Goal: Task Accomplishment & Management: Complete application form

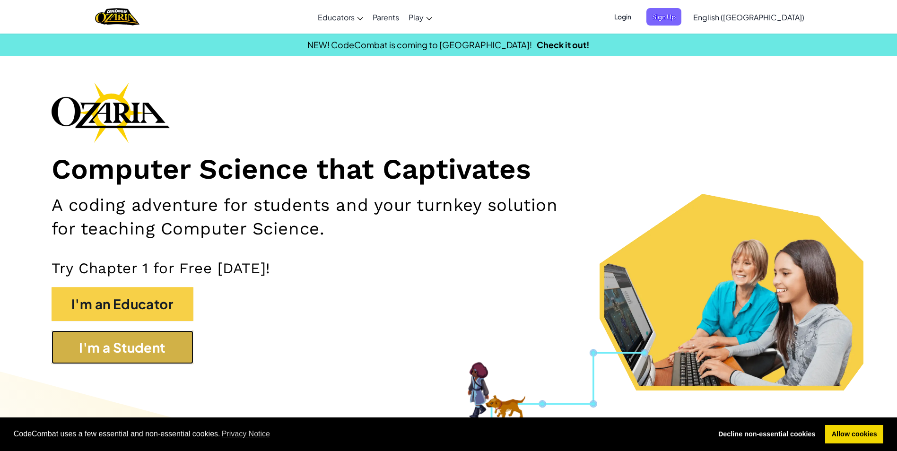
click at [141, 353] on button "I'm a Student" at bounding box center [123, 348] width 142 height 34
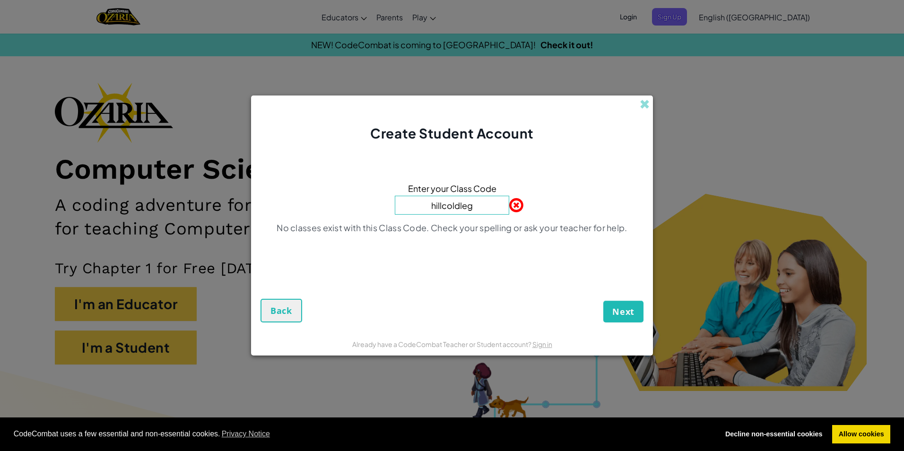
type input "hillcoldleg"
click at [604, 301] on button "Next" at bounding box center [624, 312] width 40 height 22
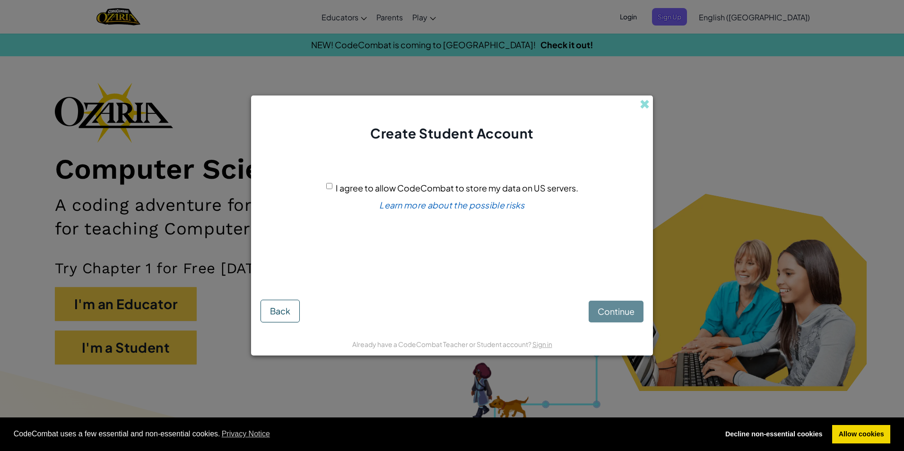
click at [629, 310] on div "Continue Back" at bounding box center [452, 303] width 383 height 37
click at [628, 309] on div "Continue Back" at bounding box center [452, 303] width 383 height 37
click at [331, 187] on input "I agree to allow CodeCombat to store my data on US servers." at bounding box center [329, 186] width 6 height 6
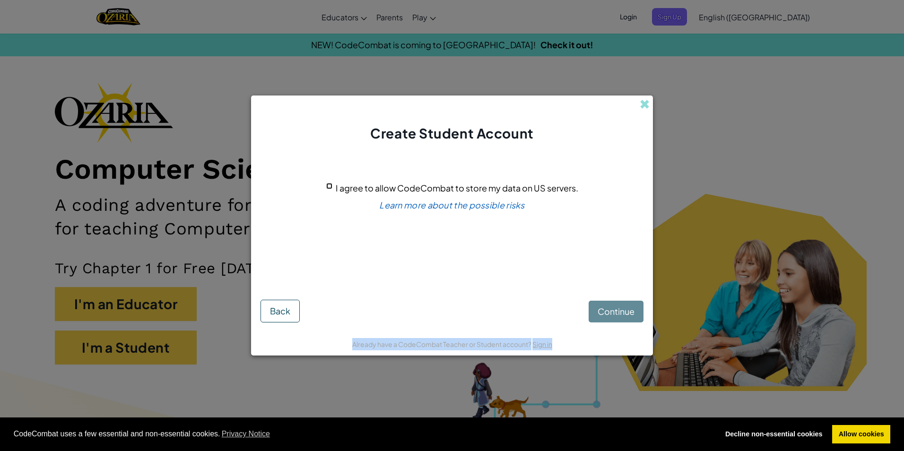
checkbox input "true"
click at [616, 303] on button "Continue" at bounding box center [616, 312] width 55 height 22
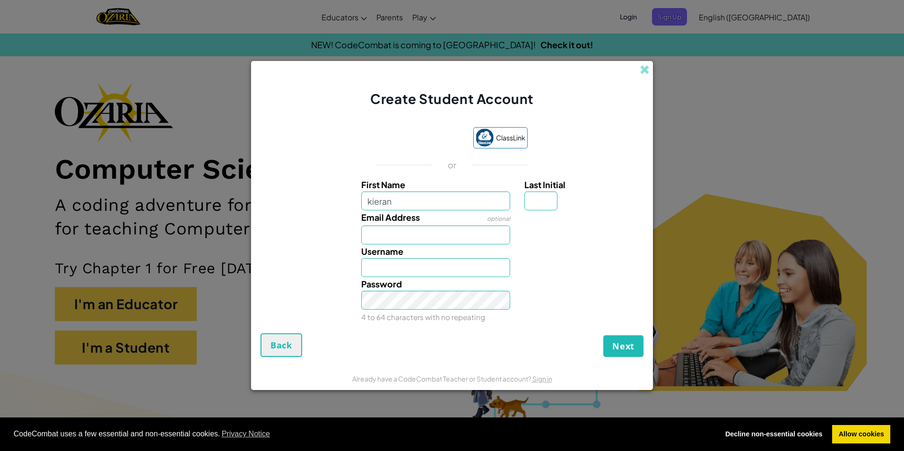
type input "kieran"
type input "Kieran"
click at [442, 264] on input "Kieran" at bounding box center [435, 267] width 149 height 19
click at [439, 229] on input "Email Address" at bounding box center [435, 235] width 149 height 19
click at [423, 263] on input "Kieran" at bounding box center [435, 267] width 149 height 19
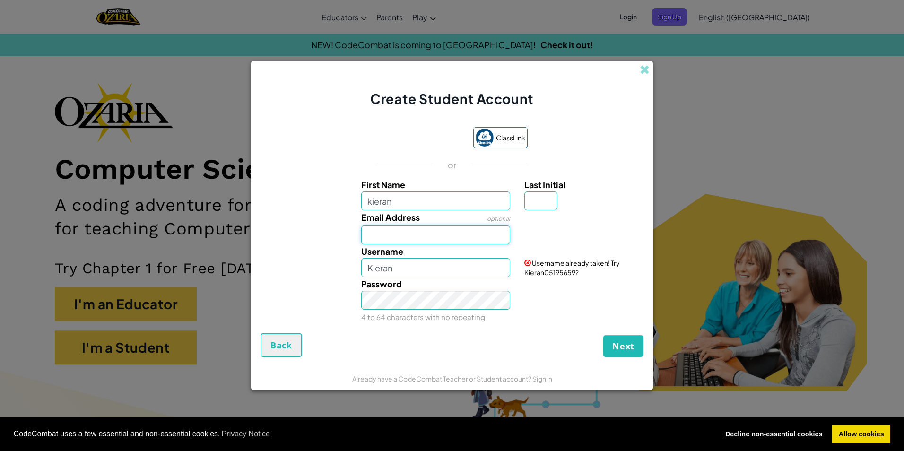
click at [418, 236] on input "Email Address" at bounding box center [435, 235] width 149 height 19
type input "[EMAIL_ADDRESS][DOMAIN_NAME]"
click at [404, 264] on input "Kieran" at bounding box center [435, 267] width 149 height 19
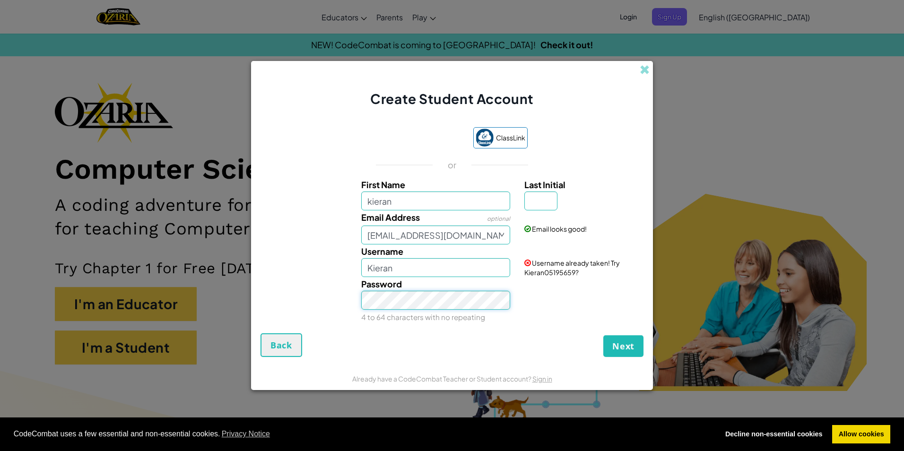
click at [604, 335] on button "Next" at bounding box center [624, 346] width 40 height 22
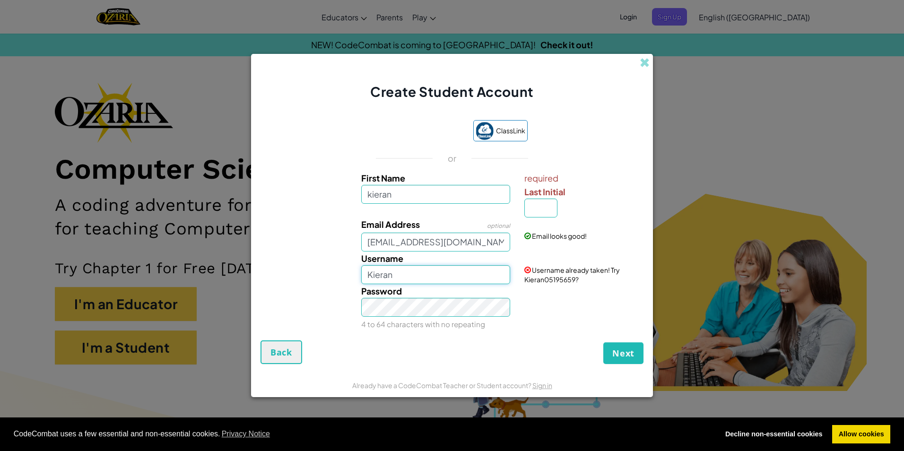
click at [462, 272] on input "Kieran" at bounding box center [435, 274] width 149 height 19
type input "Kieran568468"
click at [618, 349] on span "Next" at bounding box center [624, 353] width 22 height 11
click at [618, 348] on span "Next" at bounding box center [624, 353] width 22 height 11
click at [618, 353] on span "Next" at bounding box center [624, 353] width 22 height 11
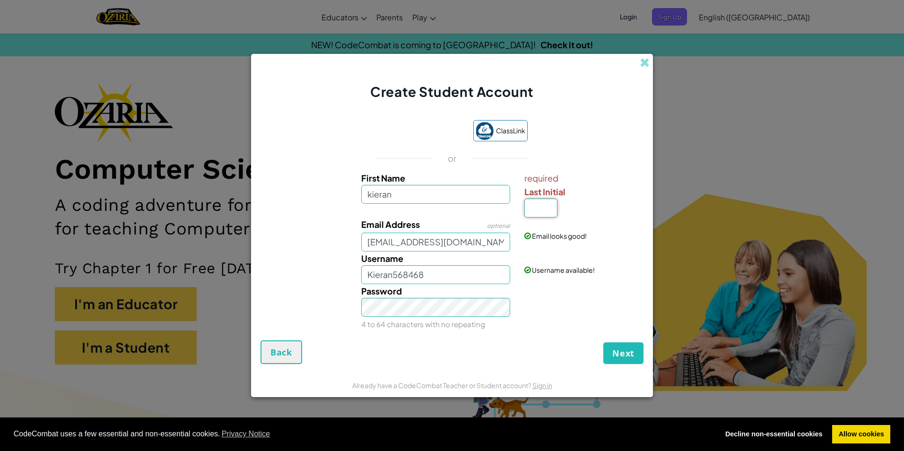
click at [530, 212] on input "Last Initial" at bounding box center [541, 208] width 33 height 19
type input "w"
click at [626, 351] on span "Next" at bounding box center [624, 353] width 22 height 11
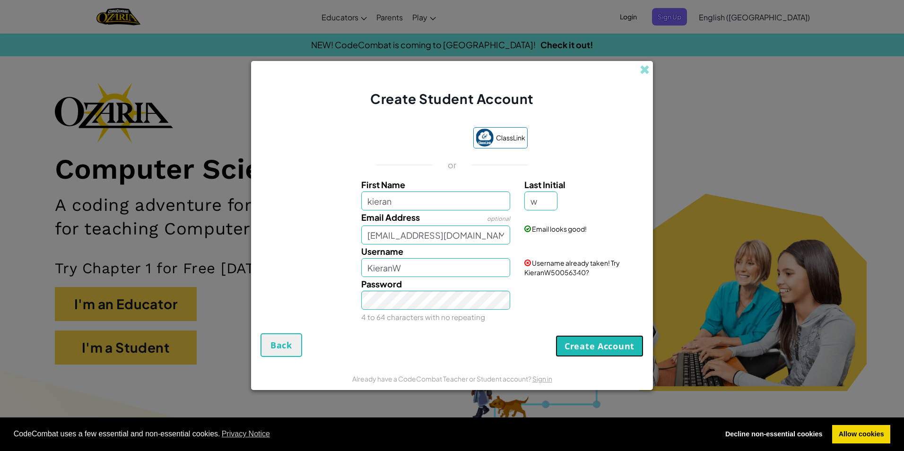
click at [618, 345] on button "Create Account" at bounding box center [600, 346] width 88 height 22
click at [600, 348] on button "Create Account" at bounding box center [600, 346] width 88 height 22
click at [596, 346] on button "Create Account" at bounding box center [600, 346] width 88 height 22
click at [443, 262] on input "KieranW" at bounding box center [435, 267] width 149 height 19
type input "KieranW45532"
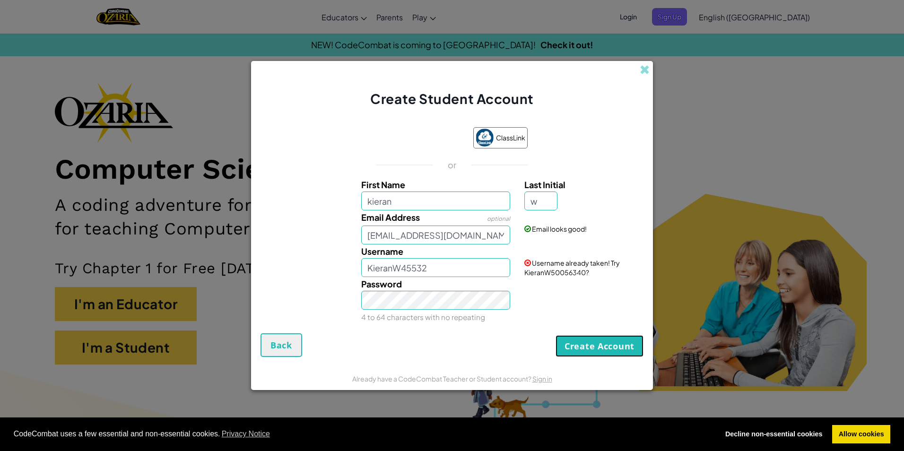
click at [610, 345] on button "Create Account" at bounding box center [600, 346] width 88 height 22
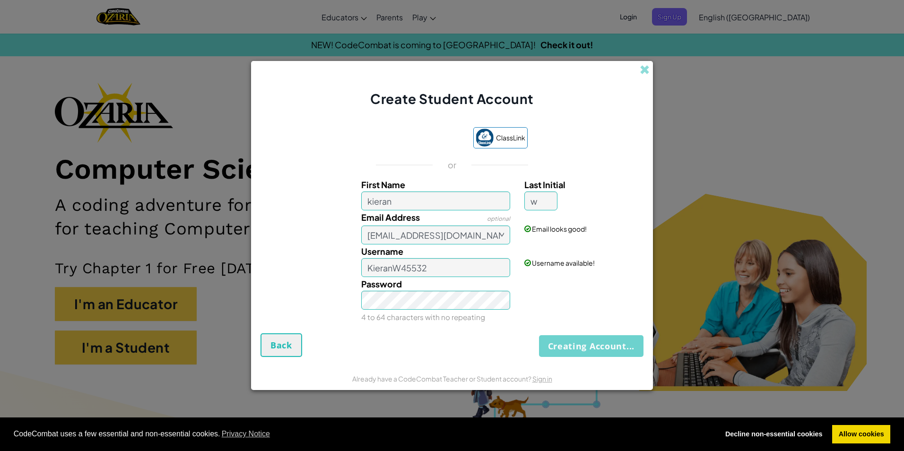
click at [610, 345] on div "Creating Account... Back" at bounding box center [452, 345] width 383 height 24
click at [602, 350] on div "Creating Account... Back" at bounding box center [452, 345] width 383 height 24
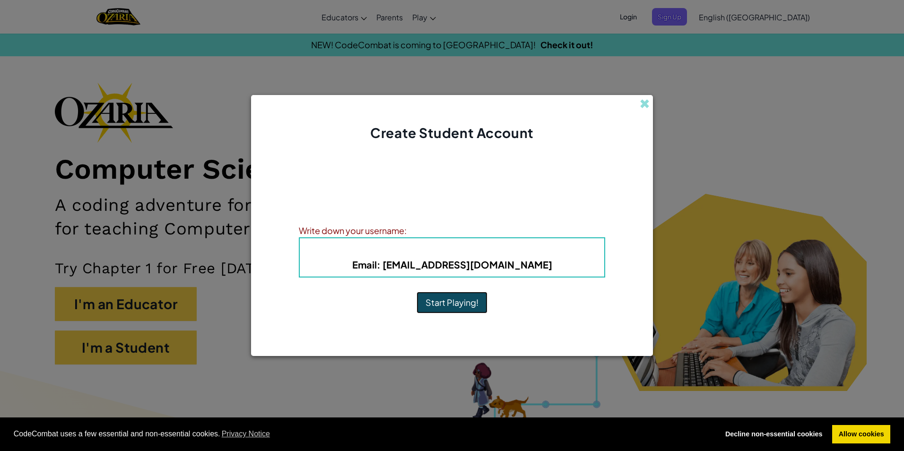
click at [458, 309] on button "Start Playing!" at bounding box center [452, 303] width 71 height 22
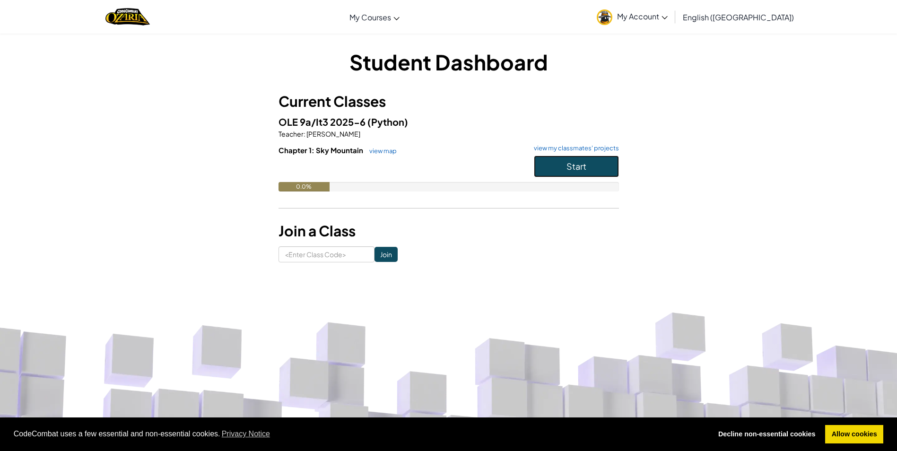
click at [579, 162] on span "Start" at bounding box center [577, 166] width 20 height 11
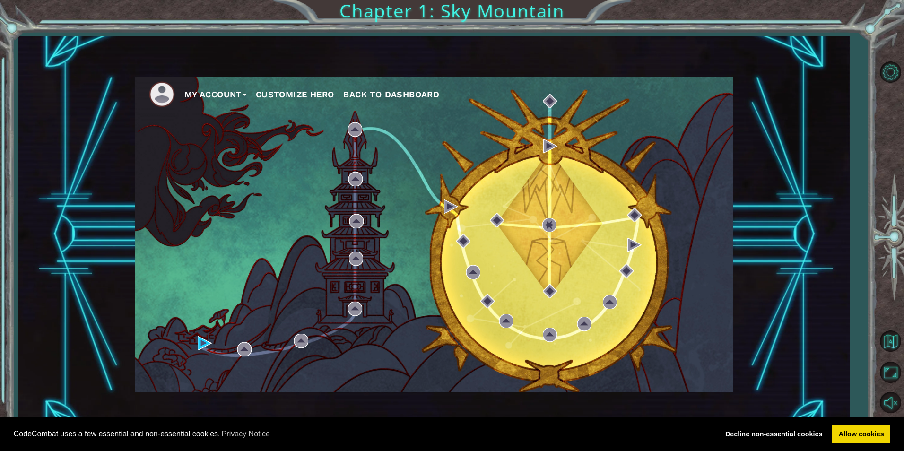
click at [196, 345] on div "My Account Customize Hero Back to Dashboard" at bounding box center [434, 235] width 599 height 316
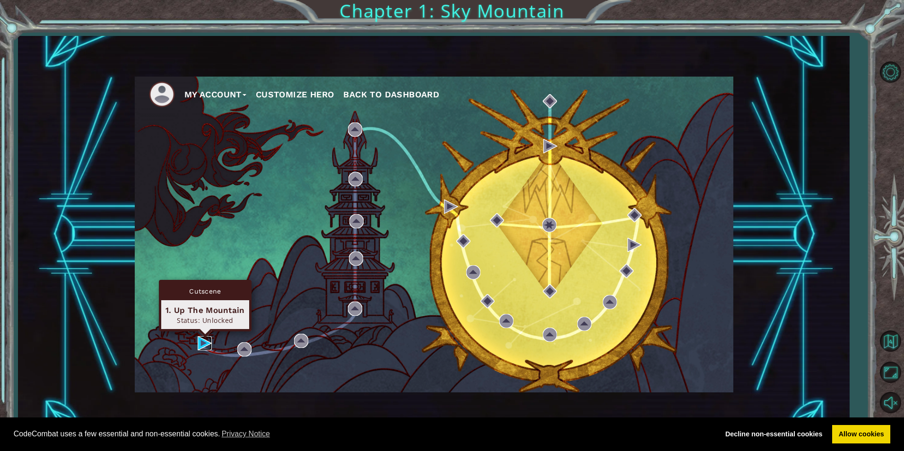
click at [200, 345] on img at bounding box center [205, 343] width 14 height 14
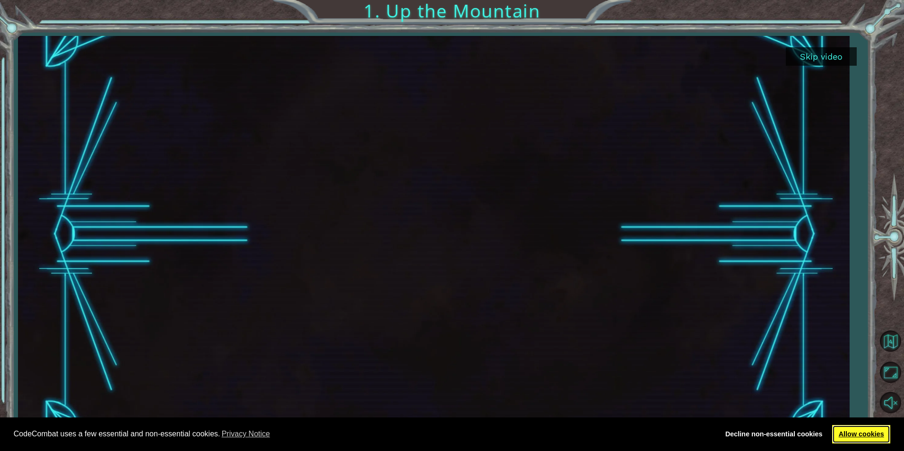
click at [868, 435] on link "Allow cookies" at bounding box center [862, 434] width 58 height 19
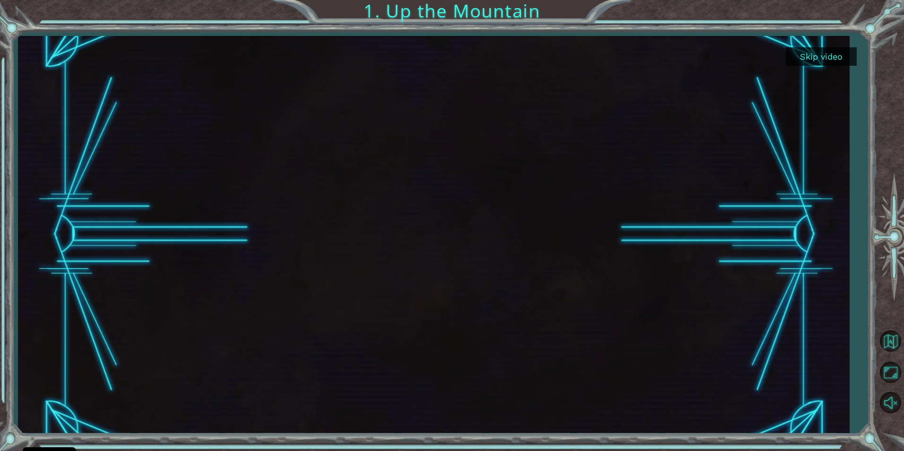
click at [821, 53] on button "Skip video" at bounding box center [821, 56] width 71 height 18
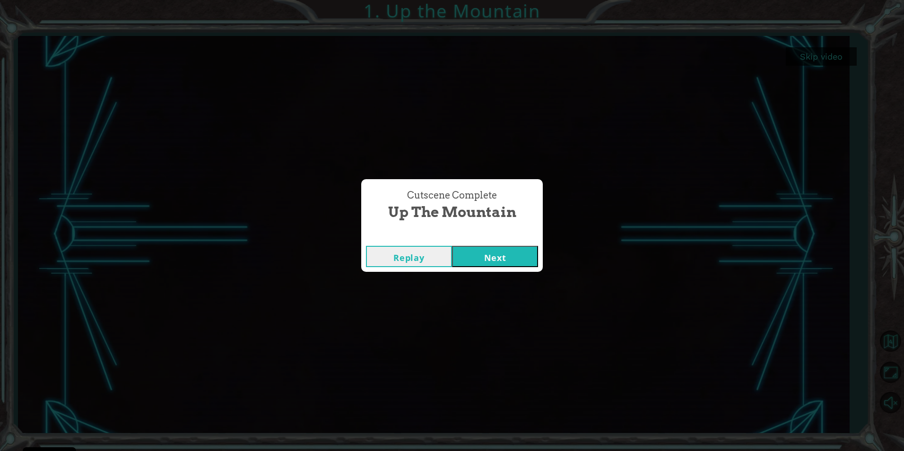
click at [520, 247] on button "Next" at bounding box center [495, 256] width 86 height 21
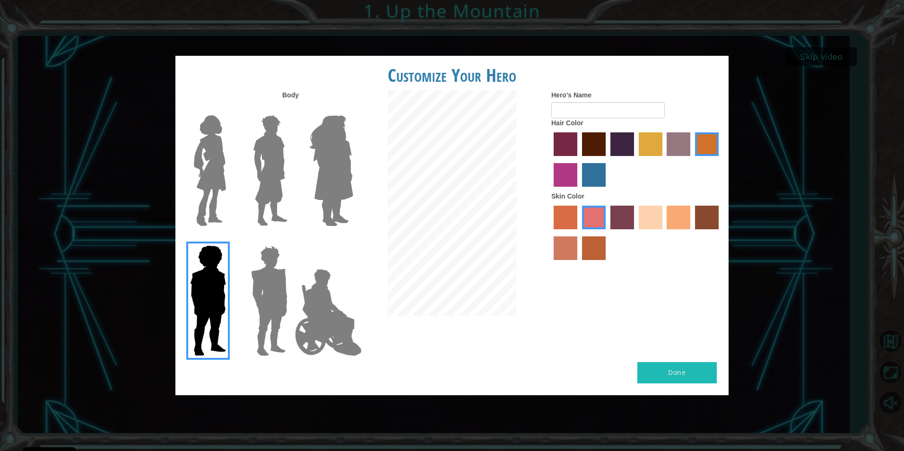
click at [324, 306] on img at bounding box center [328, 312] width 74 height 95
click at [353, 239] on input "Hero Jamie" at bounding box center [353, 239] width 0 height 0
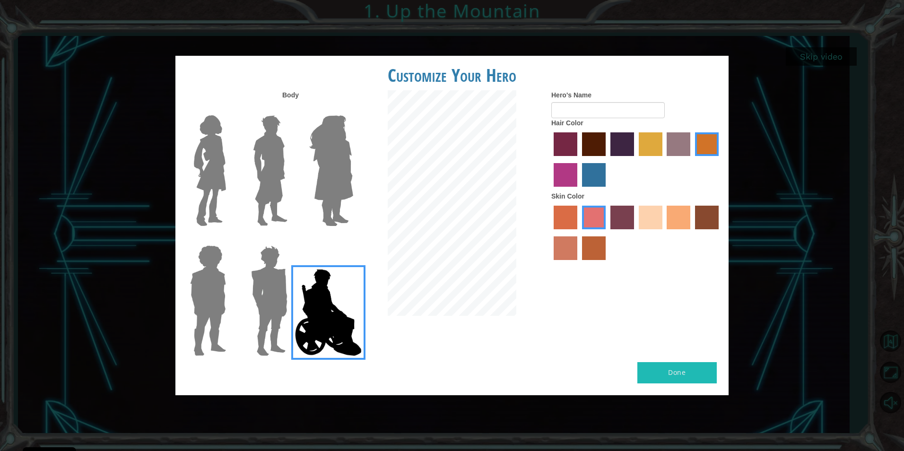
click at [278, 293] on img at bounding box center [269, 301] width 44 height 118
click at [291, 239] on input "Hero Garnet" at bounding box center [291, 239] width 0 height 0
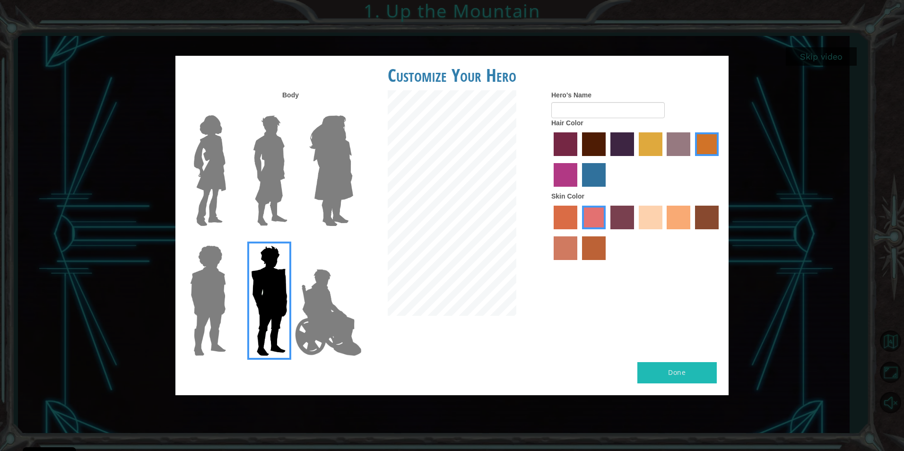
click at [221, 175] on img at bounding box center [210, 171] width 40 height 118
click at [230, 109] on input "Hero Connie" at bounding box center [230, 109] width 0 height 0
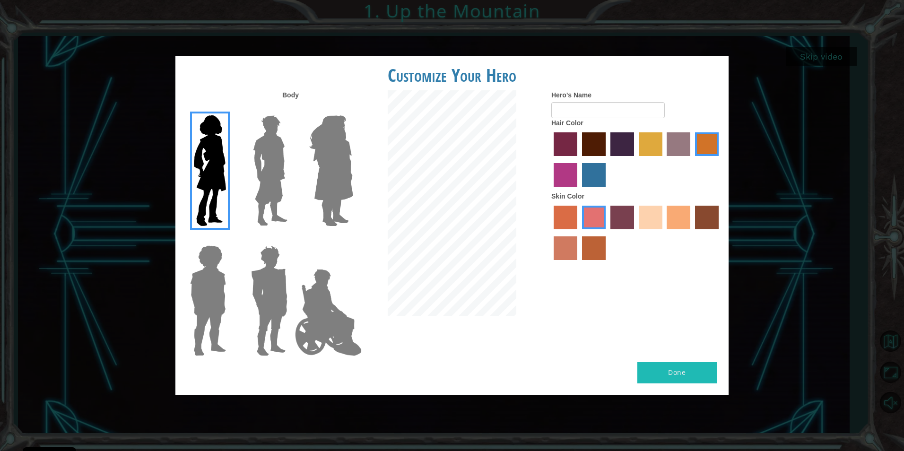
click at [275, 170] on img at bounding box center [270, 171] width 42 height 118
click at [291, 109] on input "Hero Lars" at bounding box center [291, 109] width 0 height 0
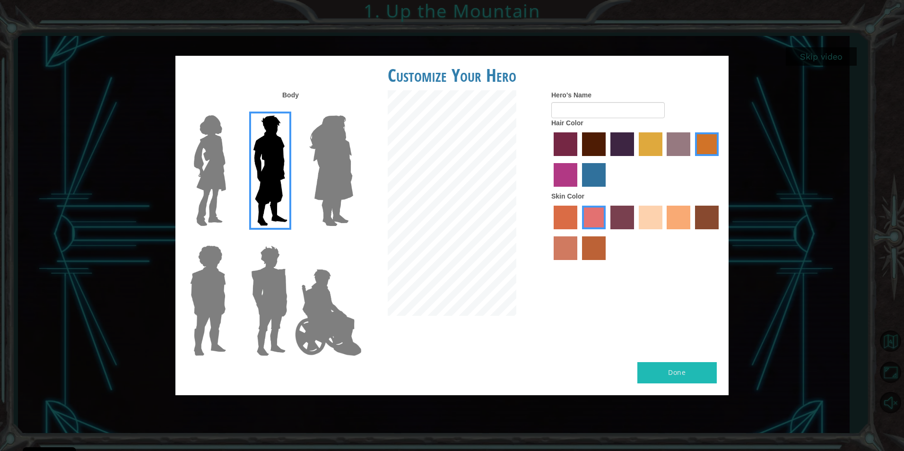
click at [320, 185] on img at bounding box center [332, 171] width 52 height 118
click at [353, 109] on input "Hero Amethyst" at bounding box center [353, 109] width 0 height 0
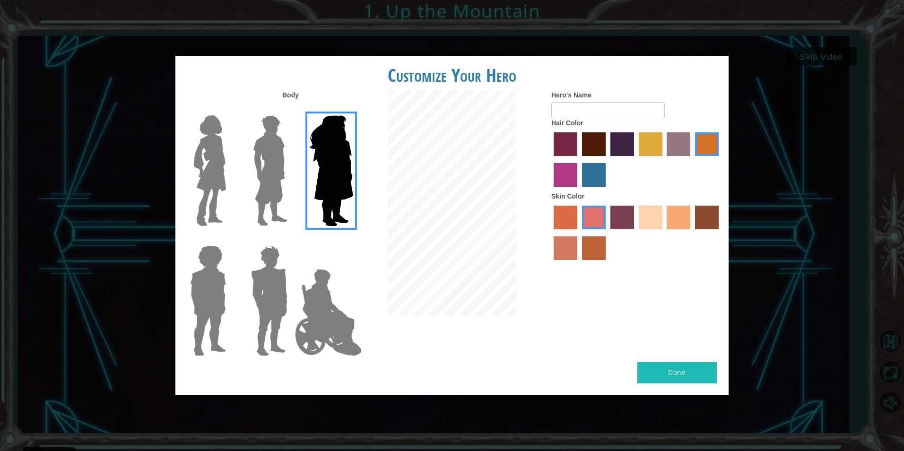
drag, startPoint x: 272, startPoint y: 191, endPoint x: 275, endPoint y: 201, distance: 10.0
click at [272, 193] on img at bounding box center [270, 171] width 42 height 118
click at [291, 109] on input "Hero Lars" at bounding box center [291, 109] width 0 height 0
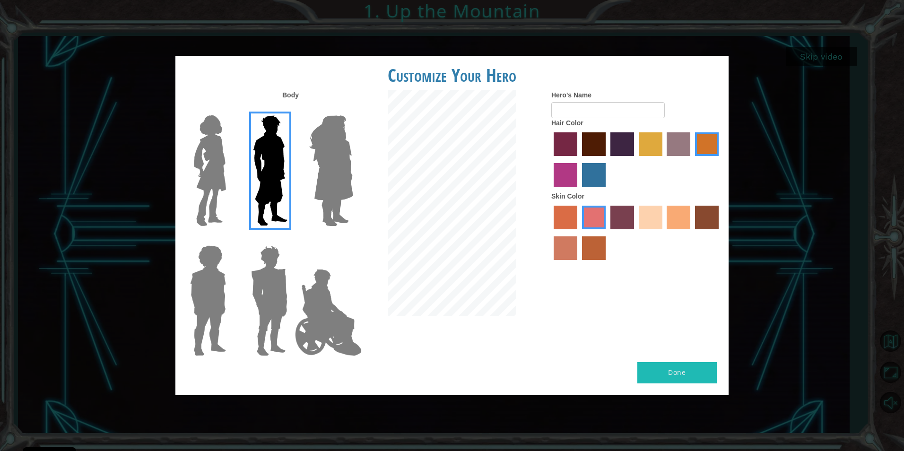
click at [348, 183] on img at bounding box center [332, 171] width 52 height 118
click at [353, 109] on input "Hero Amethyst" at bounding box center [353, 109] width 0 height 0
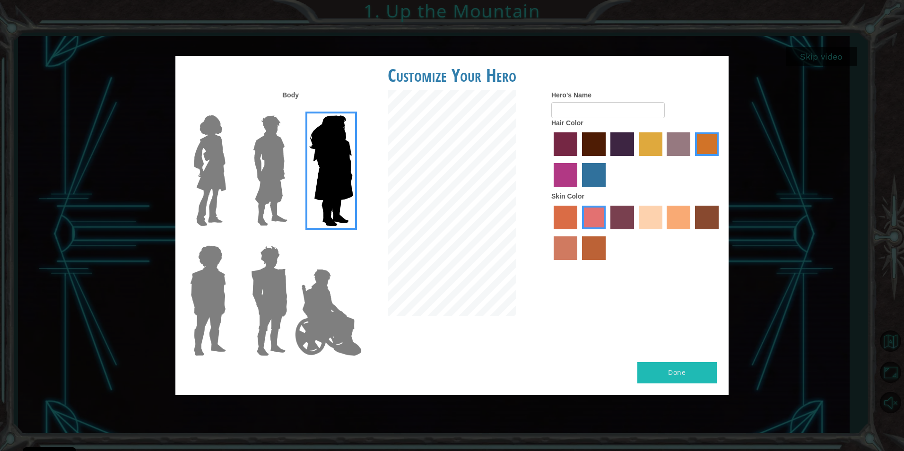
click at [229, 294] on div at bounding box center [205, 297] width 61 height 130
click at [265, 298] on img at bounding box center [269, 301] width 44 height 118
click at [291, 239] on input "Hero Garnet" at bounding box center [291, 239] width 0 height 0
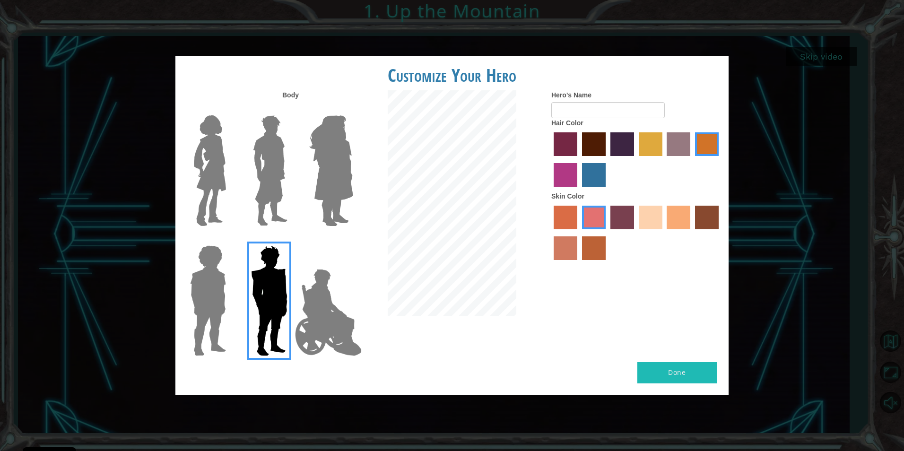
click at [584, 144] on label "maroon hair color" at bounding box center [594, 144] width 24 height 24
click at [579, 159] on input "maroon hair color" at bounding box center [579, 159] width 0 height 0
click at [659, 212] on label "sandy beach skin color" at bounding box center [651, 218] width 24 height 24
click at [636, 233] on input "sandy beach skin color" at bounding box center [636, 233] width 0 height 0
click at [701, 348] on div "Body Hero's Name Hair Color Skin Color" at bounding box center [451, 226] width 553 height 272
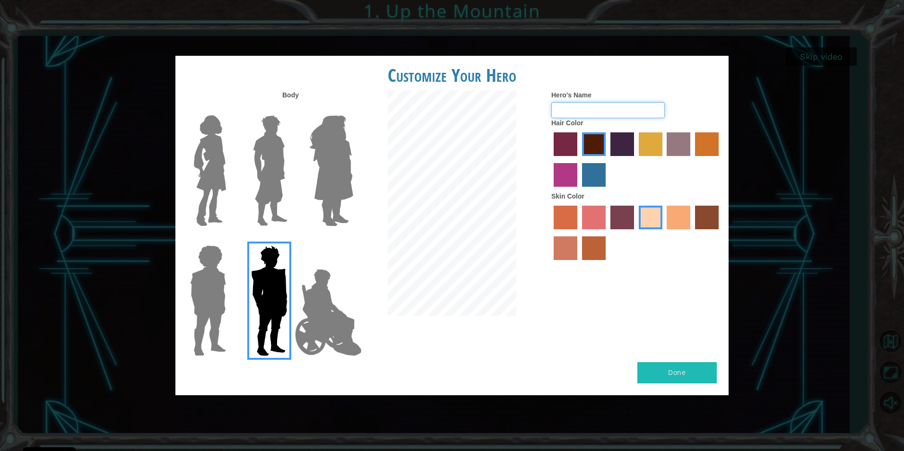
click at [621, 103] on input "Hero's Name" at bounding box center [609, 110] width 114 height 16
type input "aaron"
click at [666, 368] on button "Done" at bounding box center [677, 372] width 79 height 21
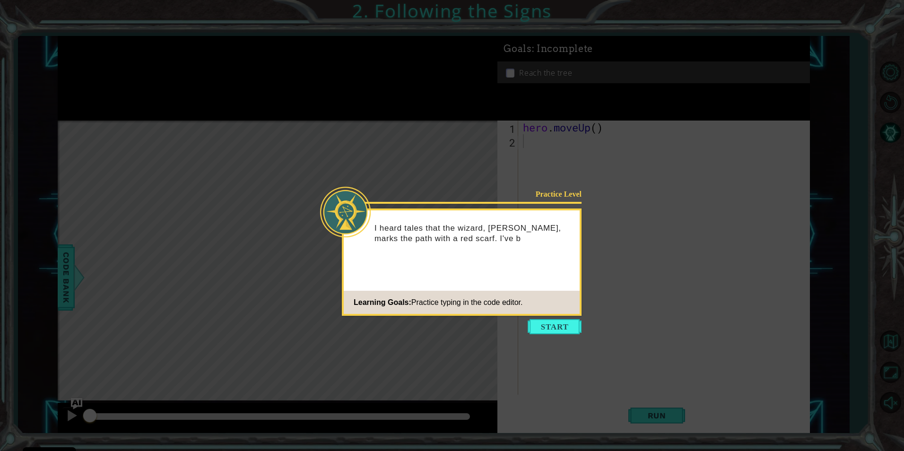
click at [553, 325] on button "Start" at bounding box center [555, 326] width 54 height 15
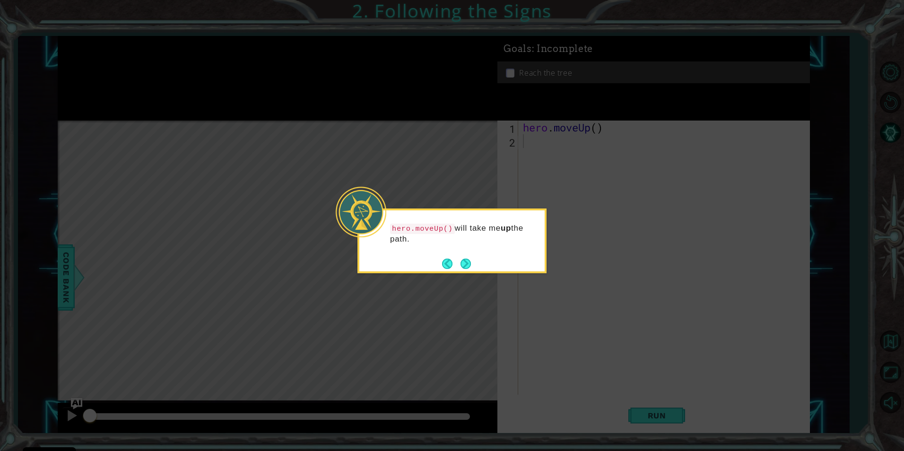
drag, startPoint x: 458, startPoint y: 256, endPoint x: 463, endPoint y: 266, distance: 11.0
click at [463, 266] on button "Next" at bounding box center [466, 264] width 10 height 10
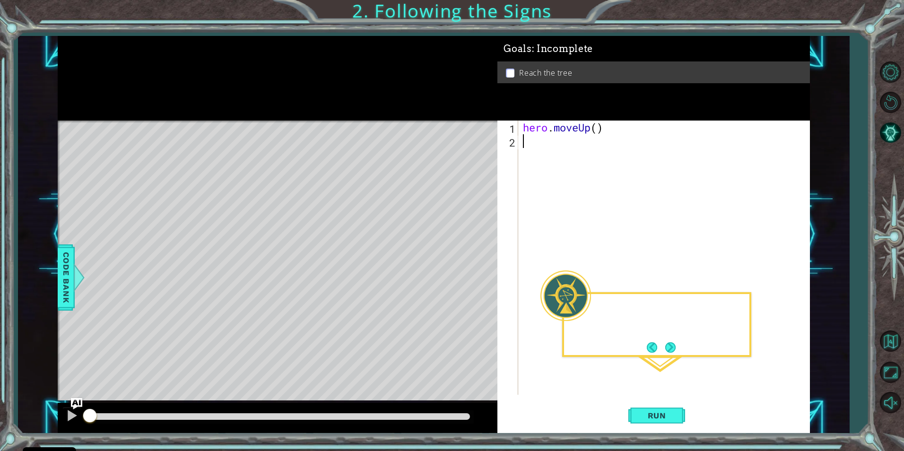
click at [463, 266] on div "Level Map" at bounding box center [276, 260] width 437 height 279
click at [662, 414] on span "Run" at bounding box center [657, 415] width 37 height 9
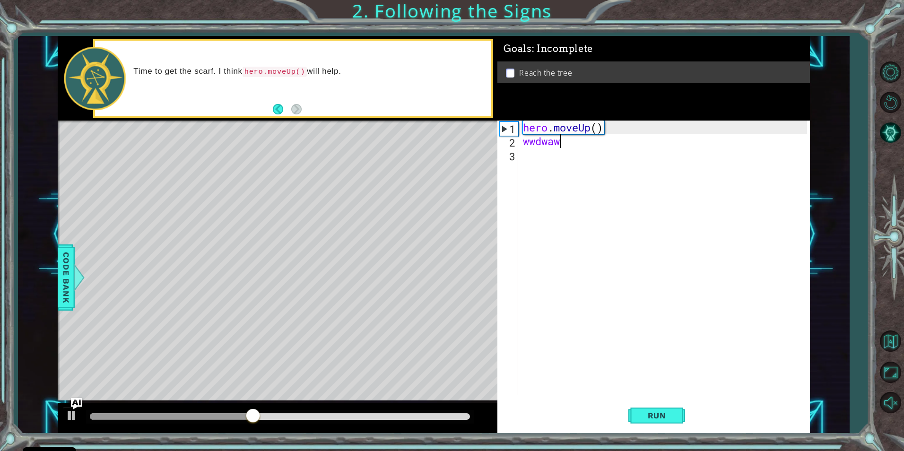
scroll to position [0, 1]
click at [671, 408] on button "Run" at bounding box center [657, 415] width 57 height 31
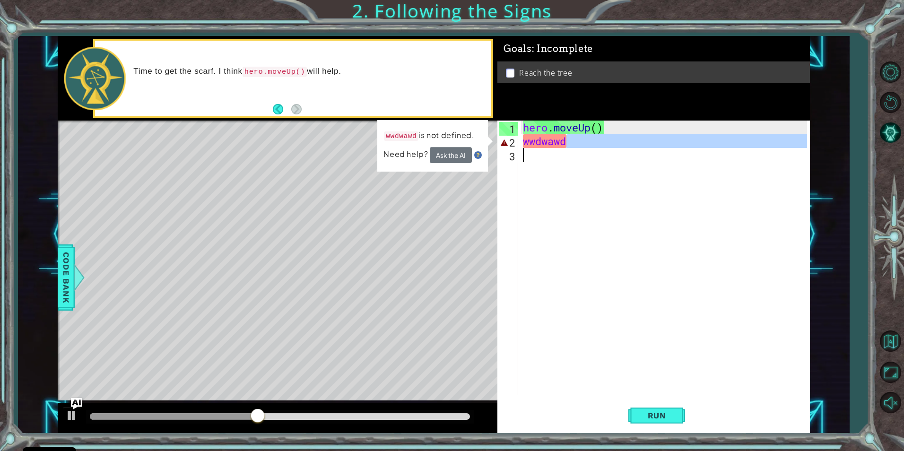
drag, startPoint x: 591, startPoint y: 142, endPoint x: 579, endPoint y: 149, distance: 14.0
click at [579, 149] on div "hero . moveUp ( ) wwdwawd" at bounding box center [666, 272] width 290 height 302
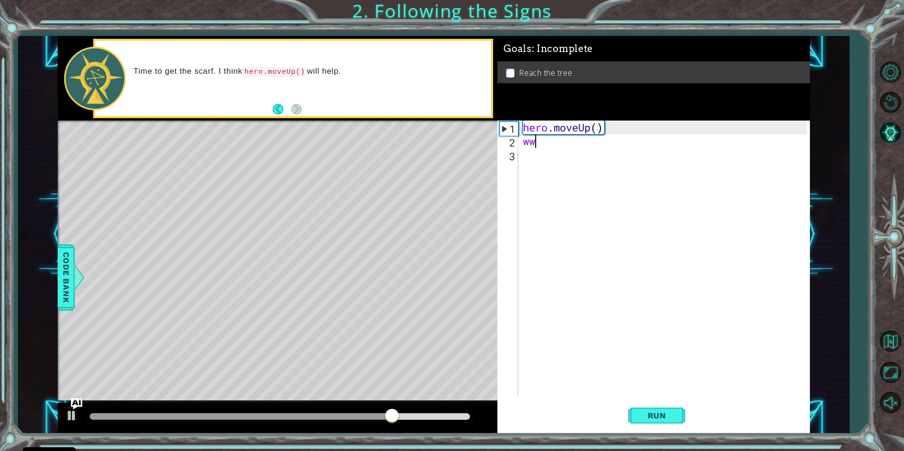
type textarea "w"
type textarea "hero."
click at [565, 140] on div "hero. moveUp press enter" at bounding box center [606, 152] width 179 height 34
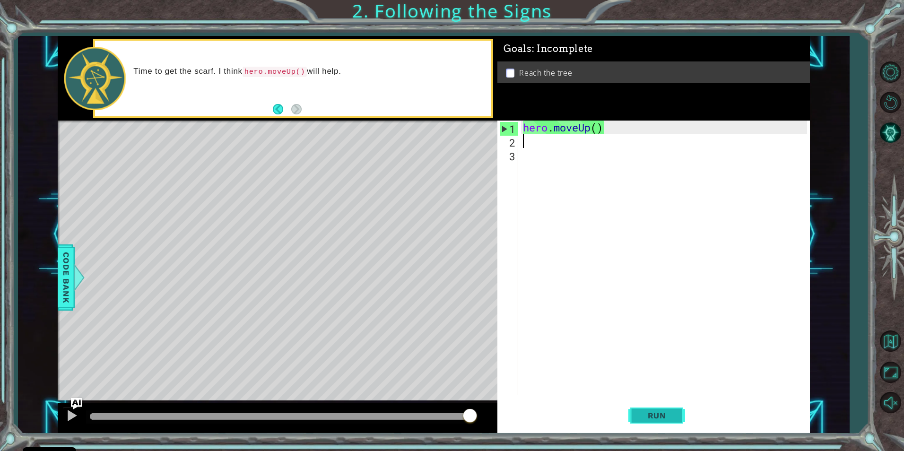
click at [672, 411] on span "Run" at bounding box center [657, 415] width 37 height 9
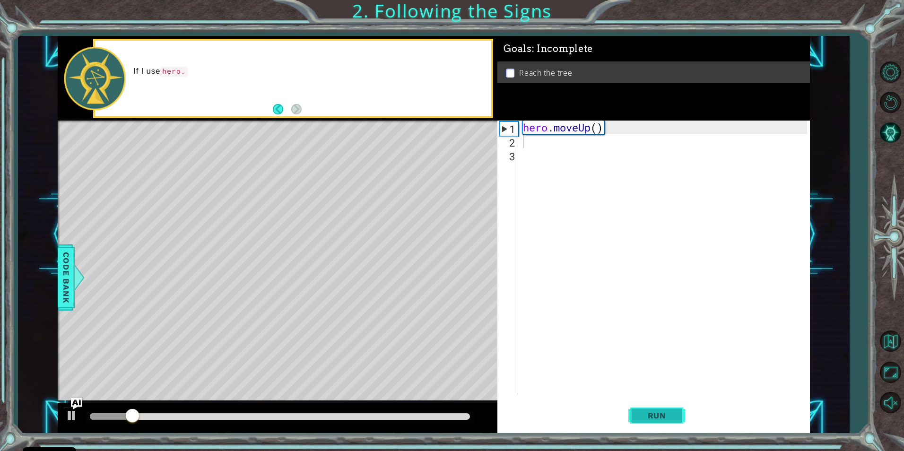
click at [668, 417] on span "Run" at bounding box center [657, 415] width 37 height 9
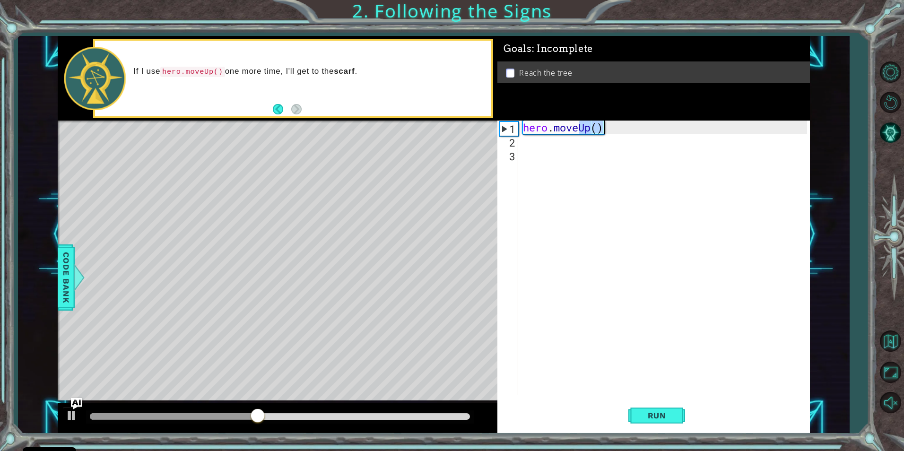
drag, startPoint x: 582, startPoint y: 127, endPoint x: 660, endPoint y: 130, distance: 78.6
click at [660, 130] on div "hero . moveUp ( )" at bounding box center [666, 272] width 290 height 302
type textarea "hero.moveUp()"
click at [644, 166] on div "hero . moveUp ( )" at bounding box center [666, 272] width 290 height 302
drag, startPoint x: 601, startPoint y: 130, endPoint x: 524, endPoint y: 117, distance: 78.6
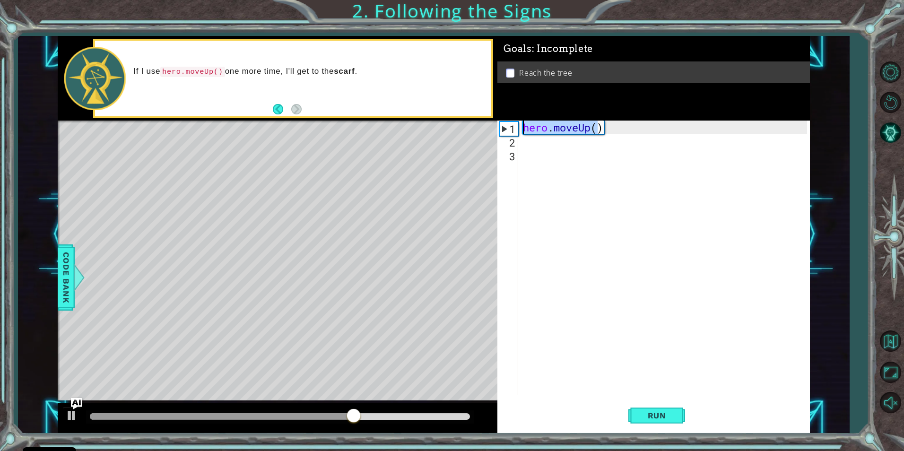
click at [524, 117] on div "Goals : Incomplete Reach the tree 1 2 3 hero . moveUp ( ) ההההההההההההההההההההה…" at bounding box center [654, 234] width 313 height 397
type textarea "hero.moveUp()"
click at [582, 144] on div "hero . moveUp ( )" at bounding box center [666, 272] width 290 height 302
paste textarea "hero.moveUp("
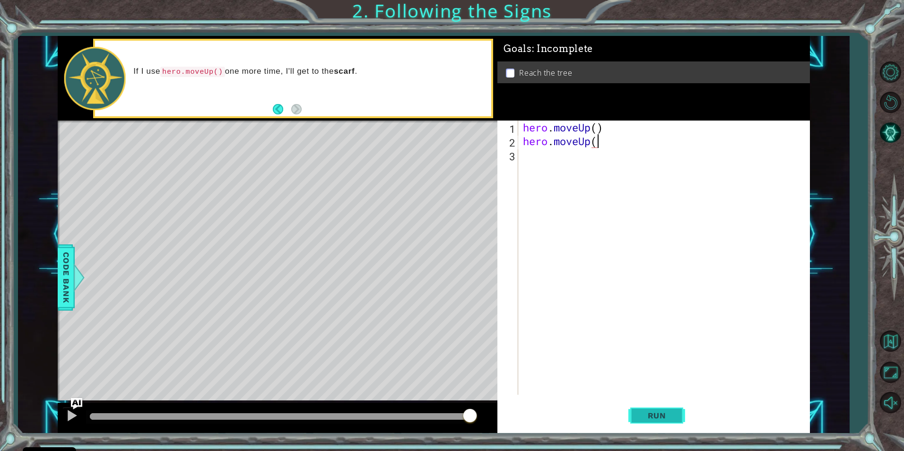
click at [675, 427] on button "Run" at bounding box center [657, 415] width 57 height 31
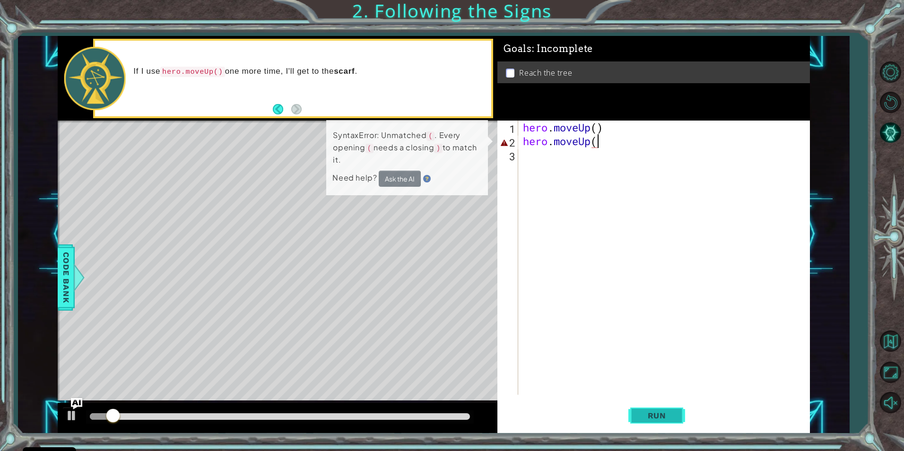
click at [678, 421] on button "Run" at bounding box center [657, 415] width 57 height 31
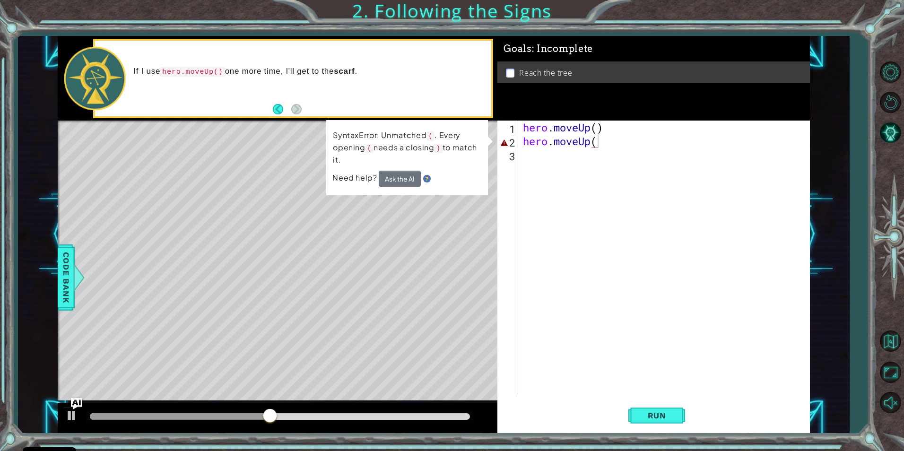
click at [519, 252] on div "hero.moveUp( 1 2 3 hero . moveUp ( ) hero . moveUp ( הההההההההההההההההההההההההה…" at bounding box center [652, 258] width 309 height 274
click at [641, 410] on button "Run" at bounding box center [657, 415] width 57 height 31
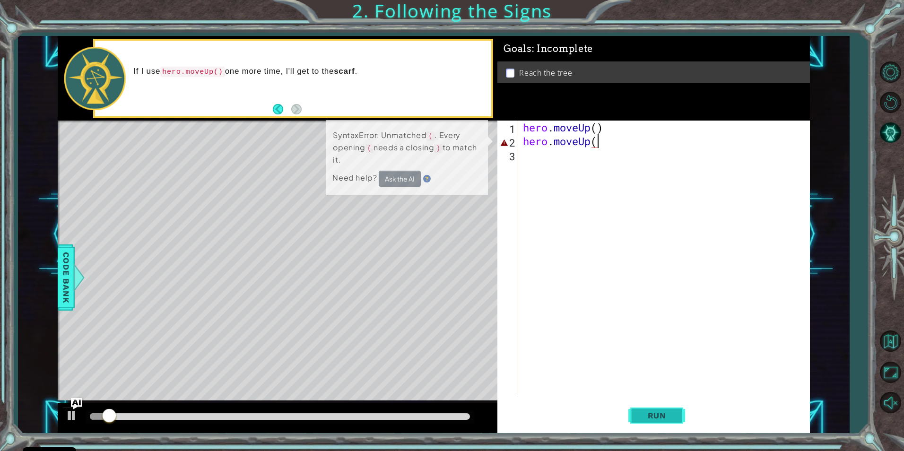
click at [641, 412] on span "Run" at bounding box center [657, 415] width 37 height 9
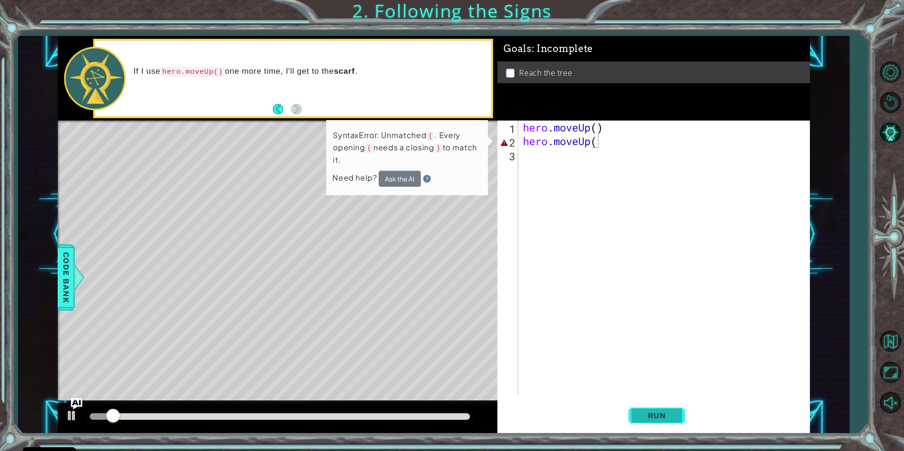
click at [641, 412] on span "Run" at bounding box center [657, 415] width 37 height 9
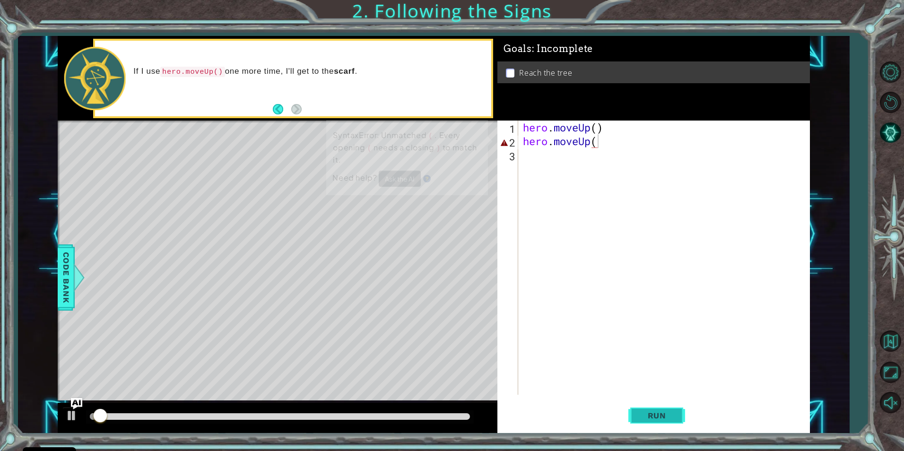
click at [641, 412] on span "Run" at bounding box center [657, 415] width 37 height 9
click at [642, 412] on span "Run" at bounding box center [657, 415] width 37 height 9
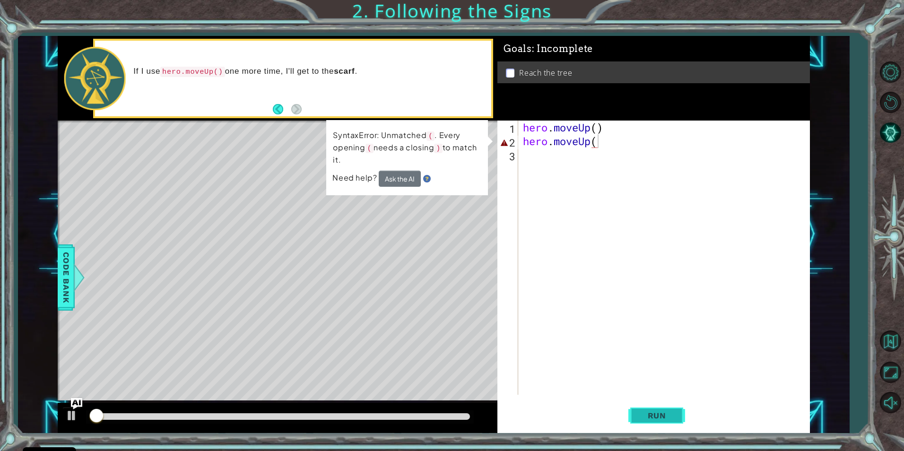
click at [642, 412] on span "Run" at bounding box center [657, 415] width 37 height 9
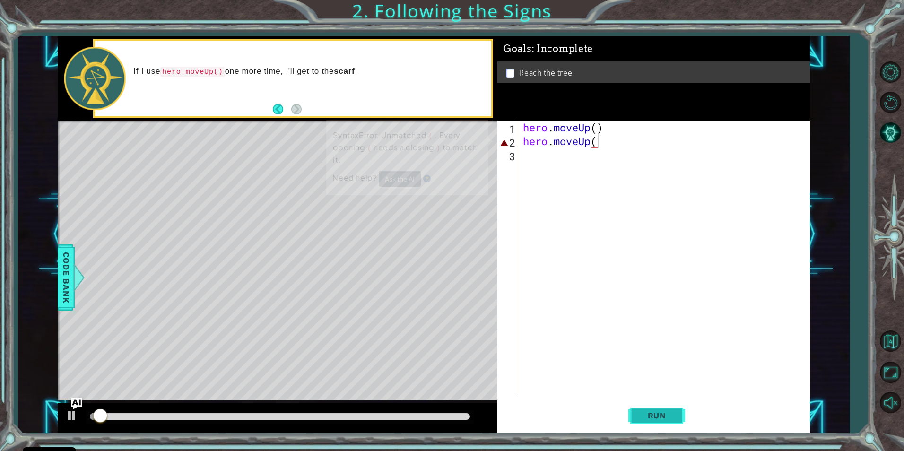
click at [642, 412] on span "Run" at bounding box center [657, 415] width 37 height 9
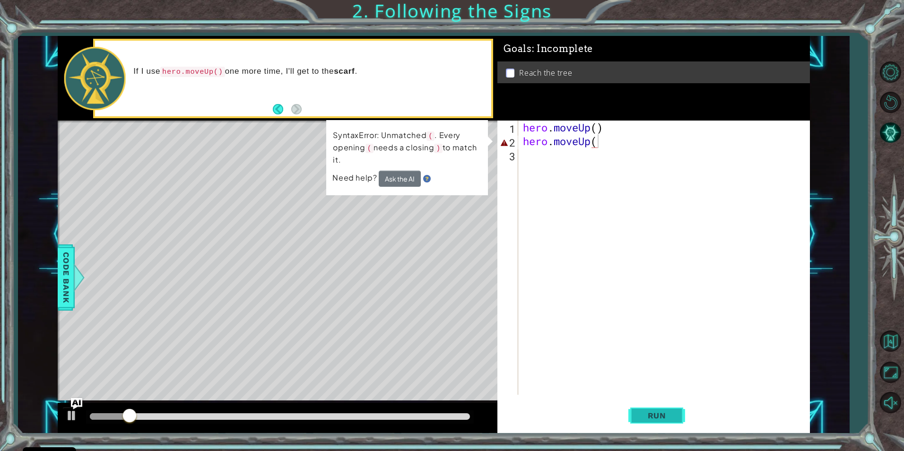
click at [642, 412] on span "Run" at bounding box center [657, 415] width 37 height 9
click at [675, 407] on button "Run" at bounding box center [657, 415] width 57 height 31
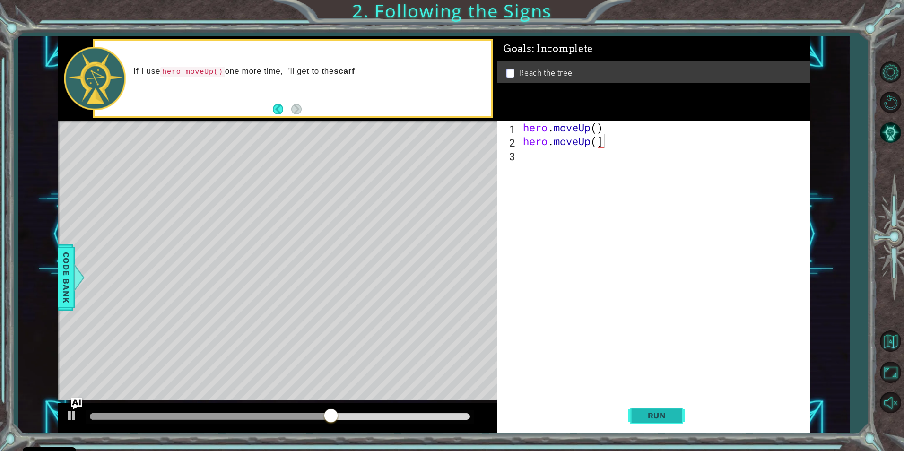
click at [658, 412] on span "Run" at bounding box center [657, 415] width 37 height 9
click at [662, 416] on span "Run" at bounding box center [657, 415] width 37 height 9
drag, startPoint x: 656, startPoint y: 412, endPoint x: 648, endPoint y: 409, distance: 8.4
click at [648, 409] on button "Run" at bounding box center [657, 415] width 57 height 31
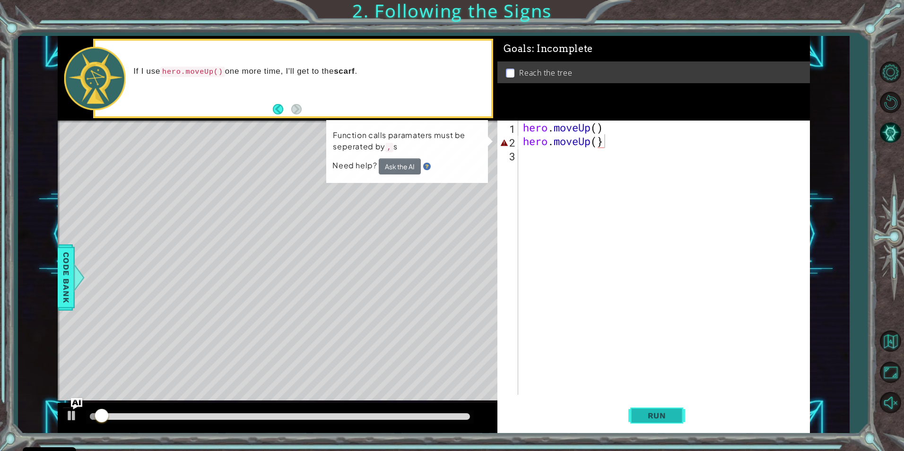
click at [651, 414] on span "Run" at bounding box center [657, 415] width 37 height 9
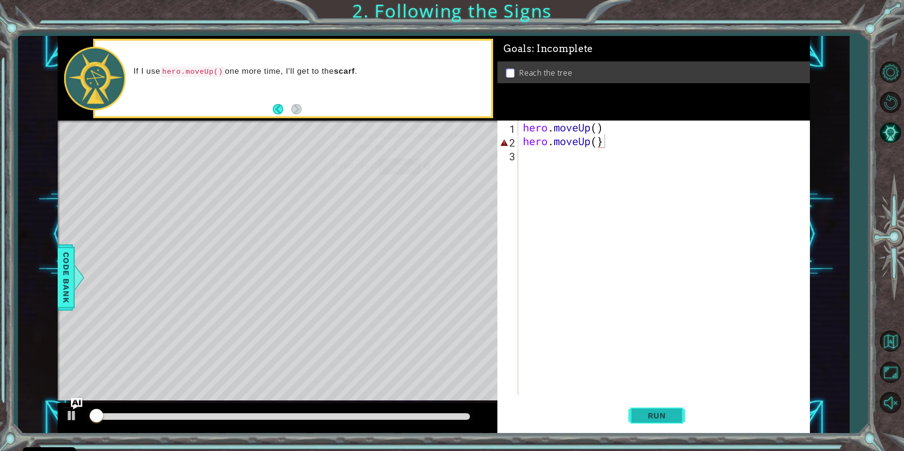
click at [651, 414] on span "Run" at bounding box center [657, 415] width 37 height 9
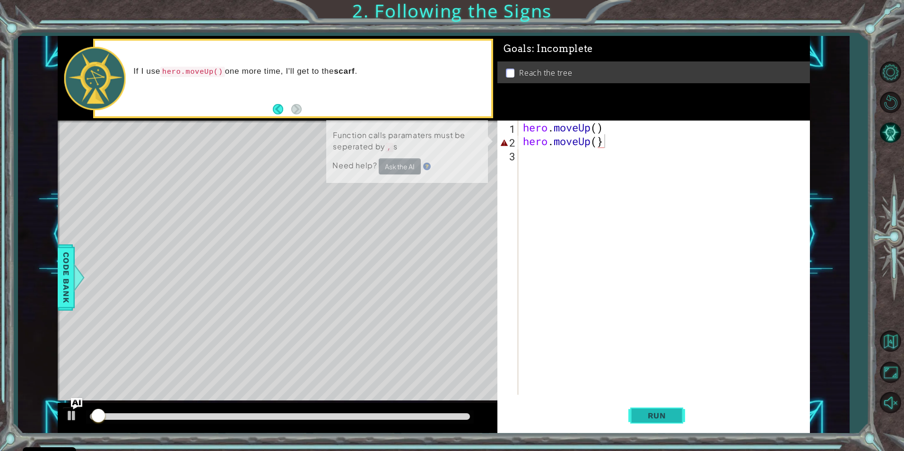
click at [652, 414] on span "Run" at bounding box center [657, 415] width 37 height 9
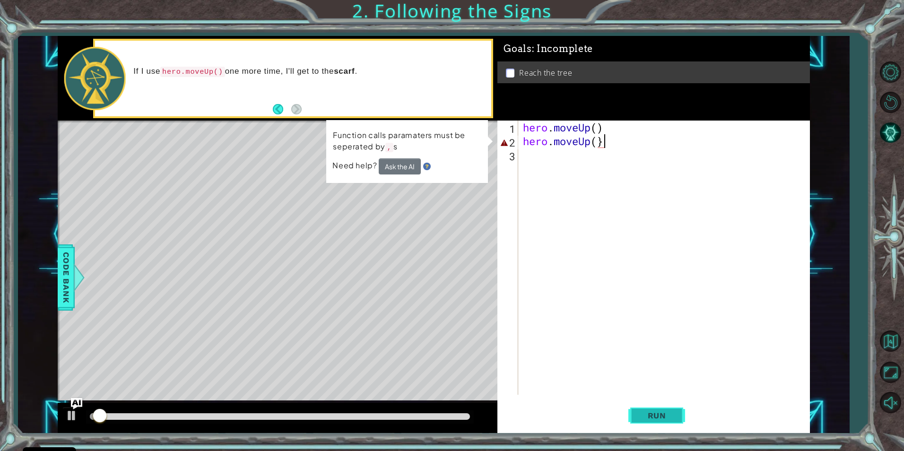
click at [651, 415] on span "Run" at bounding box center [657, 415] width 37 height 9
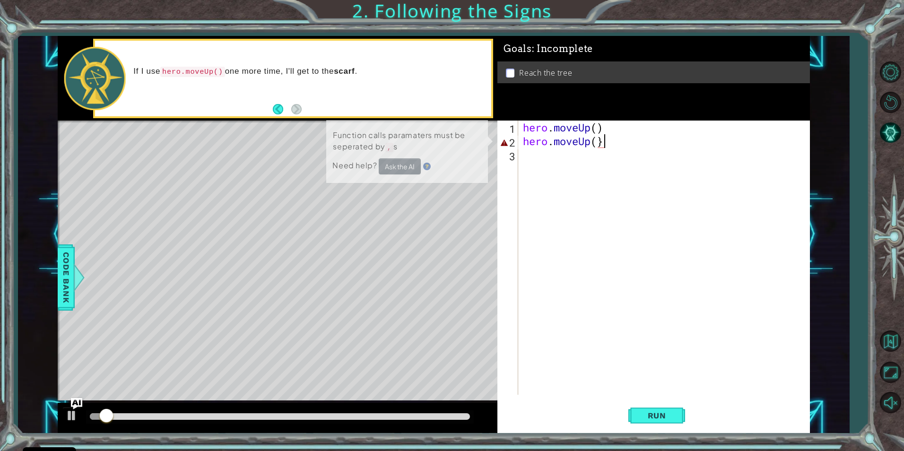
click at [623, 412] on div "Run" at bounding box center [657, 415] width 313 height 31
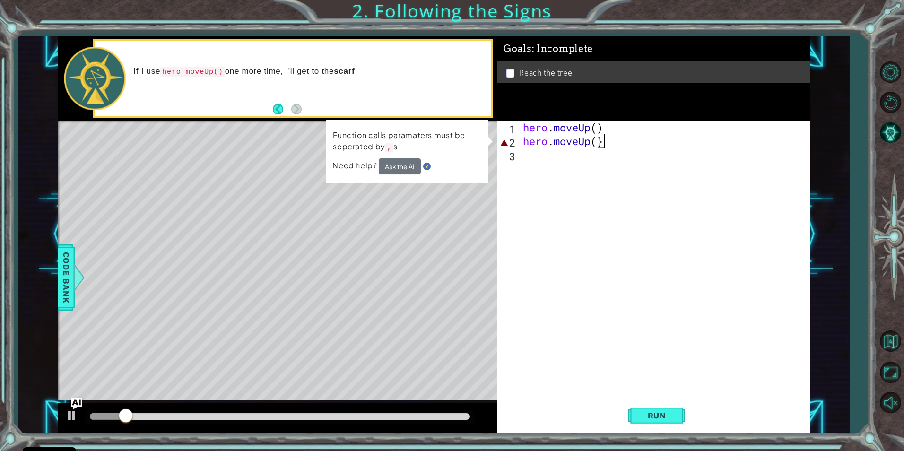
click at [623, 412] on div "Run" at bounding box center [657, 415] width 313 height 31
click at [623, 416] on div "Run" at bounding box center [657, 415] width 313 height 31
click at [639, 414] on button "Run" at bounding box center [657, 415] width 57 height 31
click at [639, 414] on span "Run" at bounding box center [657, 415] width 37 height 9
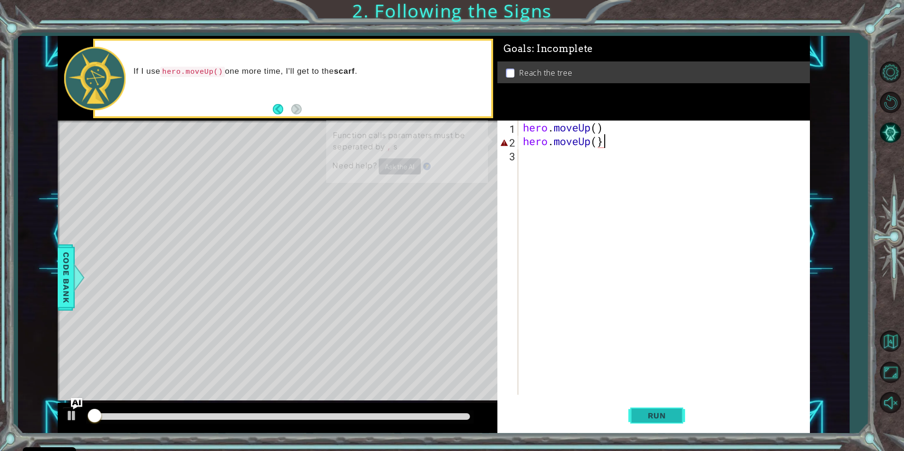
click at [639, 414] on span "Run" at bounding box center [657, 415] width 37 height 9
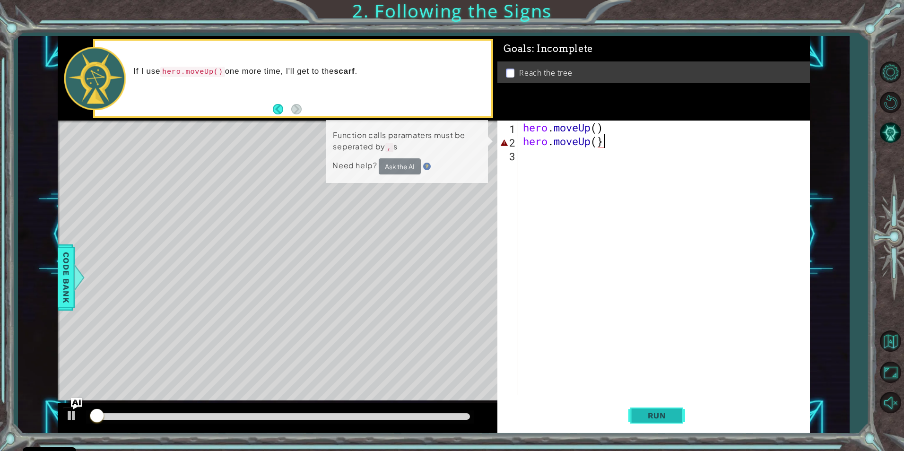
click at [640, 414] on span "Run" at bounding box center [657, 415] width 37 height 9
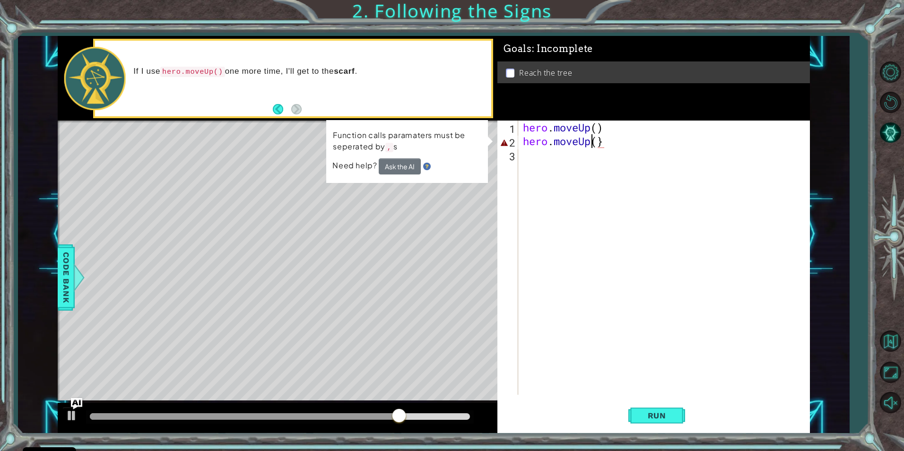
click at [590, 148] on div "hero . moveUp ( ) hero . moveUp ( }" at bounding box center [666, 272] width 290 height 302
type textarea "hero.moveUp,(}"
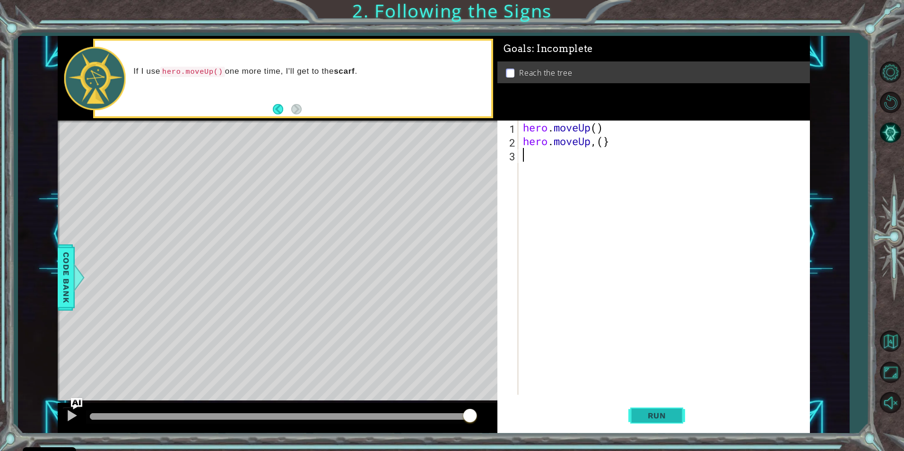
drag, startPoint x: 677, startPoint y: 400, endPoint x: 643, endPoint y: 401, distance: 34.5
click at [648, 401] on div "hero.moveUp,(} 1 2 3 hero . moveUp ( ) hero . moveUp , ( } הההההההההההההההההההה…" at bounding box center [654, 277] width 313 height 313
click at [649, 410] on button "Run" at bounding box center [657, 415] width 57 height 31
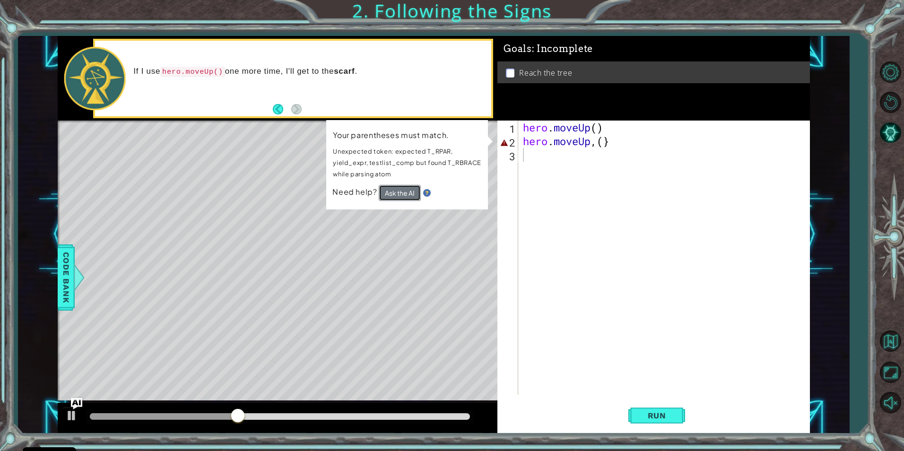
click at [398, 187] on button "Ask the AI" at bounding box center [399, 192] width 43 height 17
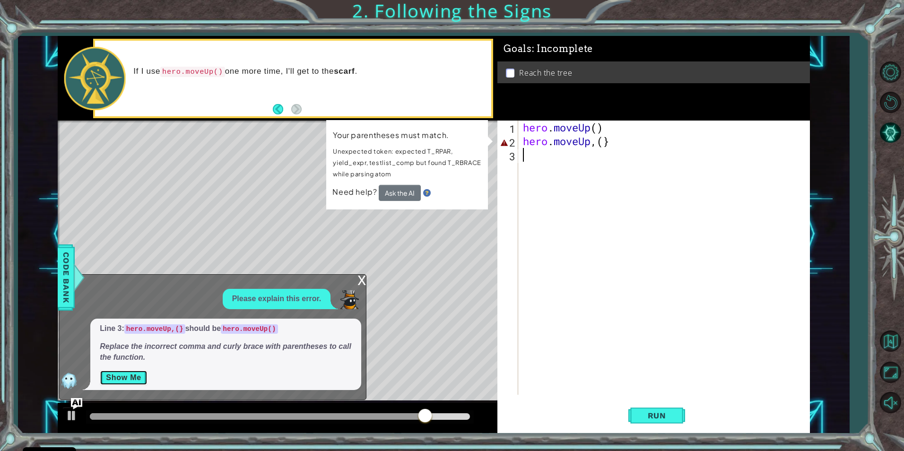
click at [105, 374] on button "Show Me" at bounding box center [124, 377] width 48 height 15
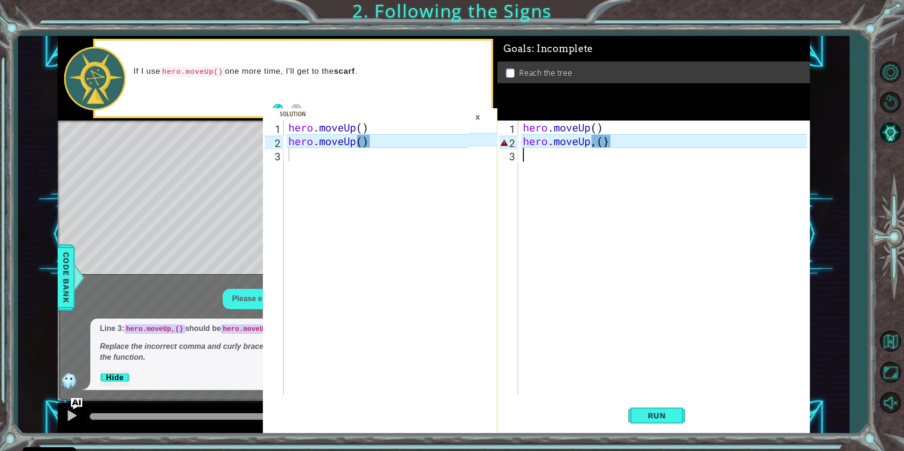
type textarea "hero.moveUp()"
click at [409, 140] on div "hero . moveUp ( ) hero . moveUp ( )" at bounding box center [380, 272] width 187 height 302
click at [651, 416] on span "Run" at bounding box center [657, 415] width 37 height 9
click at [379, 141] on div "hero . moveUp ( ) hero . moveUp ( )" at bounding box center [380, 272] width 187 height 302
click at [642, 146] on div "hero . moveUp ( ) hero . moveUp , ( }" at bounding box center [666, 272] width 290 height 302
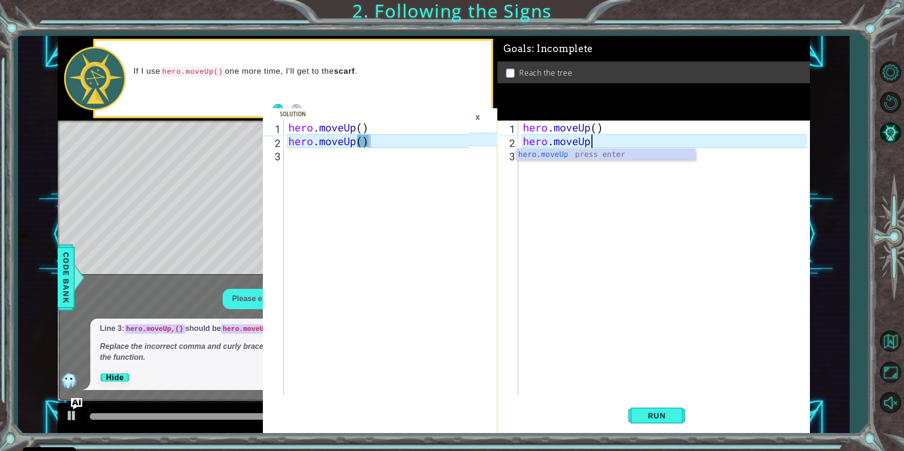
type textarea "hero.moveU"
click at [644, 155] on div "hero.moveU p press enter" at bounding box center [606, 166] width 179 height 34
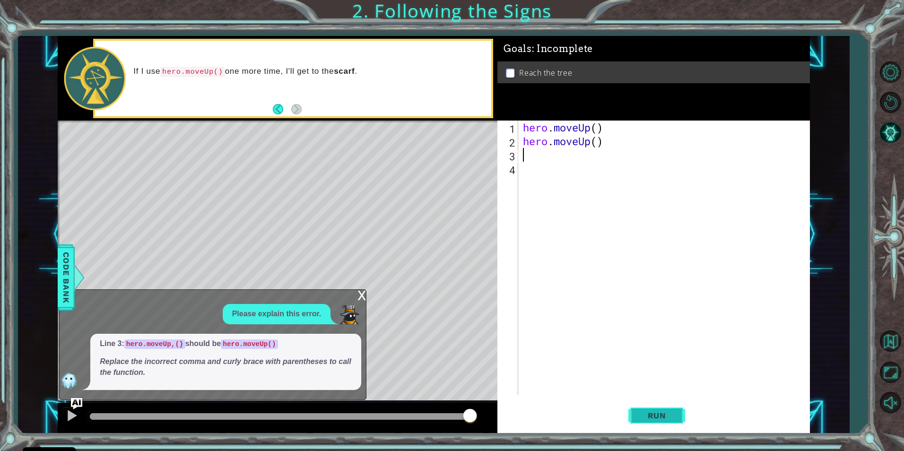
click at [674, 414] on span "Run" at bounding box center [657, 415] width 37 height 9
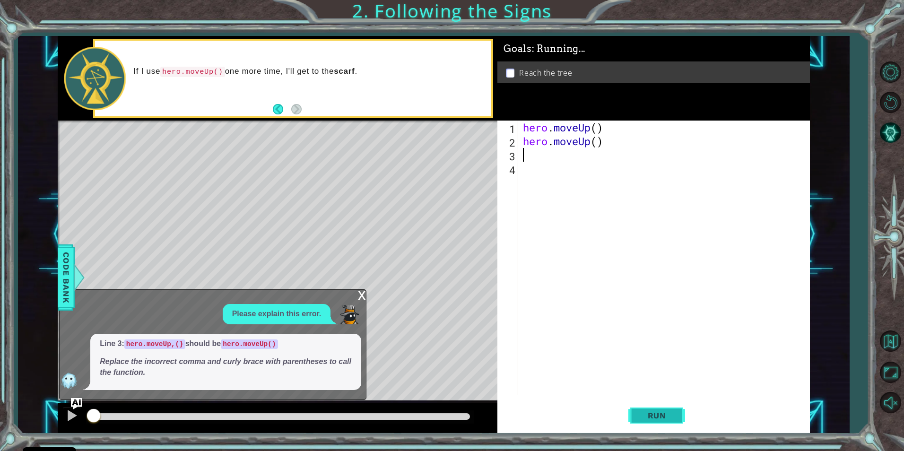
click at [675, 414] on span "Run" at bounding box center [657, 415] width 37 height 9
click at [674, 414] on span "Run" at bounding box center [657, 415] width 37 height 9
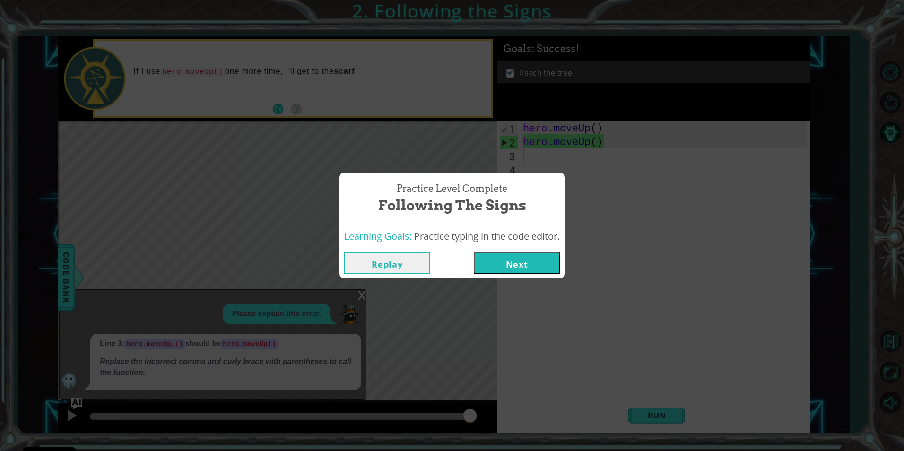
click at [523, 254] on button "Next" at bounding box center [517, 263] width 86 height 21
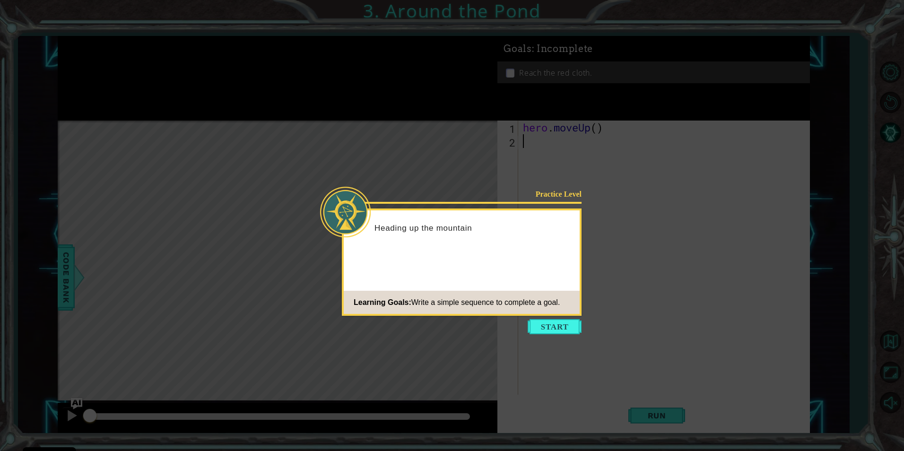
click at [526, 318] on icon at bounding box center [452, 225] width 904 height 451
click at [539, 326] on button "Start" at bounding box center [555, 326] width 54 height 15
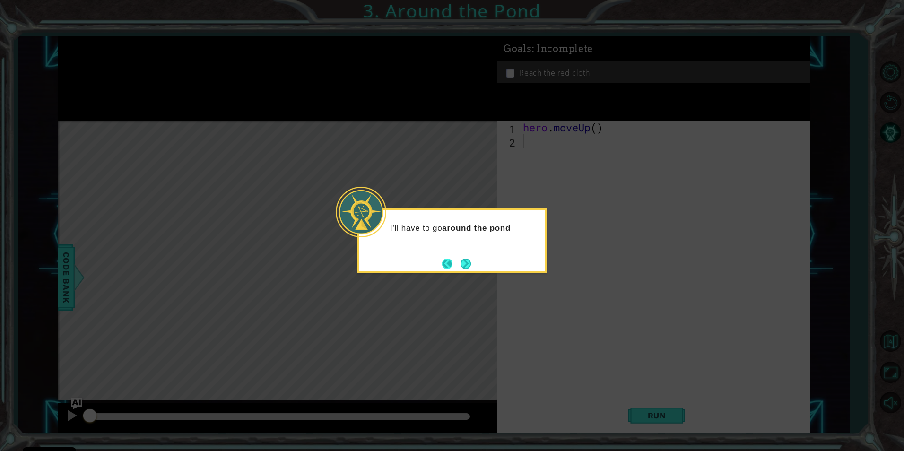
click at [455, 263] on button "Back" at bounding box center [451, 264] width 18 height 10
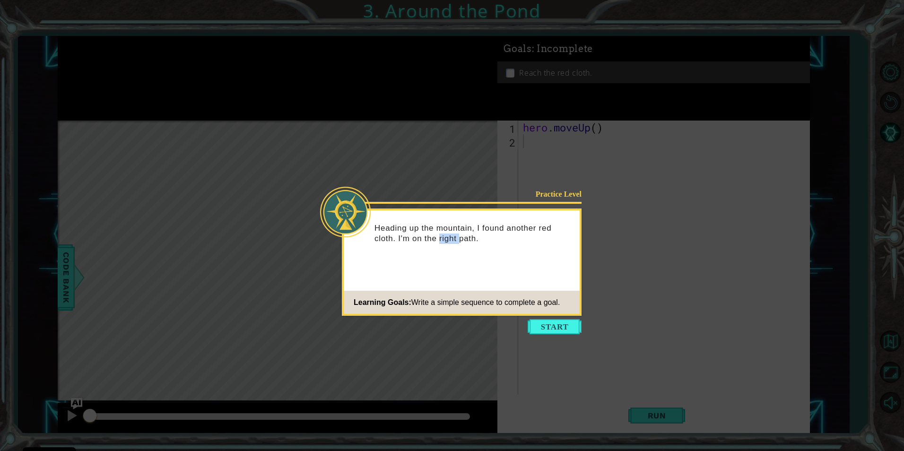
click at [455, 263] on div "Practice Level Heading up the mountain, I found another red cloth. I'm on the r…" at bounding box center [462, 262] width 240 height 107
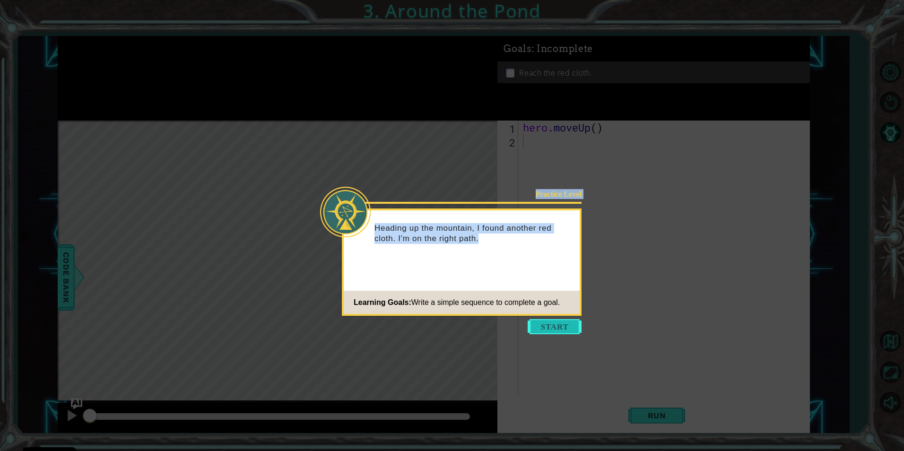
drag, startPoint x: 455, startPoint y: 263, endPoint x: 542, endPoint y: 327, distance: 108.0
click at [542, 327] on body "Cookie Policy CodeCombat uses a few essential and non-essential cookies. Privac…" at bounding box center [452, 225] width 904 height 451
click at [542, 327] on button "Start" at bounding box center [555, 326] width 54 height 15
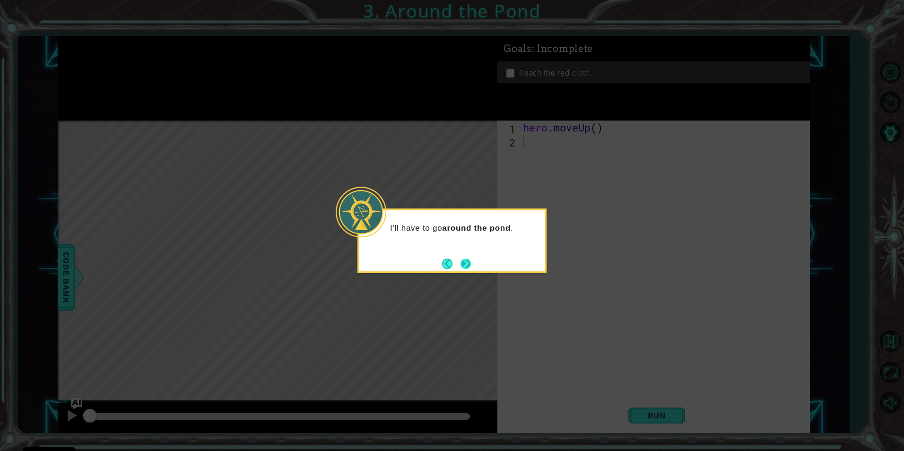
click at [461, 263] on button "Next" at bounding box center [466, 264] width 10 height 10
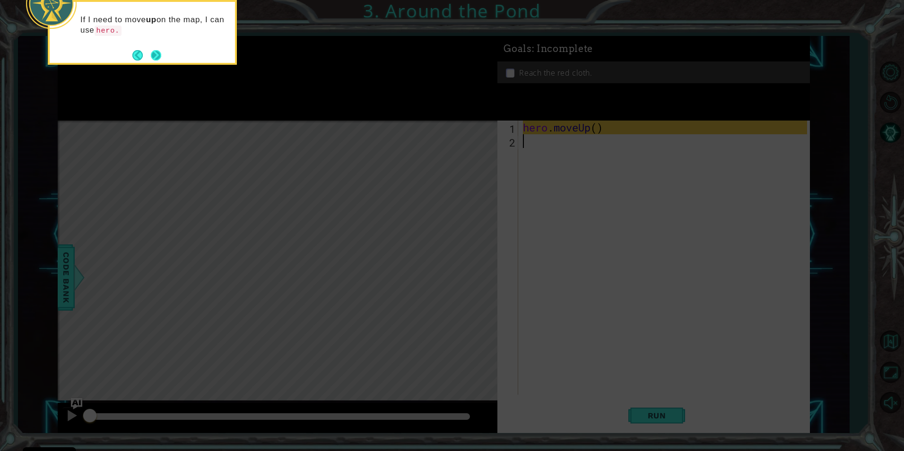
click at [157, 53] on button "Next" at bounding box center [156, 55] width 10 height 10
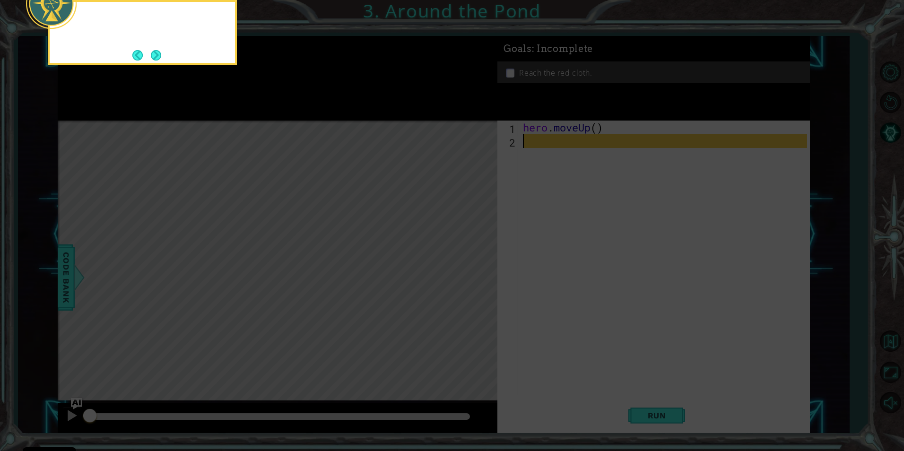
click at [157, 53] on button "Next" at bounding box center [156, 55] width 10 height 10
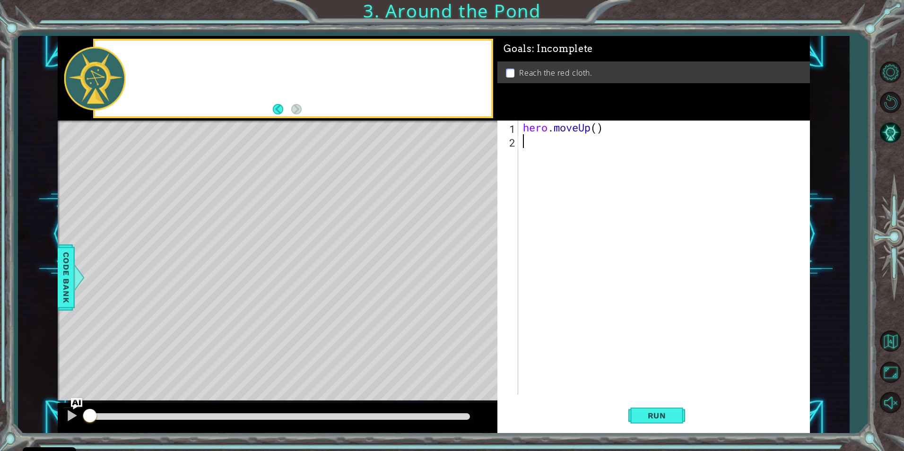
click at [157, 53] on div at bounding box center [293, 79] width 396 height 76
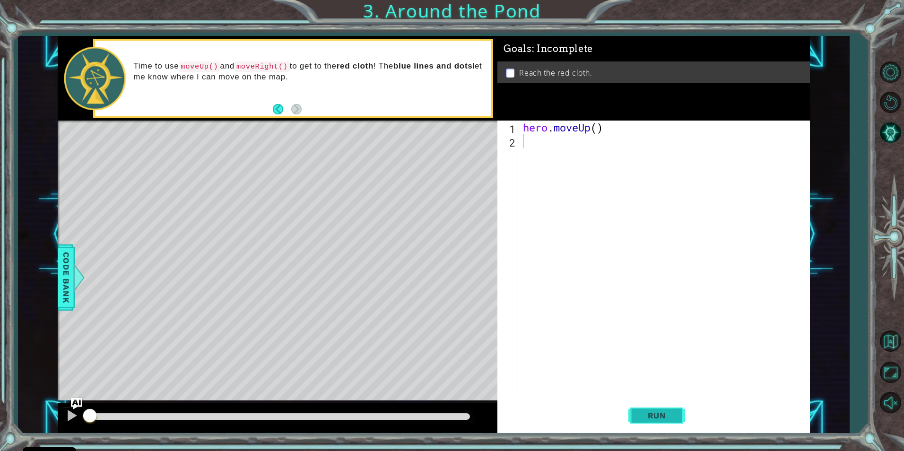
click at [653, 416] on span "Run" at bounding box center [657, 415] width 37 height 9
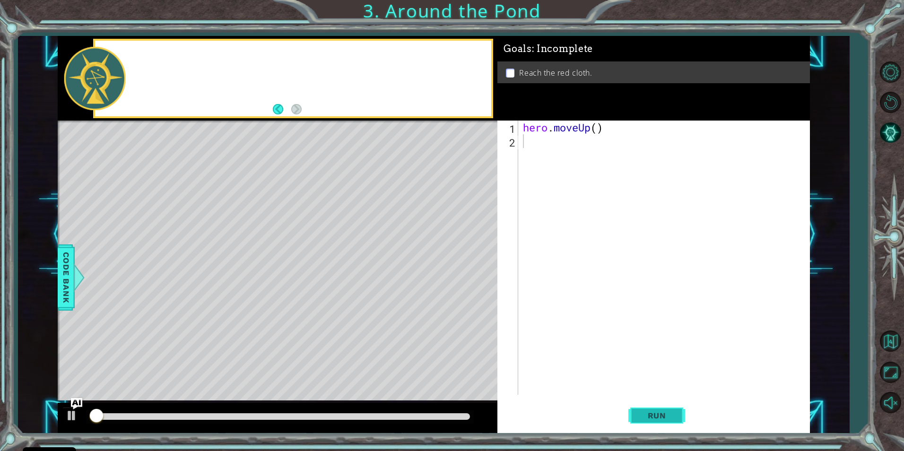
click at [654, 416] on span "Run" at bounding box center [657, 415] width 37 height 9
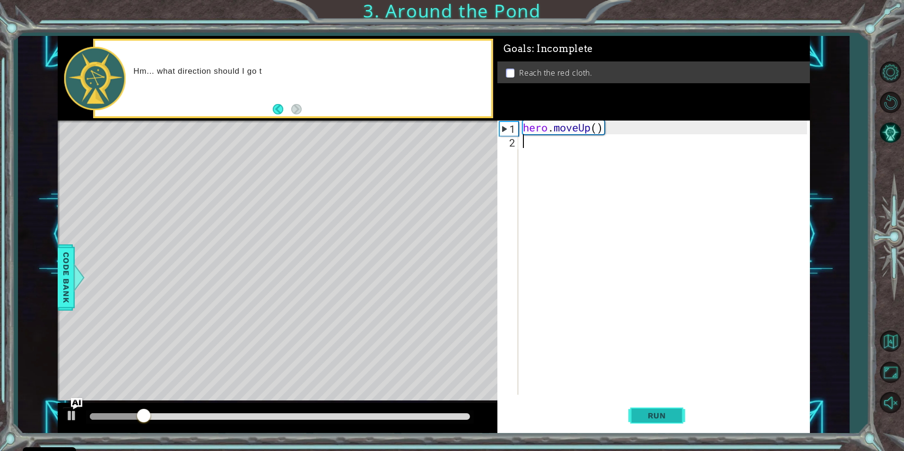
click at [651, 414] on span "Run" at bounding box center [657, 415] width 37 height 9
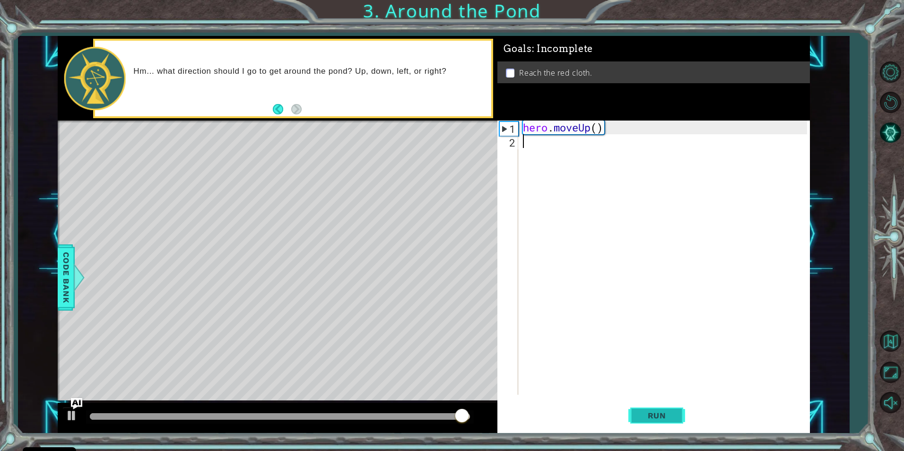
click at [677, 412] on button "Run" at bounding box center [657, 415] width 57 height 31
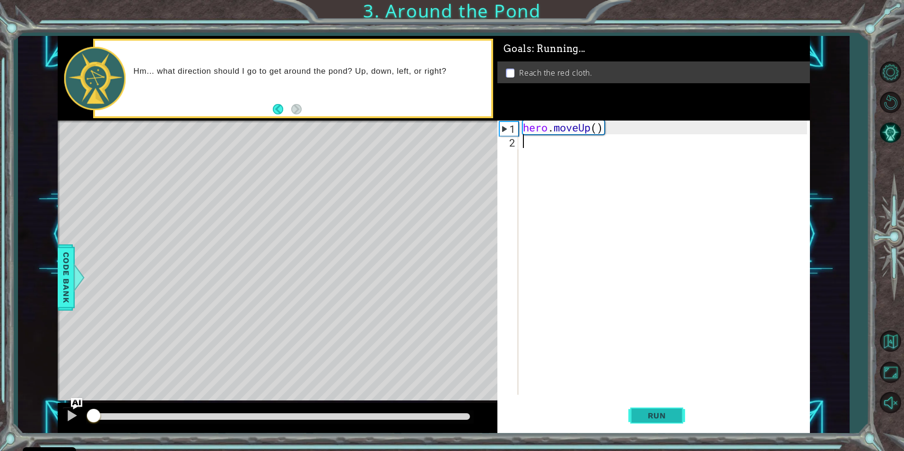
click at [673, 412] on span "Run" at bounding box center [657, 415] width 37 height 9
drag, startPoint x: 673, startPoint y: 413, endPoint x: 528, endPoint y: 237, distance: 228.5
click at [670, 410] on button "Run" at bounding box center [657, 415] width 57 height 31
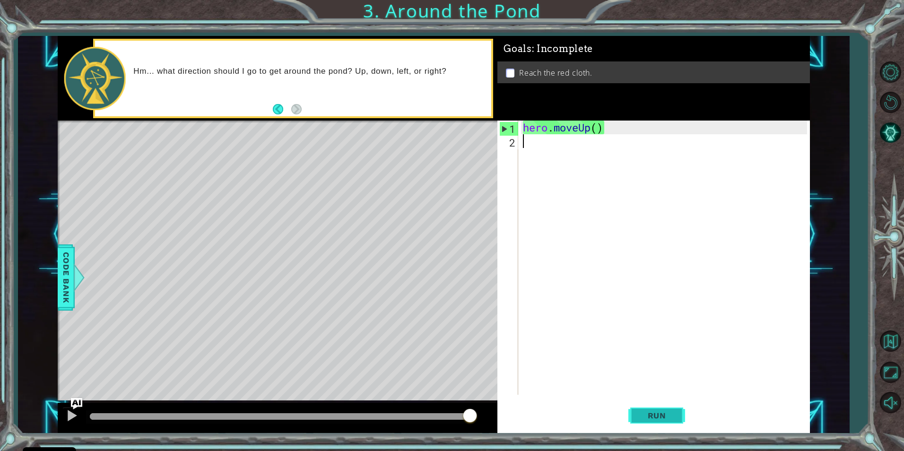
click at [650, 414] on span "Run" at bounding box center [657, 415] width 37 height 9
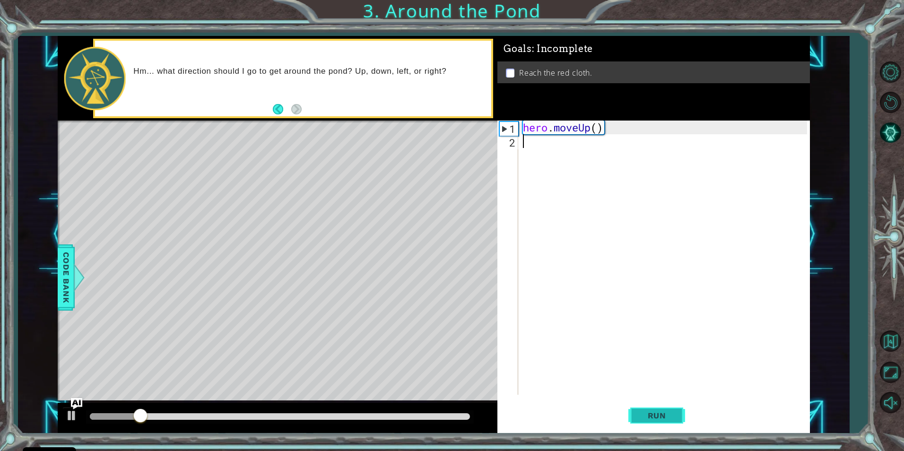
click at [651, 420] on span "Run" at bounding box center [657, 415] width 37 height 9
click at [648, 419] on span "Run" at bounding box center [657, 415] width 37 height 9
click at [649, 419] on span "Run" at bounding box center [657, 415] width 37 height 9
click at [73, 281] on div at bounding box center [79, 277] width 12 height 28
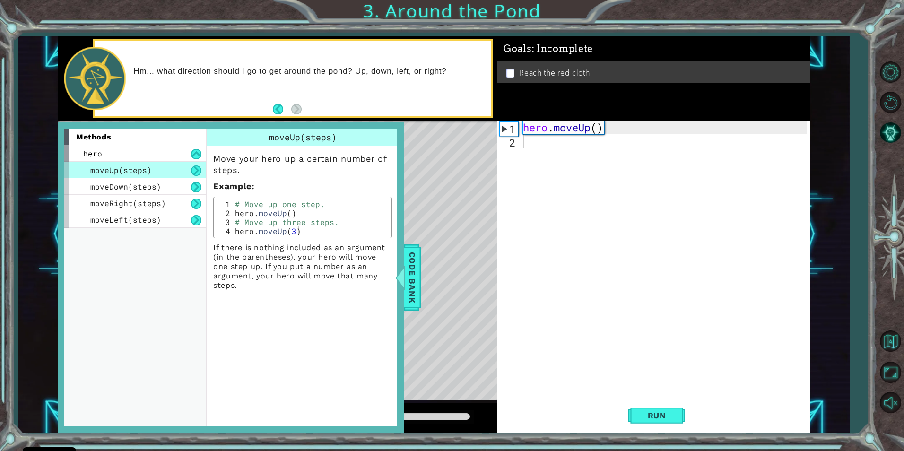
click at [138, 172] on span "moveUp(steps)" at bounding box center [120, 170] width 61 height 10
drag, startPoint x: 151, startPoint y: 168, endPoint x: 91, endPoint y: 169, distance: 60.1
click at [91, 169] on div "moveUp(steps)" at bounding box center [135, 170] width 142 height 17
drag, startPoint x: 91, startPoint y: 167, endPoint x: 65, endPoint y: 177, distance: 28.2
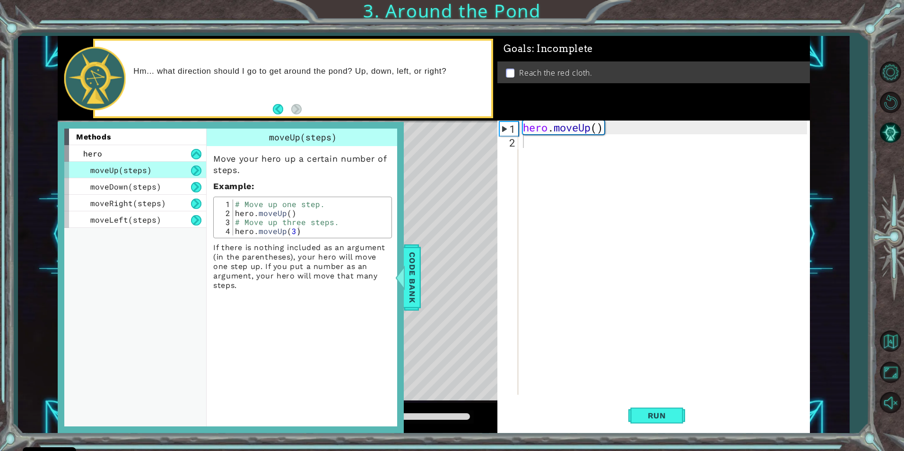
click at [65, 177] on div "moveUp(steps)" at bounding box center [135, 170] width 142 height 17
drag, startPoint x: 104, startPoint y: 174, endPoint x: 123, endPoint y: 182, distance: 20.1
click at [118, 181] on div "moveUp(steps) moveDown(steps) moveRight(steps) moveLeft(steps)" at bounding box center [135, 195] width 142 height 66
click at [195, 170] on button at bounding box center [196, 171] width 10 height 10
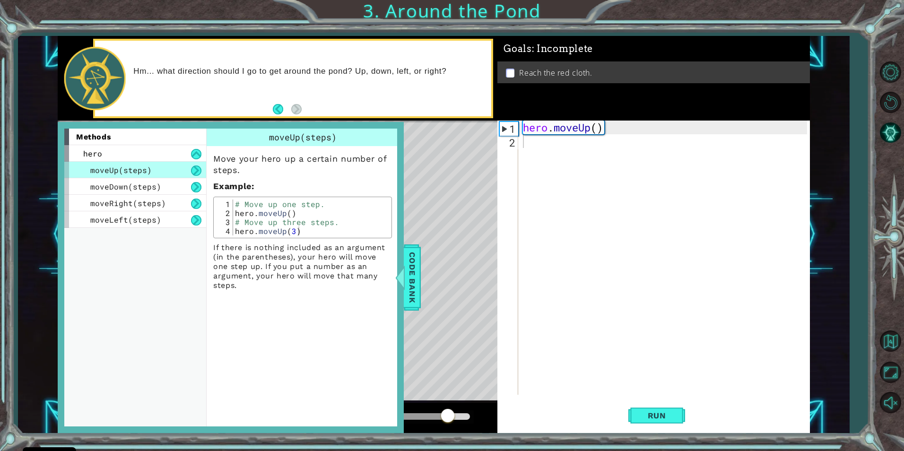
click at [195, 170] on button at bounding box center [196, 171] width 10 height 10
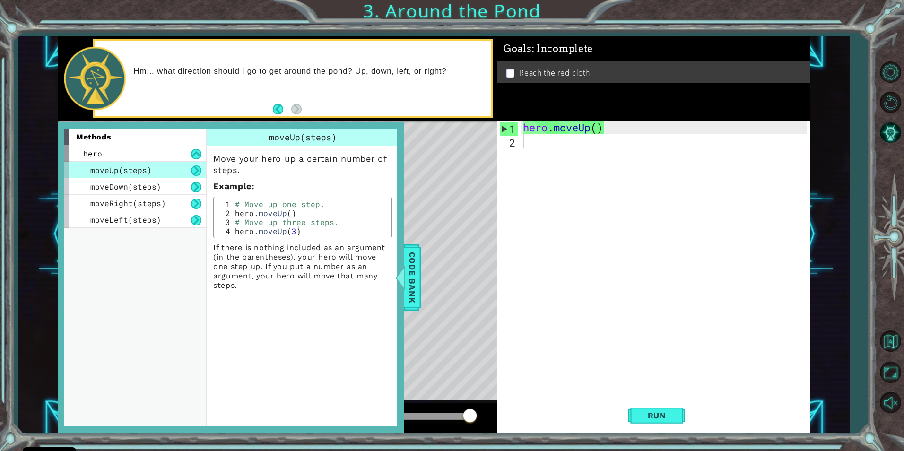
click at [195, 170] on button at bounding box center [196, 171] width 10 height 10
click at [632, 414] on button "Run" at bounding box center [657, 415] width 57 height 31
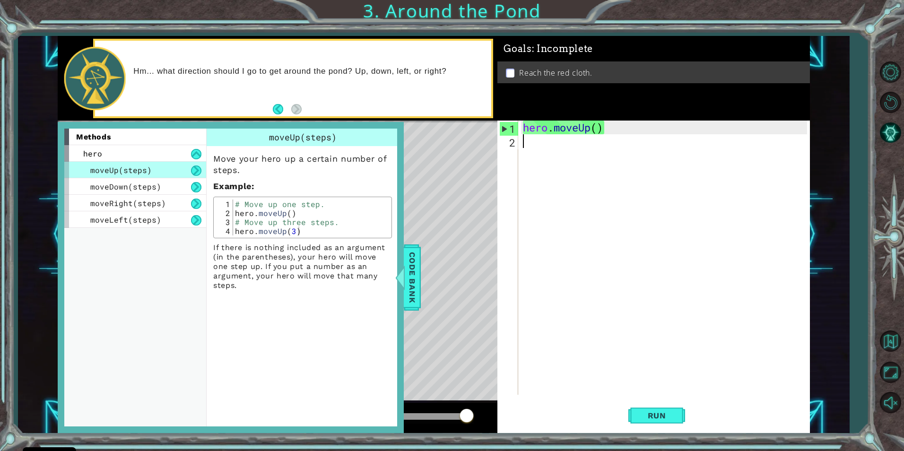
click at [553, 127] on div "hero . moveUp ( )" at bounding box center [666, 272] width 290 height 302
click at [561, 128] on div "moveUp ( )" at bounding box center [666, 272] width 290 height 302
drag, startPoint x: 622, startPoint y: 424, endPoint x: 628, endPoint y: 413, distance: 12.3
click at [624, 418] on div "Run" at bounding box center [657, 415] width 313 height 31
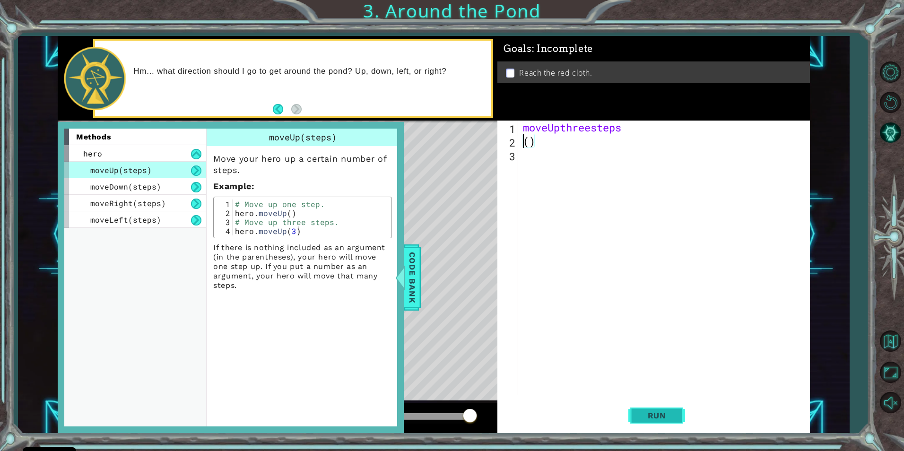
click at [629, 412] on div "Run" at bounding box center [657, 415] width 313 height 31
drag, startPoint x: 638, startPoint y: 411, endPoint x: 640, endPoint y: 419, distance: 9.0
click at [640, 417] on button "Run" at bounding box center [657, 415] width 57 height 31
click at [643, 419] on span "Run" at bounding box center [657, 415] width 37 height 9
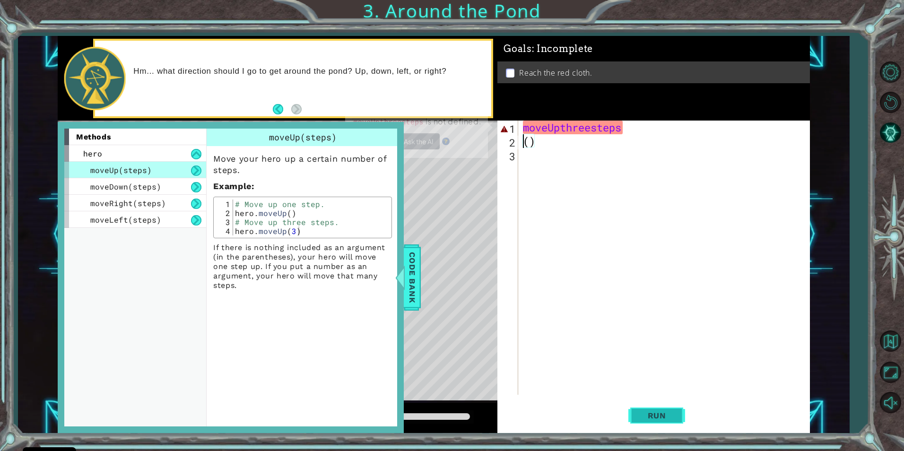
click at [643, 418] on span "Run" at bounding box center [657, 415] width 37 height 9
click at [640, 417] on span "Run" at bounding box center [657, 415] width 37 height 9
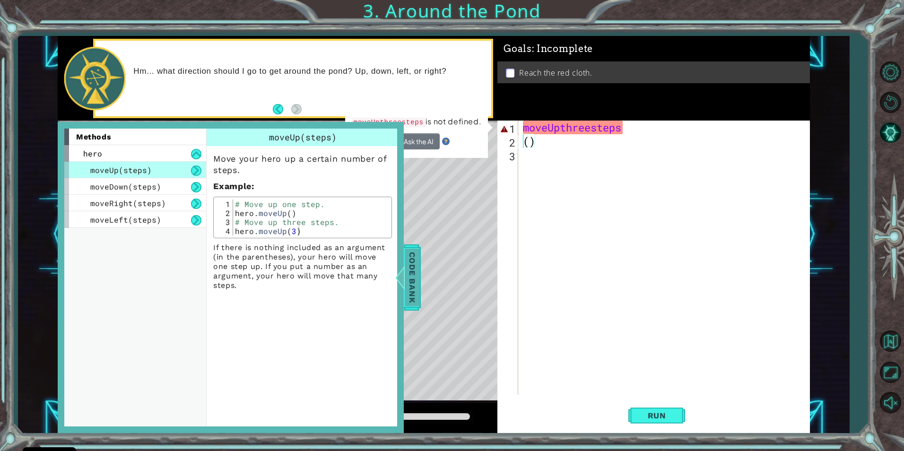
click at [406, 265] on div "Code Bank" at bounding box center [412, 278] width 17 height 66
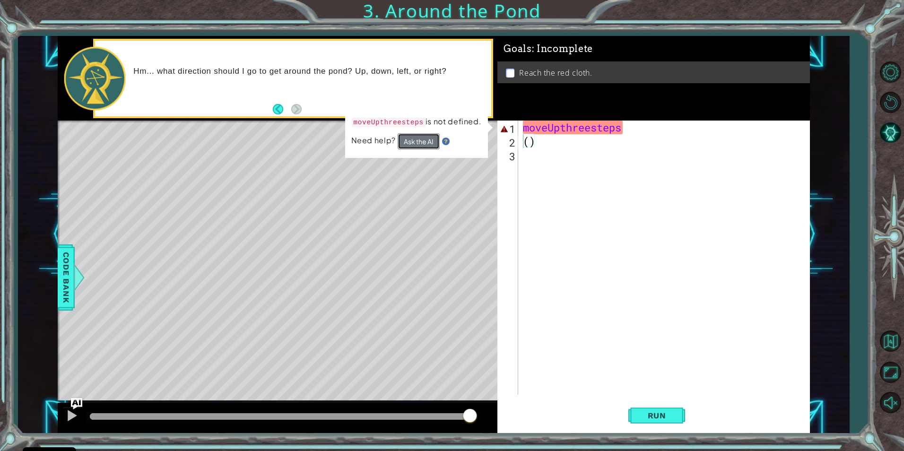
click at [425, 141] on button "Ask the AI" at bounding box center [418, 141] width 42 height 17
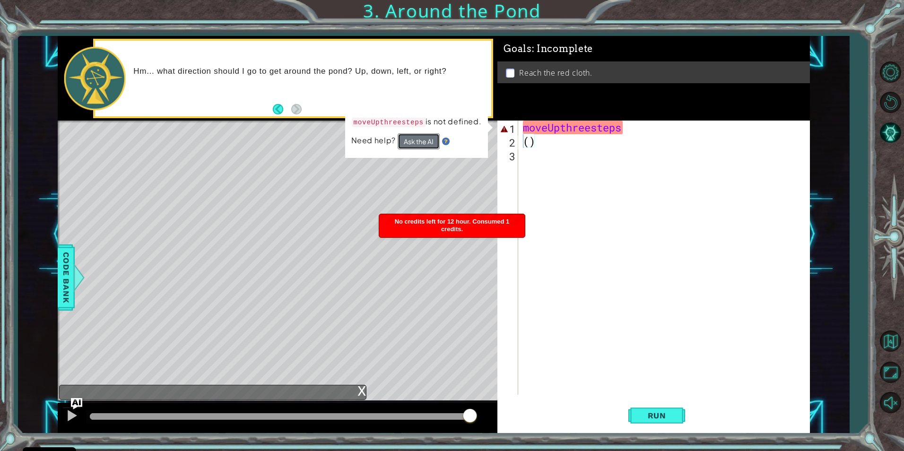
click at [406, 141] on button "Ask the AI" at bounding box center [419, 141] width 42 height 16
click at [407, 142] on button "Ask the AI" at bounding box center [418, 141] width 42 height 17
click at [408, 142] on button "Ask the AI" at bounding box center [419, 141] width 42 height 16
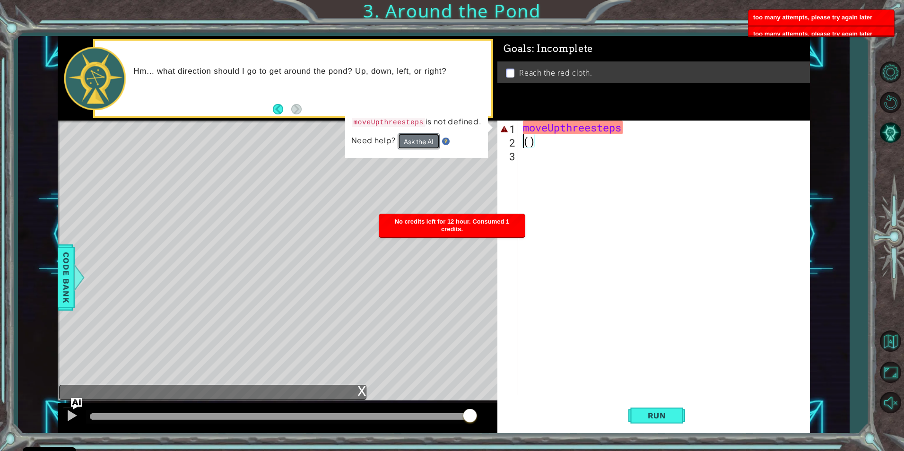
click at [408, 142] on button "Ask the AI" at bounding box center [419, 141] width 42 height 16
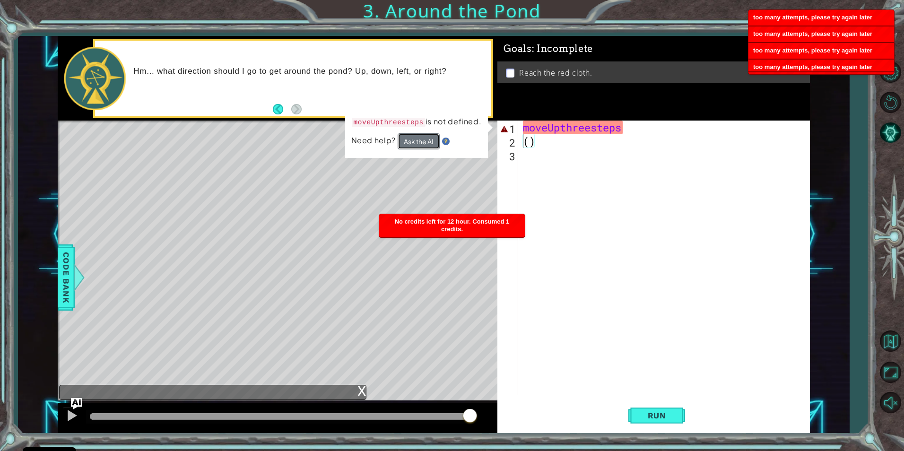
click at [408, 142] on button "Ask the AI" at bounding box center [419, 141] width 42 height 16
click at [408, 142] on button "Ask the AI" at bounding box center [418, 141] width 42 height 17
click at [412, 140] on button "Ask the AI" at bounding box center [418, 141] width 43 height 17
click at [412, 140] on button "Ask the AI" at bounding box center [419, 141] width 42 height 16
click at [412, 140] on button "Ask the AI" at bounding box center [418, 141] width 42 height 17
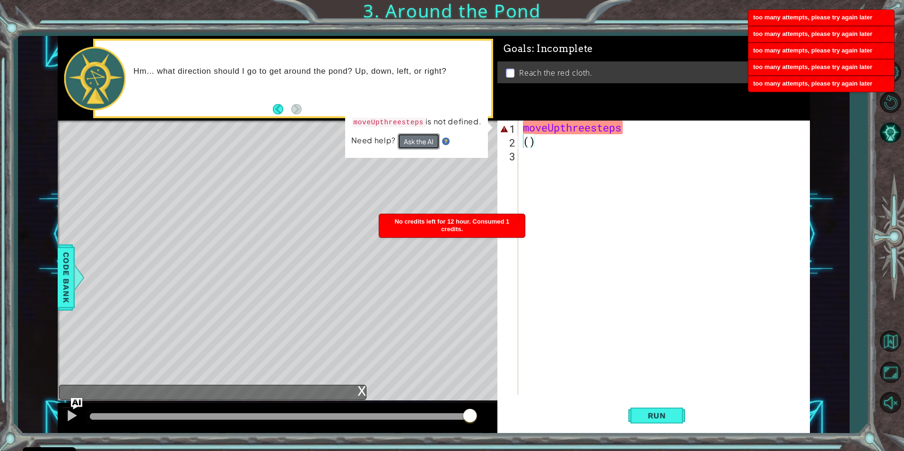
click at [412, 140] on button "Ask the AI" at bounding box center [418, 141] width 42 height 17
click at [412, 140] on button "Ask the AI" at bounding box center [419, 141] width 42 height 16
click at [378, 137] on span "Need help?" at bounding box center [374, 140] width 46 height 10
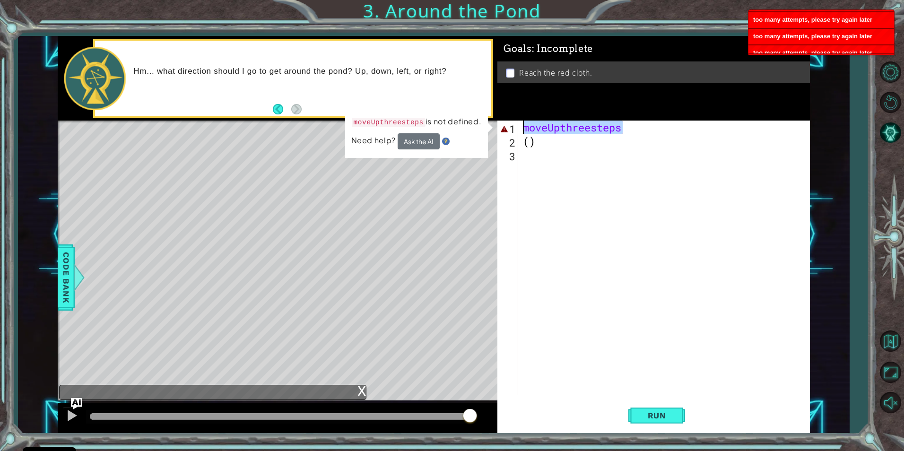
drag, startPoint x: 629, startPoint y: 123, endPoint x: 483, endPoint y: 110, distance: 146.8
click at [483, 110] on div "1 ההההההההההההההההההההההההההההההההההההההההההההההההההההההההההההההההההההההההההההה…" at bounding box center [434, 234] width 753 height 397
type textarea "moveUpthreesteps"
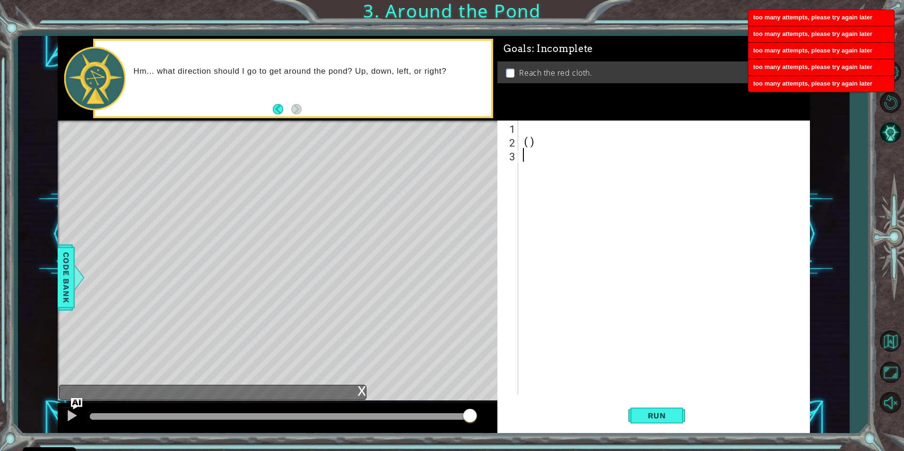
drag, startPoint x: 553, startPoint y: 150, endPoint x: 544, endPoint y: 146, distance: 10.4
click at [551, 150] on div "( )" at bounding box center [666, 272] width 290 height 302
type textarea "("
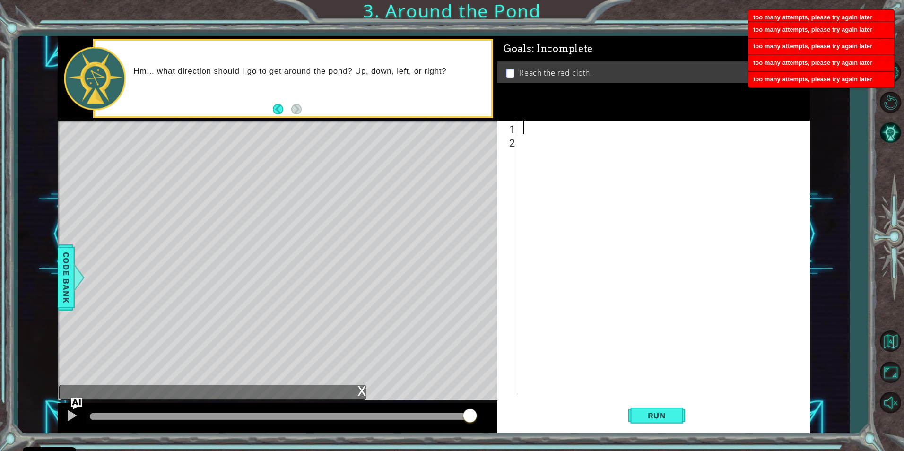
click at [541, 132] on div at bounding box center [666, 272] width 290 height 302
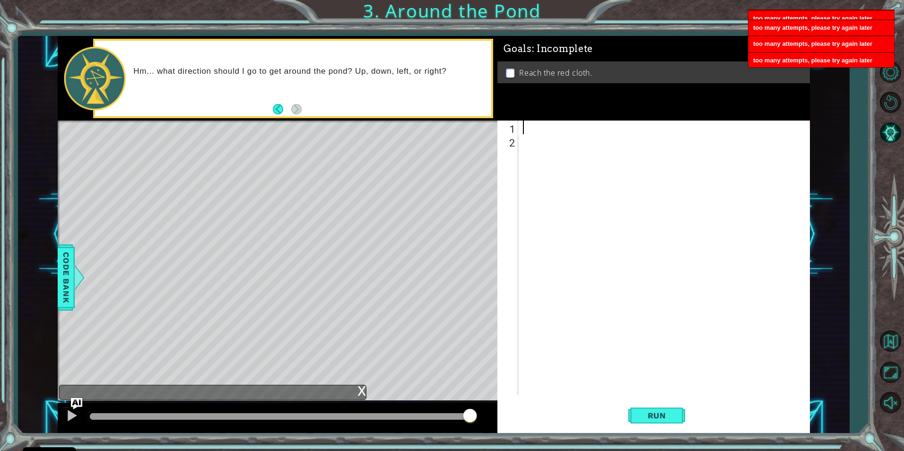
click at [523, 151] on div at bounding box center [666, 272] width 290 height 302
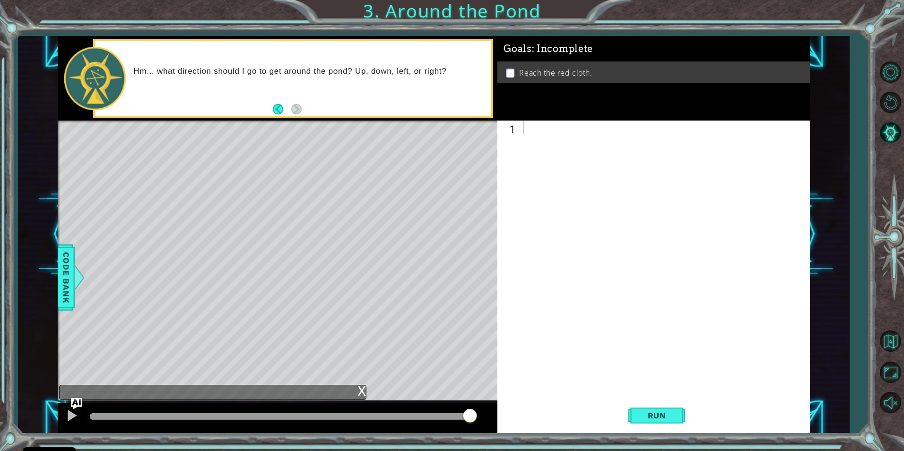
click at [279, 103] on footer at bounding box center [287, 109] width 29 height 14
drag, startPoint x: 279, startPoint y: 103, endPoint x: 279, endPoint y: 111, distance: 7.6
click at [279, 108] on footer at bounding box center [287, 109] width 29 height 14
click at [281, 111] on button "Back" at bounding box center [282, 109] width 18 height 10
click at [281, 110] on button "Back" at bounding box center [282, 109] width 18 height 10
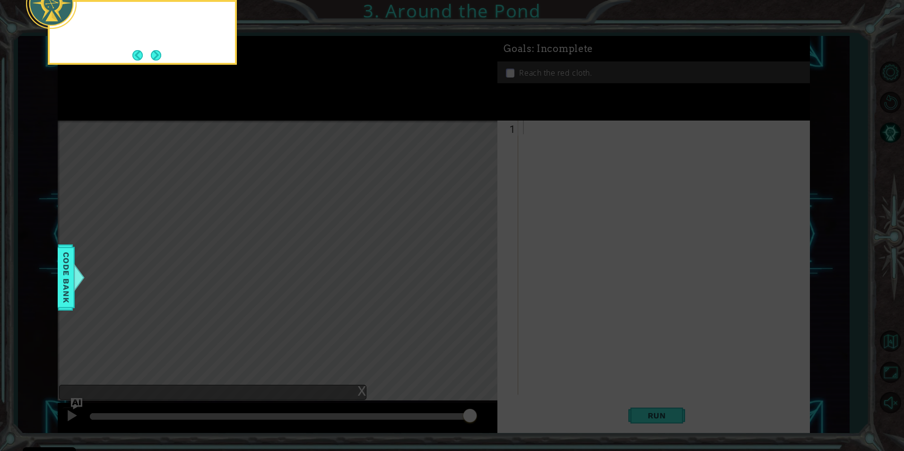
click at [281, 110] on icon at bounding box center [452, 67] width 904 height 767
click at [280, 109] on icon at bounding box center [452, 67] width 904 height 767
click at [161, 60] on button "Next" at bounding box center [156, 55] width 10 height 10
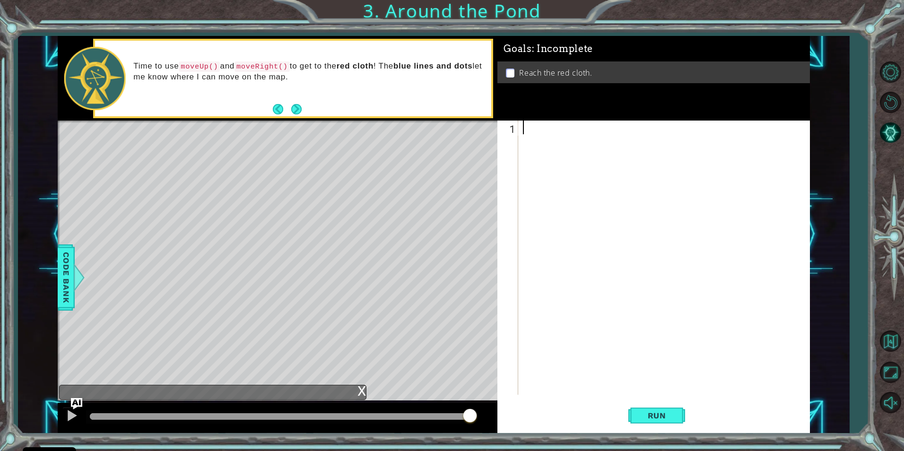
click at [545, 125] on div at bounding box center [666, 272] width 290 height 302
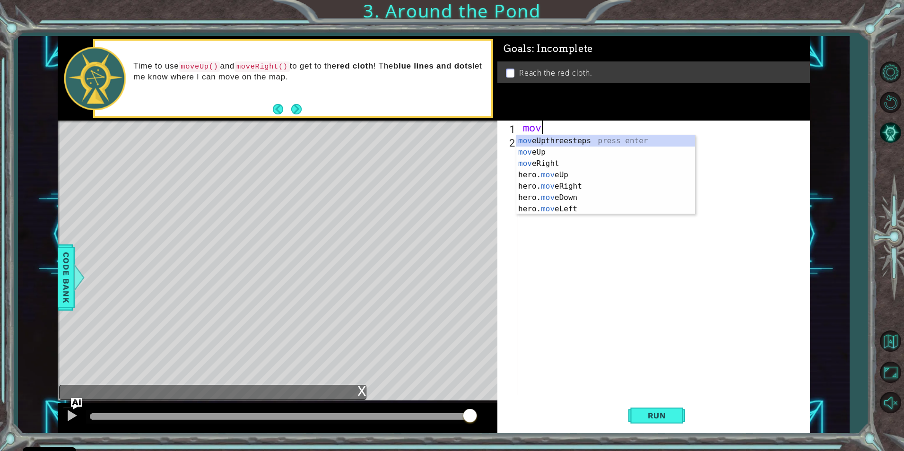
scroll to position [0, 0]
type textarea "move"
click at [561, 178] on div "move Upthreesteps press enter move Up press enter move Right press enter hero. …" at bounding box center [606, 186] width 179 height 102
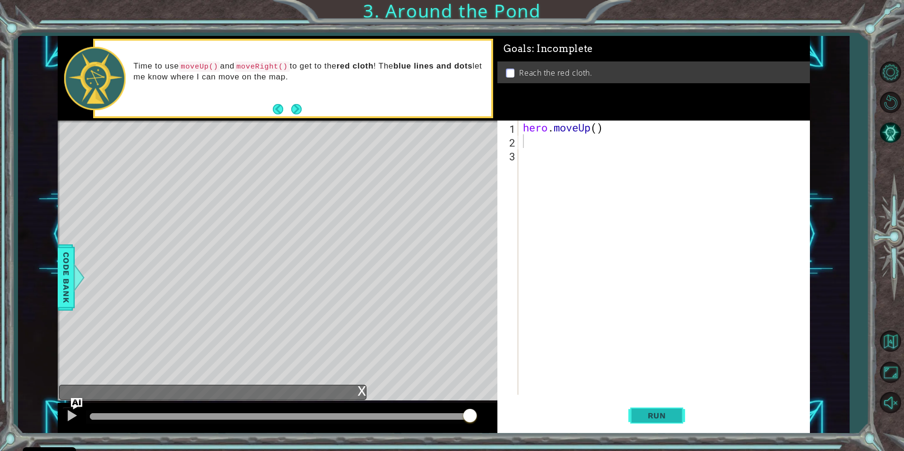
click at [645, 412] on span "Run" at bounding box center [657, 415] width 37 height 9
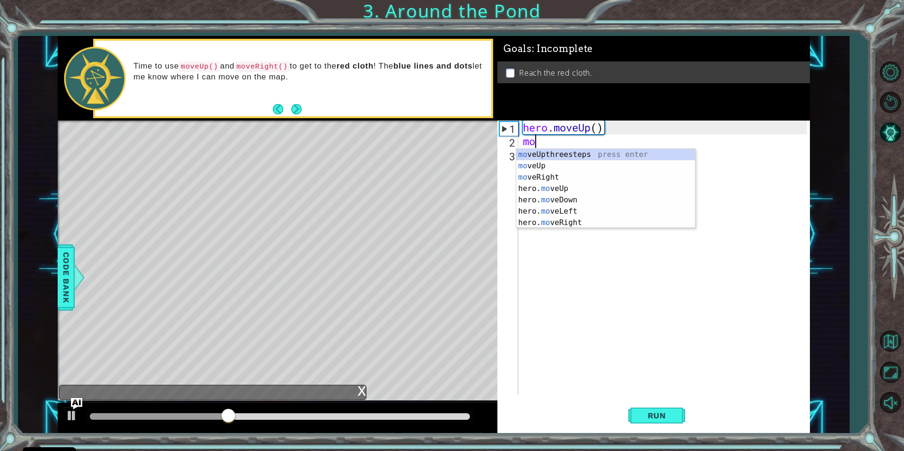
scroll to position [0, 0]
type textarea "move"
click at [600, 197] on div "move Upthreesteps press enter move Up press enter move Right press enter hero. …" at bounding box center [606, 200] width 179 height 102
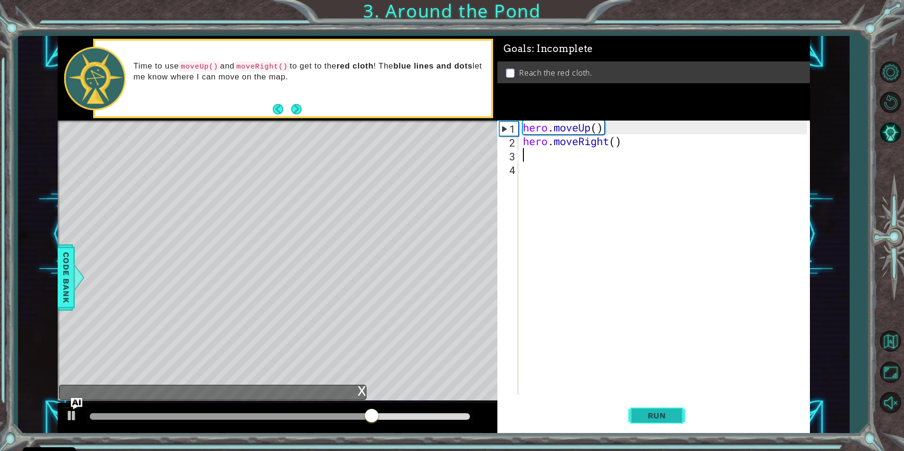
click at [636, 409] on button "Run" at bounding box center [657, 415] width 57 height 31
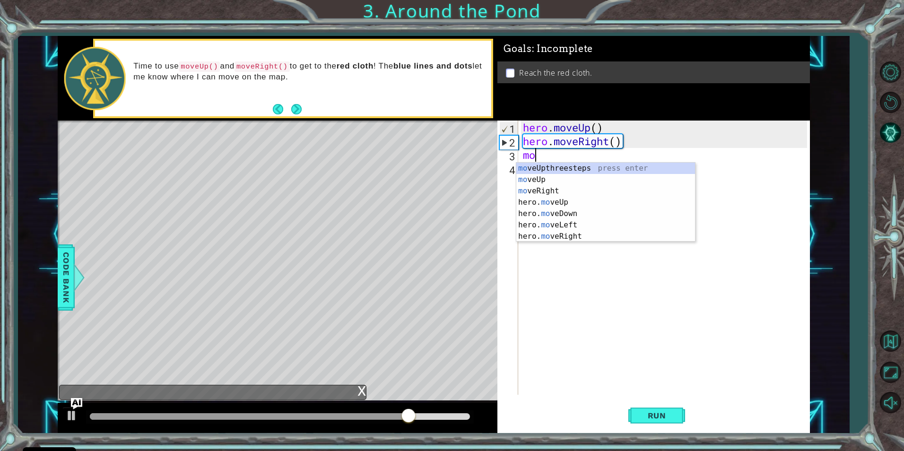
scroll to position [0, 0]
type textarea "move"
click at [554, 182] on div "move Upthreesteps press enter move Up press enter move Right press enter hero. …" at bounding box center [606, 214] width 179 height 102
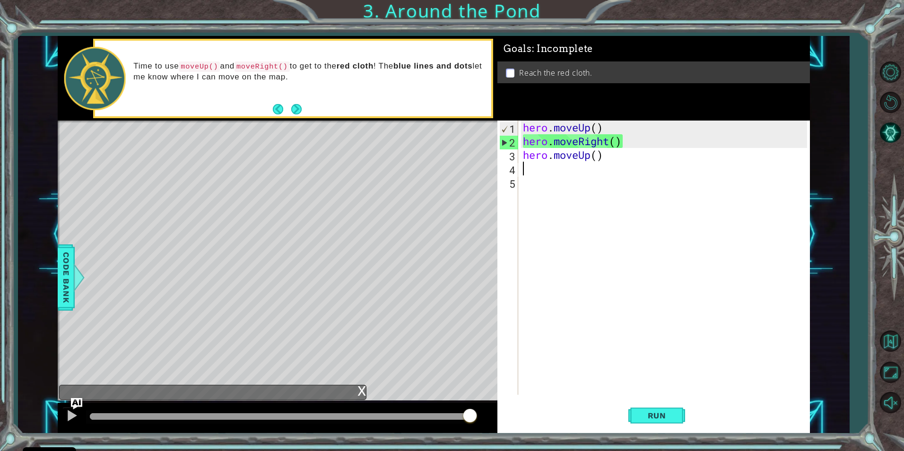
scroll to position [0, 0]
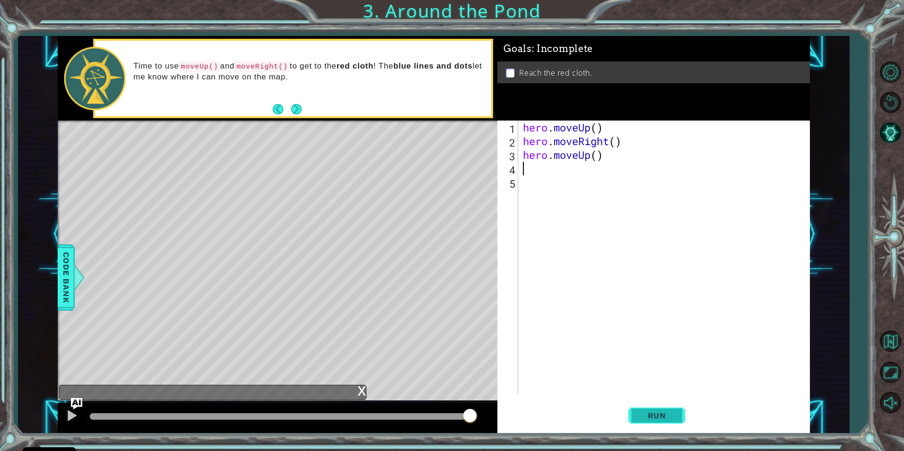
click at [654, 417] on span "Run" at bounding box center [657, 415] width 37 height 9
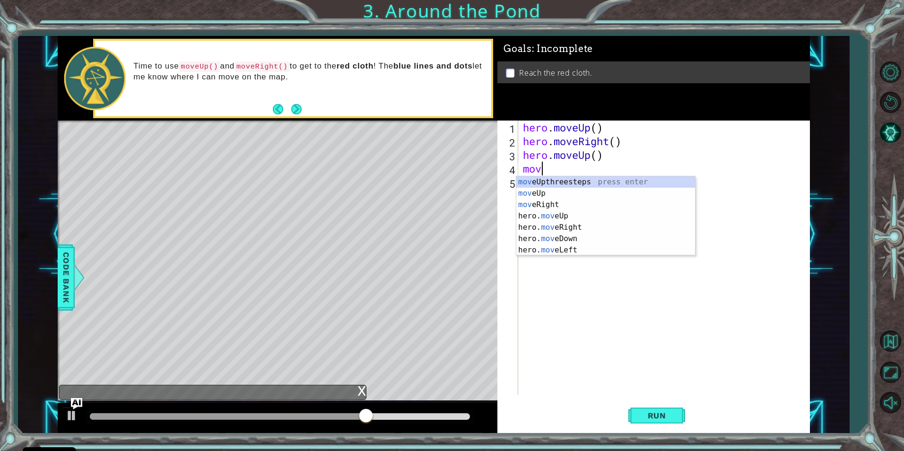
scroll to position [0, 0]
type textarea "move"
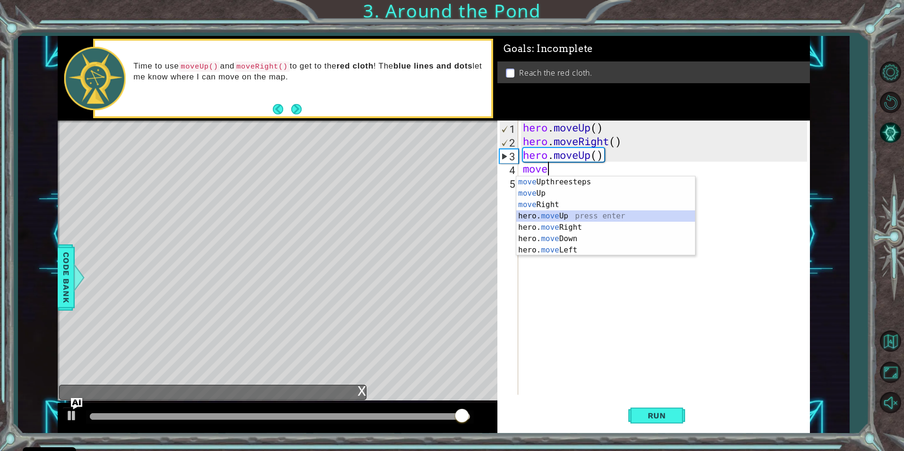
click at [582, 211] on div "move Upthreesteps press enter move Up press enter move Right press enter hero. …" at bounding box center [606, 227] width 179 height 102
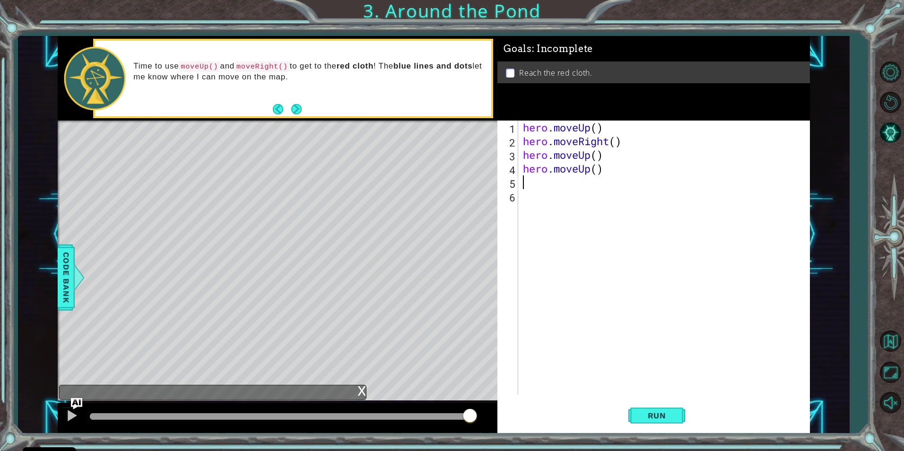
click at [593, 171] on div "hero . moveUp ( ) hero . moveRight ( ) hero . moveUp ( ) hero . moveUp ( )" at bounding box center [666, 272] width 290 height 302
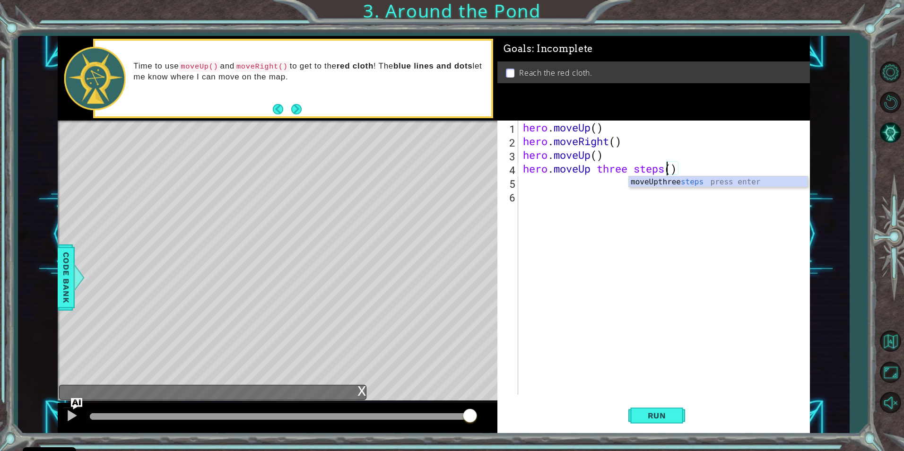
scroll to position [0, 7]
click at [636, 171] on div "hero . moveUp ( ) hero . moveRight ( ) hero . moveUp ( ) hero . moveUp three mo…" at bounding box center [666, 272] width 290 height 302
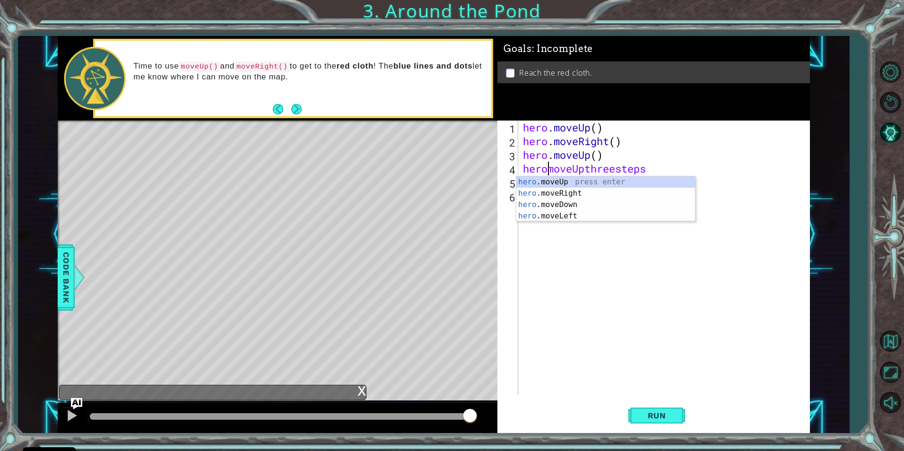
scroll to position [0, 4]
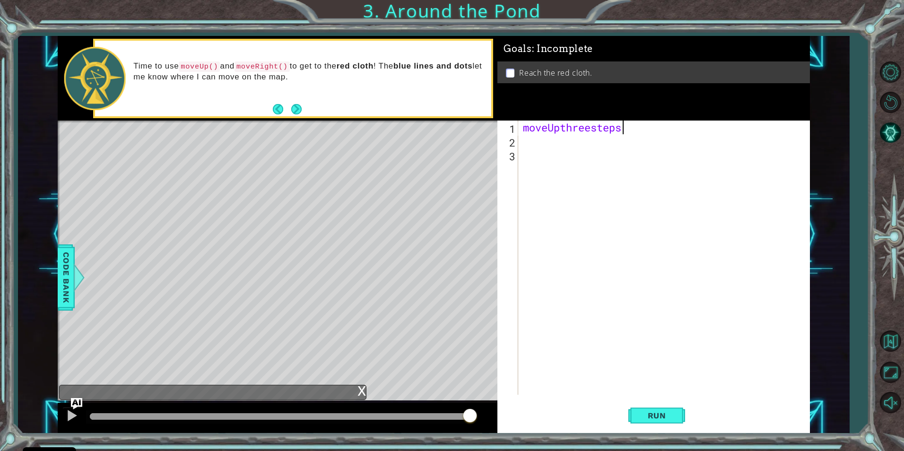
click at [640, 133] on div "moveUpthreesteps" at bounding box center [666, 272] width 290 height 302
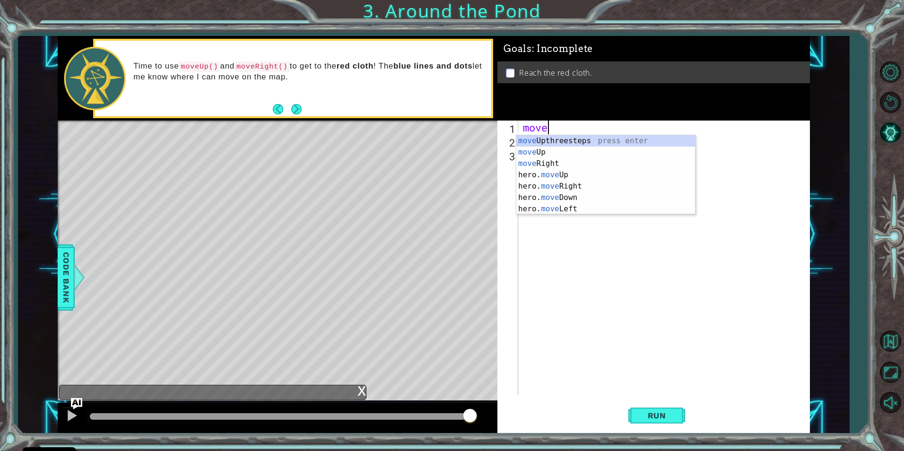
scroll to position [0, 0]
type textarea "m"
type textarea "move"
click at [570, 155] on div "move Upthreesteps press enter move Up press enter move Right press enter hero. …" at bounding box center [606, 186] width 179 height 102
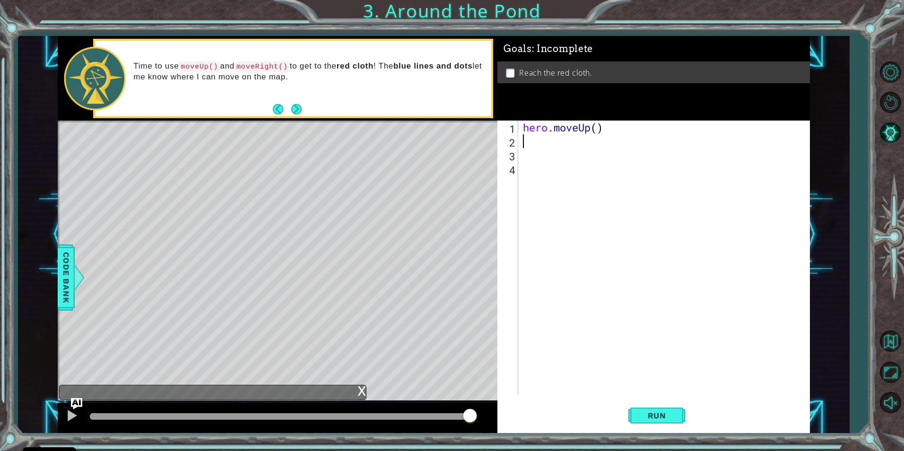
scroll to position [0, 0]
click at [640, 412] on span "Run" at bounding box center [657, 415] width 37 height 9
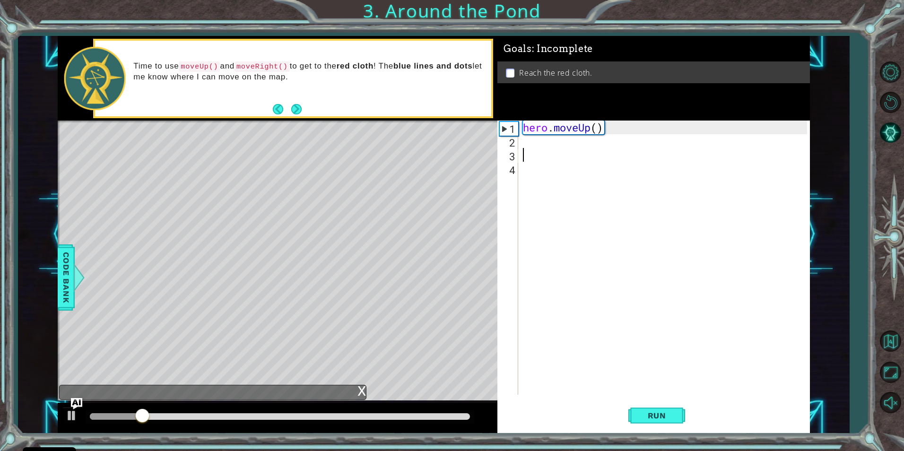
click at [569, 149] on div "hero . moveUp ( )" at bounding box center [666, 272] width 290 height 302
click at [567, 142] on div "hero . moveUp ( )" at bounding box center [666, 272] width 290 height 302
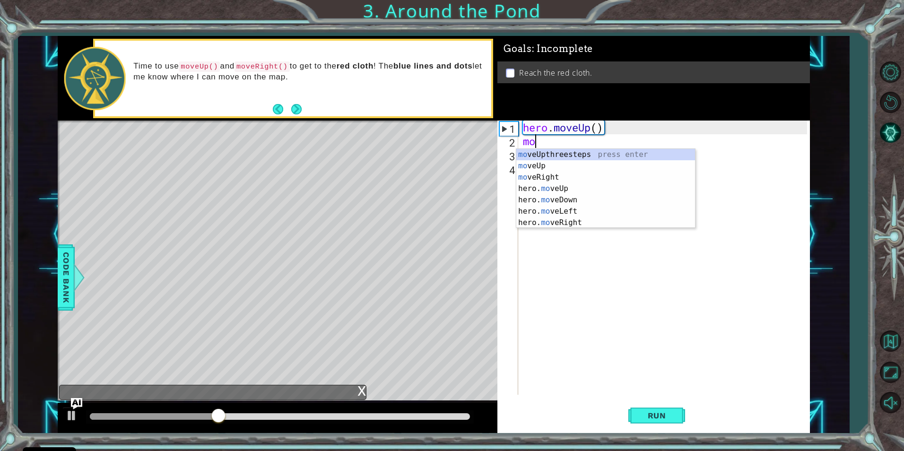
scroll to position [0, 0]
type textarea "move"
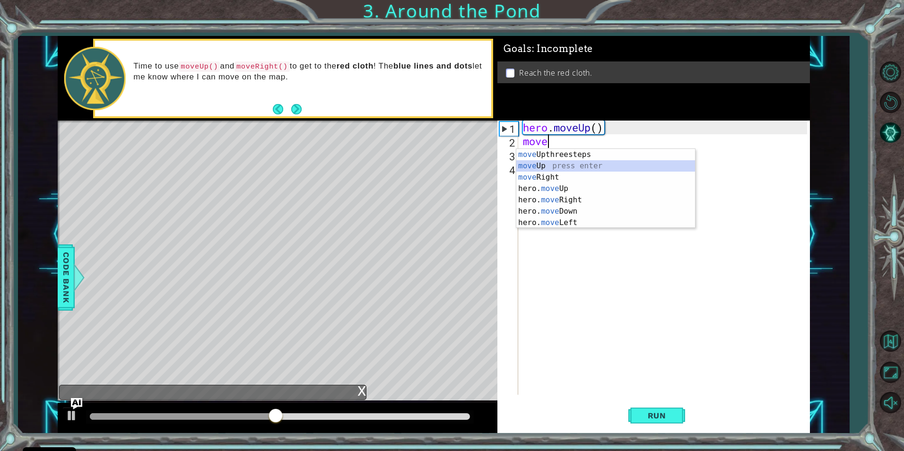
click at [560, 168] on div "move Upthreesteps press enter move Up press enter move Right press enter hero. …" at bounding box center [606, 200] width 179 height 102
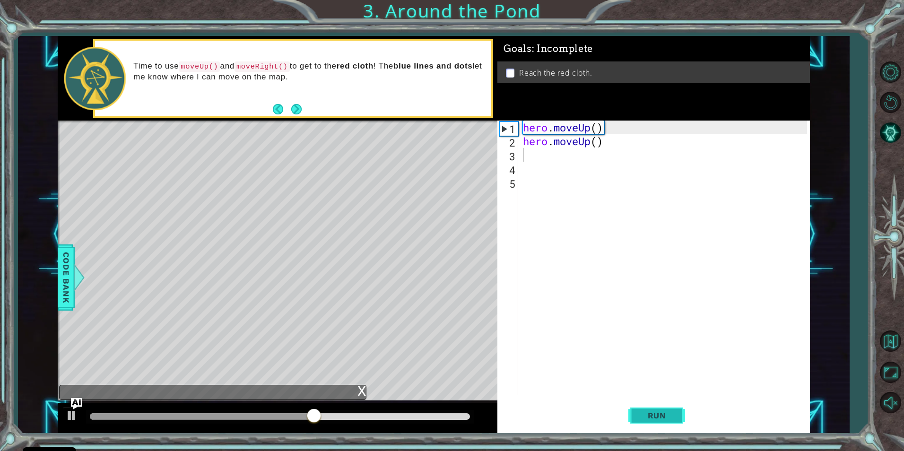
click at [650, 414] on span "Run" at bounding box center [657, 415] width 37 height 9
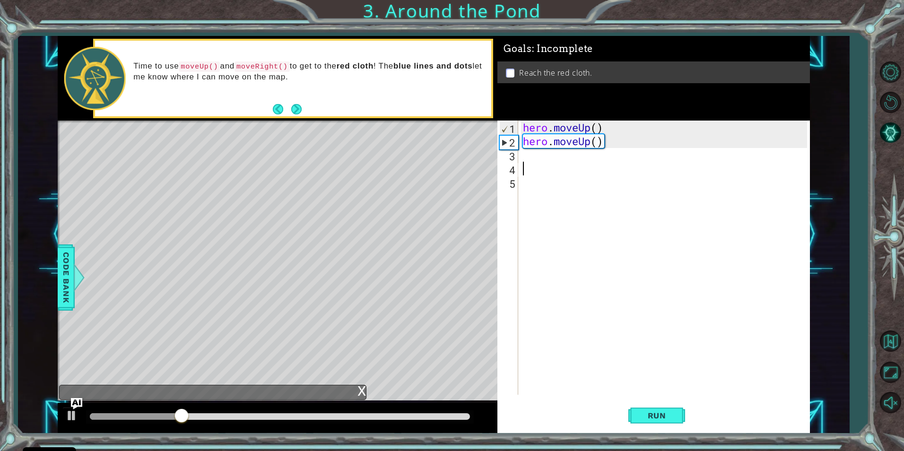
click at [573, 164] on div "hero . moveUp ( ) hero . moveUp ( )" at bounding box center [666, 272] width 290 height 302
click at [569, 155] on div "hero . moveUp ( ) hero . moveUp ( )" at bounding box center [666, 272] width 290 height 302
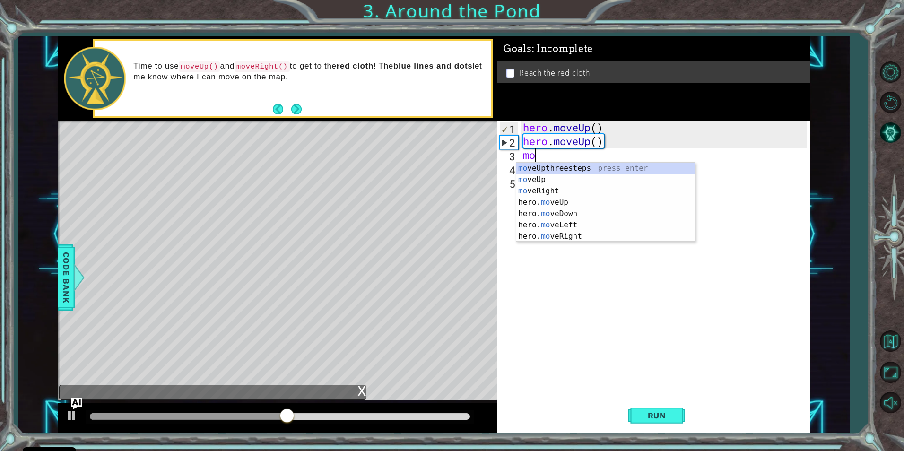
scroll to position [0, 0]
type textarea "move"
click at [563, 193] on div "move Upthreesteps press enter move Up press enter move Right press enter hero. …" at bounding box center [606, 214] width 179 height 102
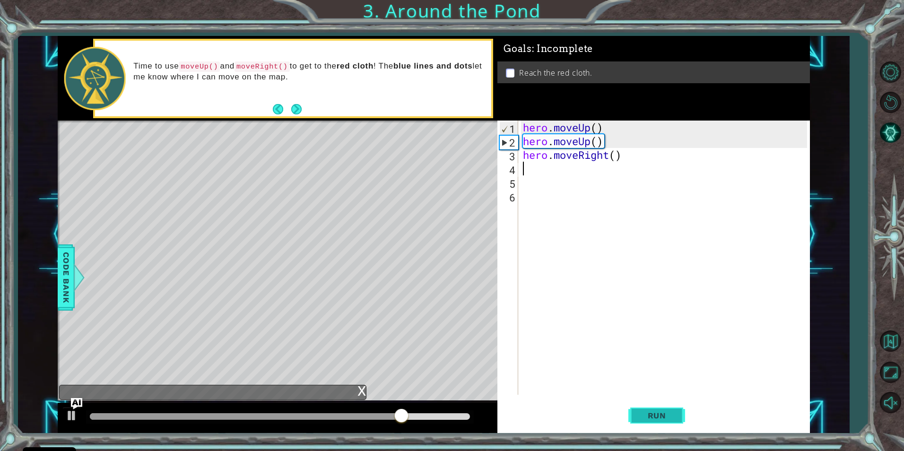
drag, startPoint x: 670, startPoint y: 397, endPoint x: 667, endPoint y: 406, distance: 9.4
click at [670, 399] on div "1 2 3 4 5 6 hero . moveUp ( ) hero . moveUp ( ) hero . moveRight ( ) הההההההההה…" at bounding box center [654, 277] width 313 height 313
click at [667, 406] on button "Run" at bounding box center [657, 415] width 57 height 31
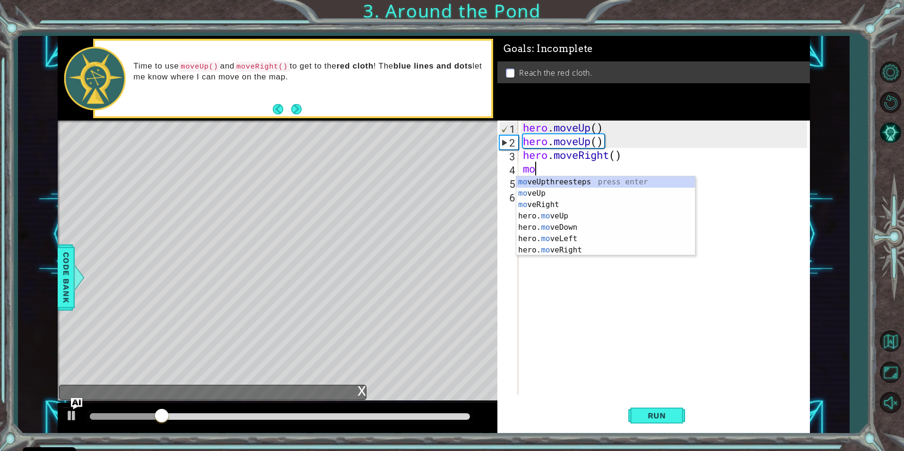
scroll to position [0, 0]
type textarea "move"
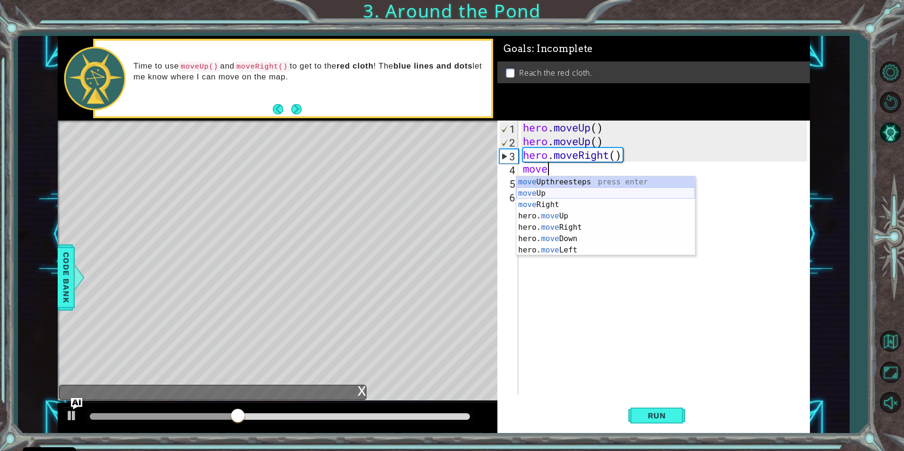
click at [538, 192] on div "move Upthreesteps press enter move Up press enter move Right press enter hero. …" at bounding box center [606, 227] width 179 height 102
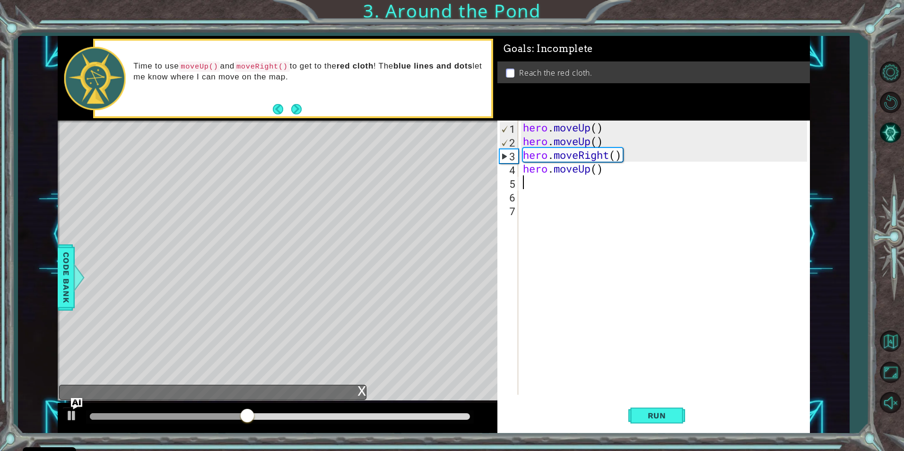
scroll to position [0, 0]
click at [665, 407] on button "Run" at bounding box center [657, 415] width 57 height 31
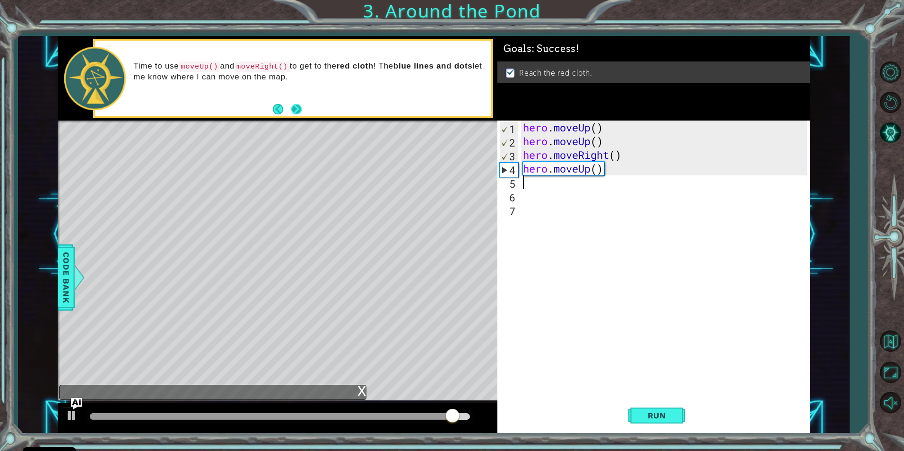
click at [294, 108] on button "Next" at bounding box center [296, 109] width 10 height 10
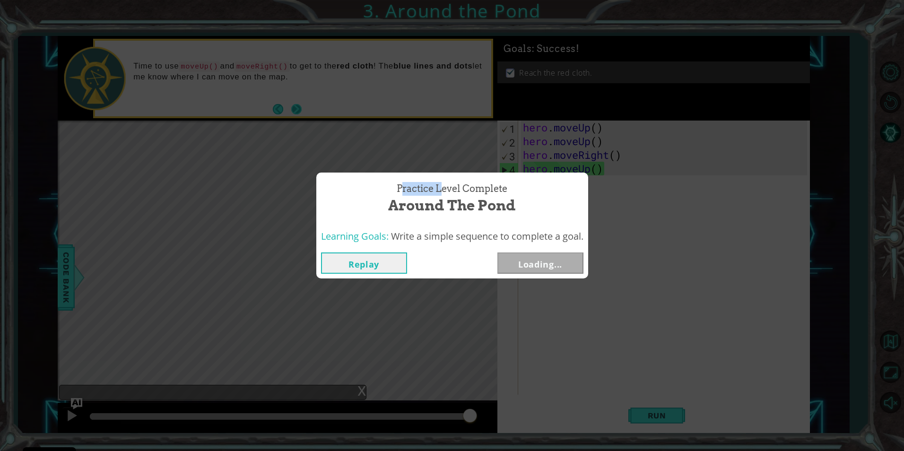
click at [294, 108] on div "Practice Level Complete Around the Pond Learning Goals: Write a simple sequence…" at bounding box center [452, 225] width 904 height 451
click at [543, 265] on button "Next" at bounding box center [541, 263] width 86 height 21
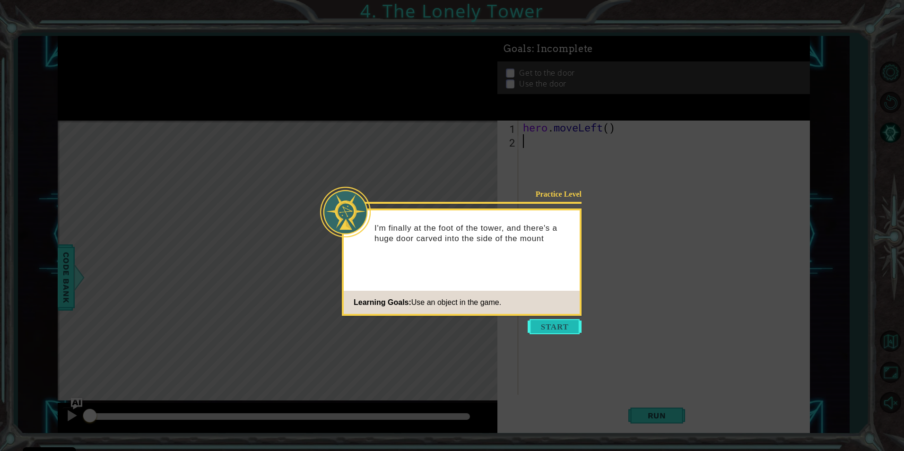
click at [556, 324] on button "Start" at bounding box center [555, 326] width 54 height 15
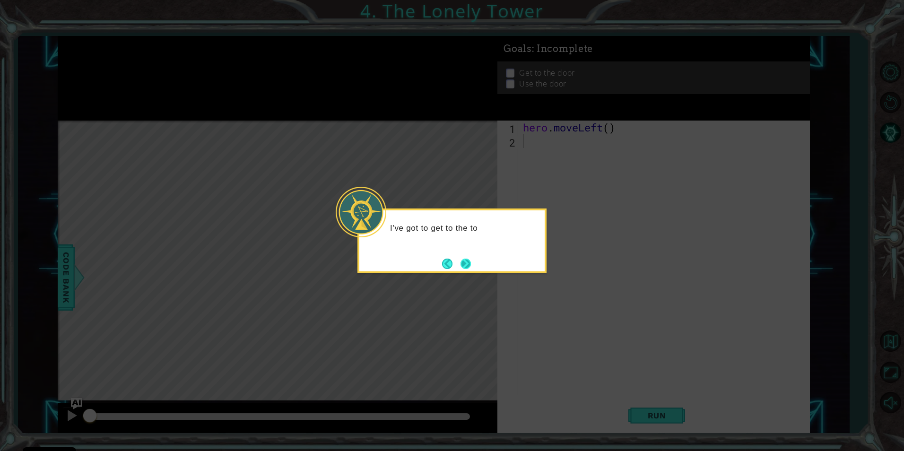
click at [465, 266] on button "Next" at bounding box center [466, 264] width 10 height 10
click at [465, 257] on div "Then how do I get that door open? Maybe hero.use("door") ?" at bounding box center [452, 237] width 185 height 52
click at [467, 259] on button "Next" at bounding box center [466, 264] width 10 height 10
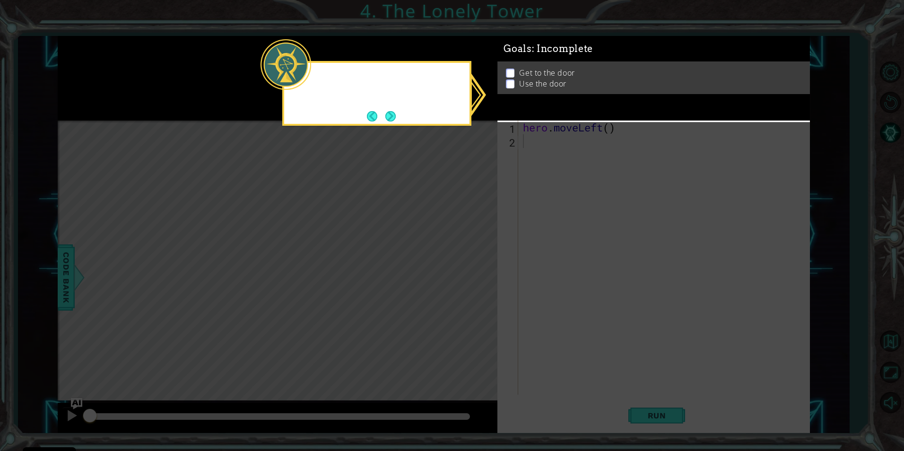
drag, startPoint x: 467, startPoint y: 259, endPoint x: 424, endPoint y: 219, distance: 58.9
click at [445, 237] on icon at bounding box center [452, 225] width 904 height 451
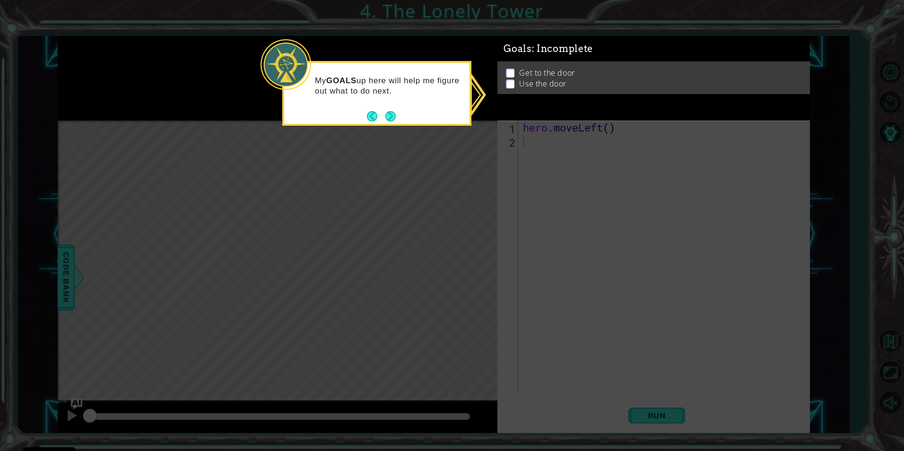
click at [548, 64] on div "Get to the door Use the door" at bounding box center [654, 78] width 313 height 33
click at [535, 72] on div "Get to the door Use the door" at bounding box center [654, 78] width 313 height 33
click at [512, 80] on p at bounding box center [510, 84] width 9 height 9
click at [386, 112] on button "Next" at bounding box center [391, 116] width 10 height 10
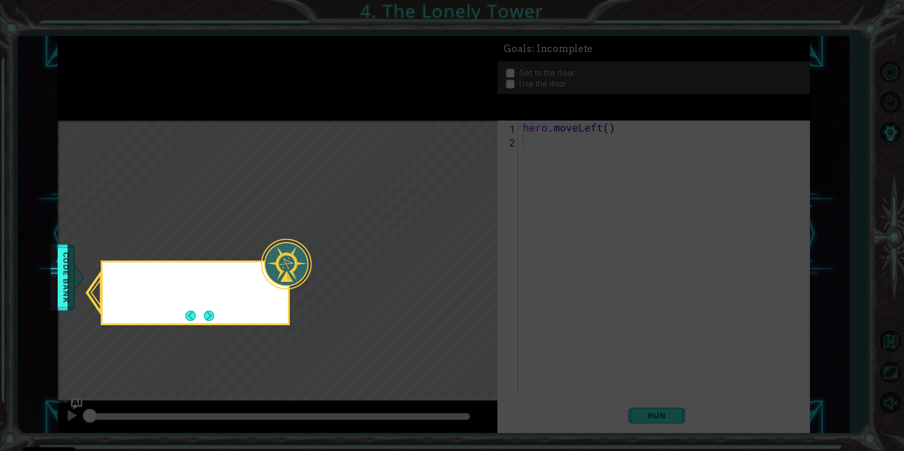
click at [386, 112] on icon at bounding box center [452, 225] width 904 height 451
click at [387, 112] on icon at bounding box center [452, 225] width 904 height 451
click at [333, 239] on icon at bounding box center [452, 225] width 904 height 451
click at [356, 241] on icon at bounding box center [452, 225] width 904 height 451
click at [211, 314] on div "I can check out the Code Bank to see all the actions I can do." at bounding box center [195, 289] width 185 height 52
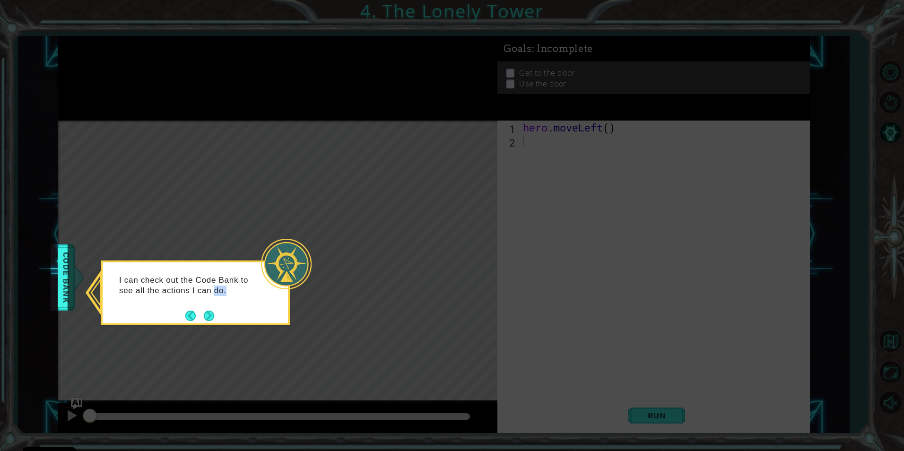
click at [210, 316] on button "Next" at bounding box center [209, 316] width 10 height 10
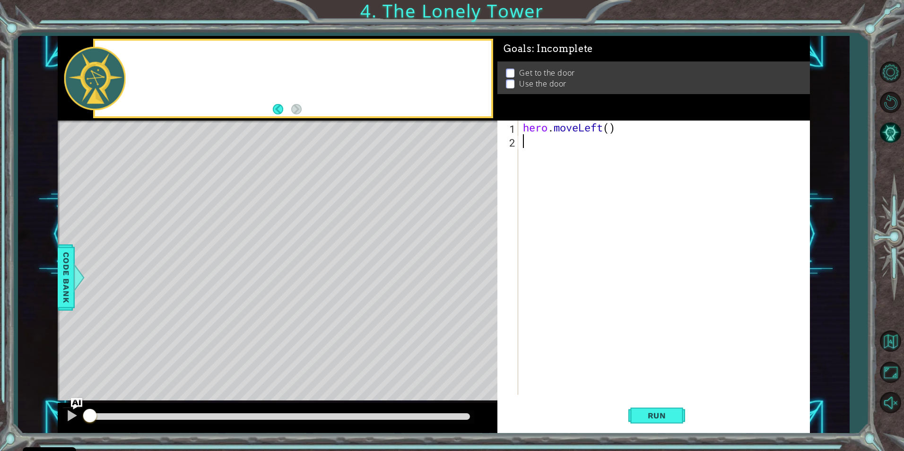
click at [209, 316] on div "Level Map" at bounding box center [276, 260] width 437 height 279
click at [646, 425] on button "Run" at bounding box center [657, 415] width 57 height 31
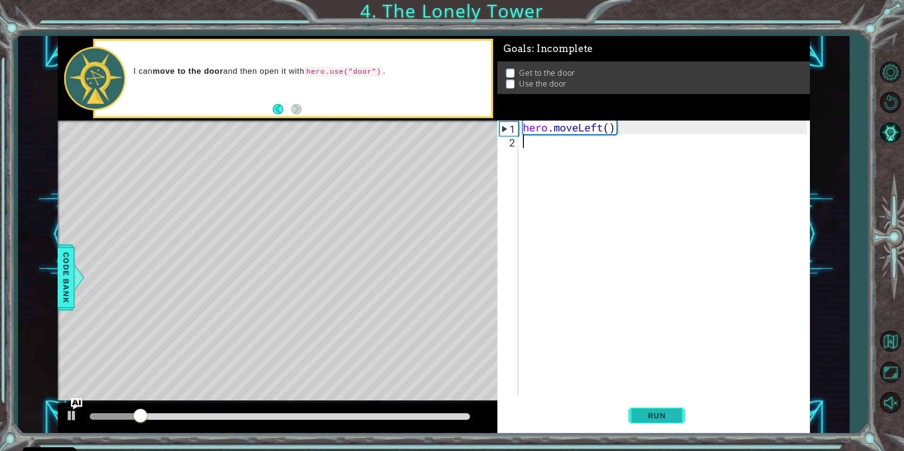
click at [656, 412] on span "Run" at bounding box center [657, 415] width 37 height 9
click at [552, 141] on div "hero . moveLeft ( )" at bounding box center [666, 272] width 290 height 302
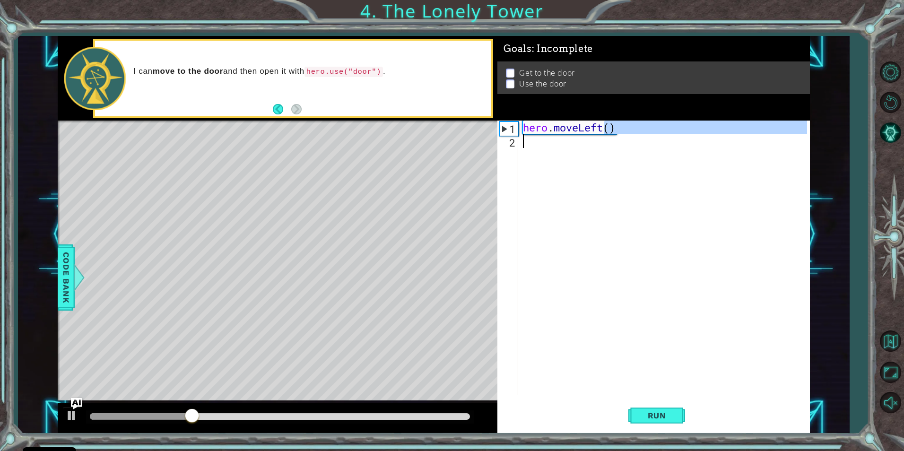
drag, startPoint x: 598, startPoint y: 130, endPoint x: 666, endPoint y: 143, distance: 69.5
click at [666, 143] on div "hero . moveLeft ( )" at bounding box center [666, 272] width 290 height 302
type textarea "hero.moveLeft()"
click at [661, 160] on div "hero . moveLeft ( )" at bounding box center [664, 258] width 286 height 274
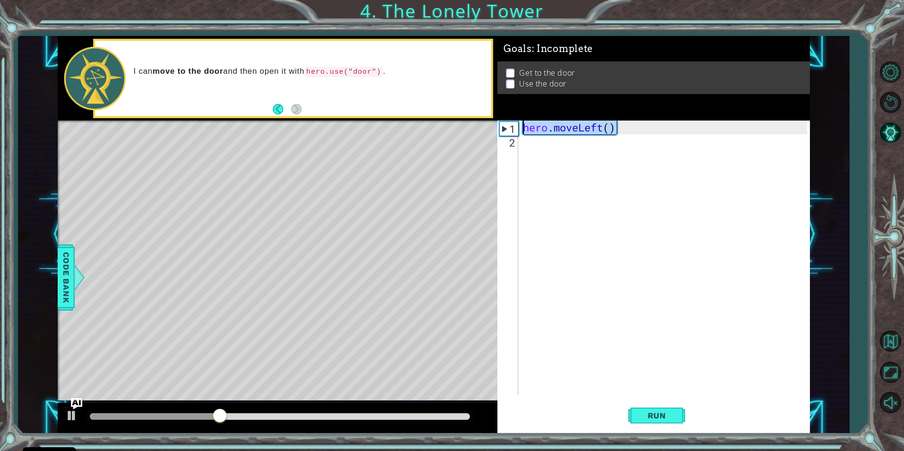
drag, startPoint x: 614, startPoint y: 131, endPoint x: 491, endPoint y: 131, distance: 123.9
click at [491, 131] on div "1 ההההההההההההההההההההההההההההההההההההההההההההההההההההההההההההההההההההההההההההה…" at bounding box center [434, 234] width 753 height 397
paste textarea "hero.moveLeft()"
type textarea "hero.moveLeft()hero.moveLeft()"
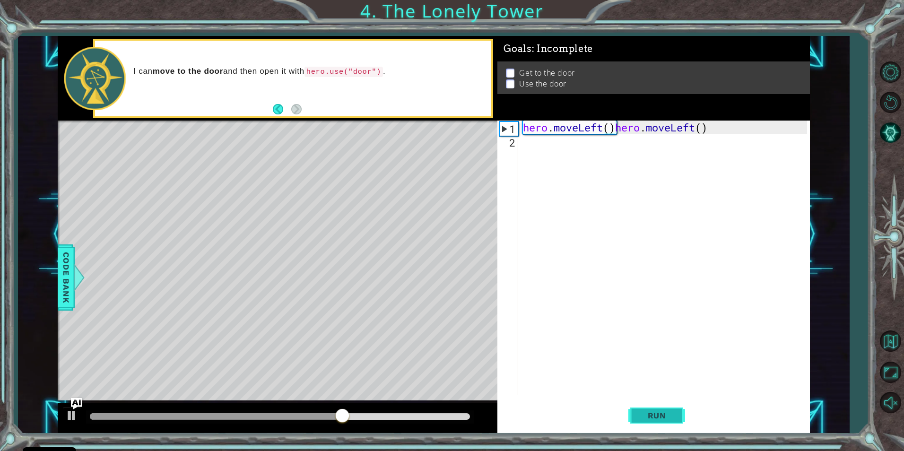
click at [678, 419] on button "Run" at bounding box center [657, 415] width 57 height 31
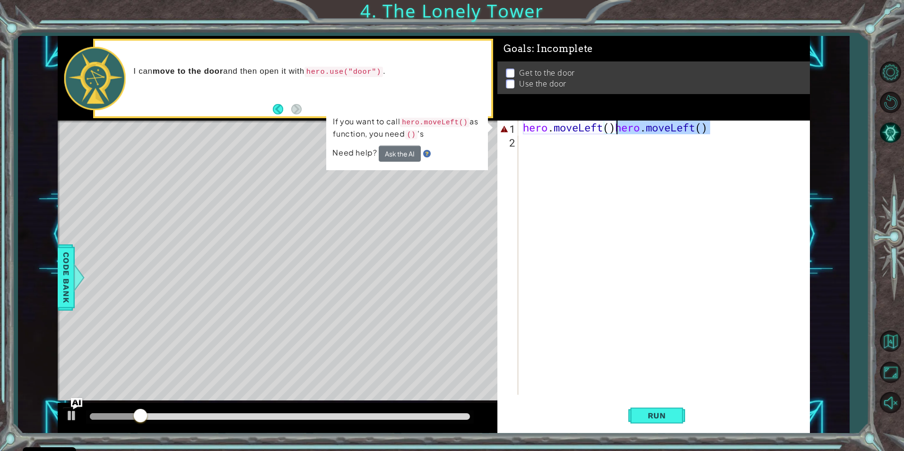
drag, startPoint x: 725, startPoint y: 133, endPoint x: 616, endPoint y: 131, distance: 108.4
click at [616, 131] on div "hero . moveLeft ( ) hero . moveLeft ( )" at bounding box center [666, 272] width 290 height 302
click at [535, 145] on div "hero . moveLeft ( ) hero . moveLeft ( )" at bounding box center [666, 272] width 290 height 302
paste textarea "hero.moveLeft()"
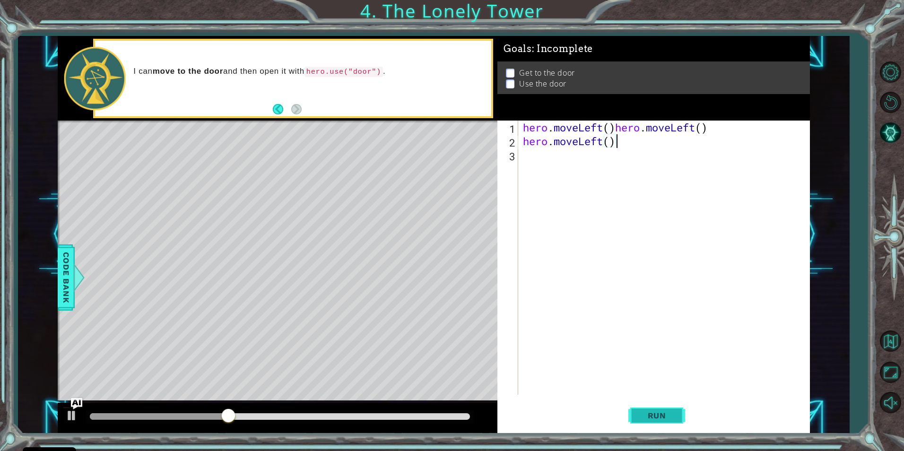
click at [661, 419] on span "Run" at bounding box center [657, 415] width 37 height 9
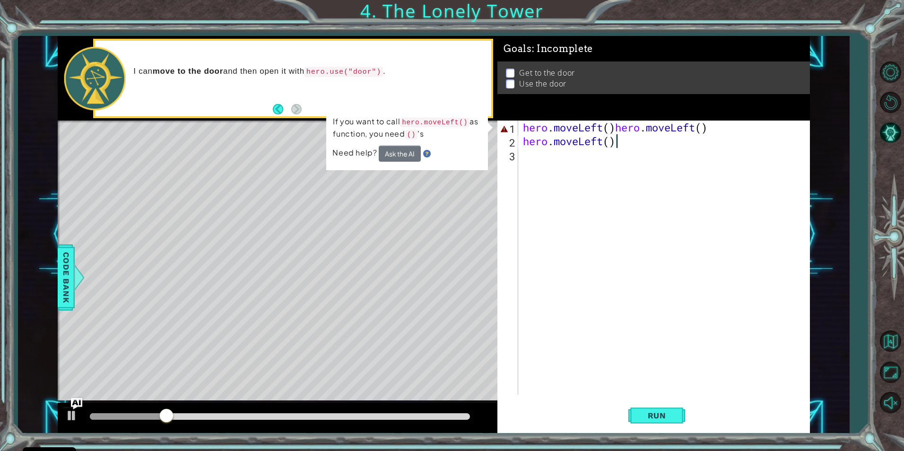
click at [715, 126] on div "hero . moveLeft ( ) hero . moveLeft ( ) hero . moveLeft ( )" at bounding box center [666, 272] width 290 height 302
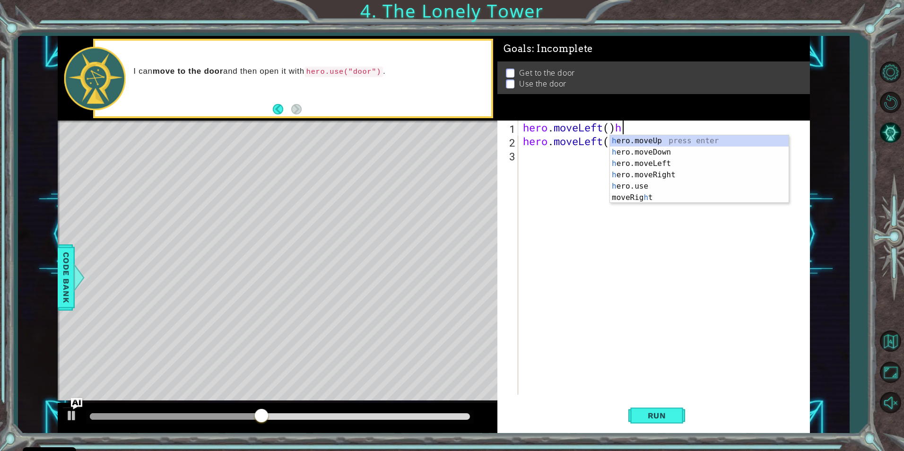
type textarea "hero.moveLeft()"
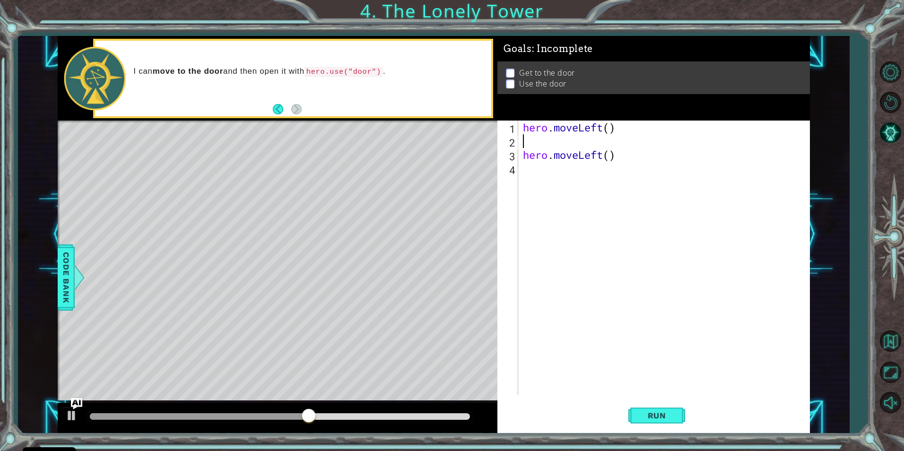
type textarea "hero.moveLeft()"
click at [670, 418] on span "Run" at bounding box center [657, 415] width 37 height 9
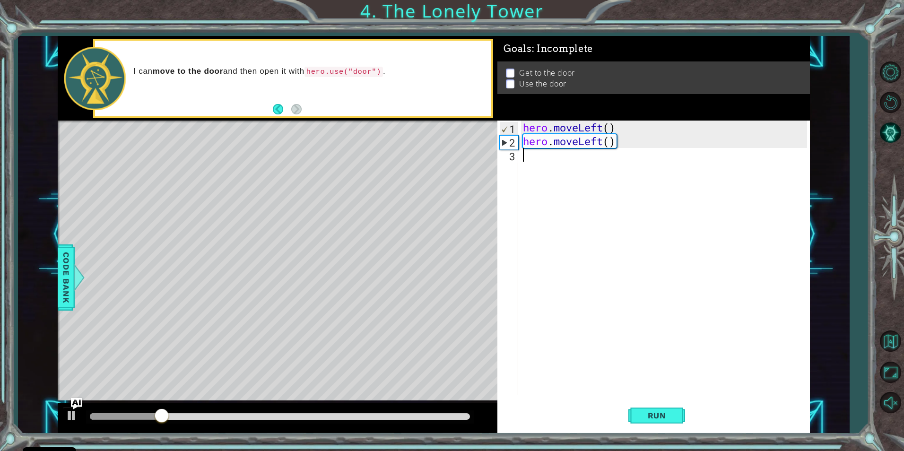
paste textarea "hero.moveLeft()"
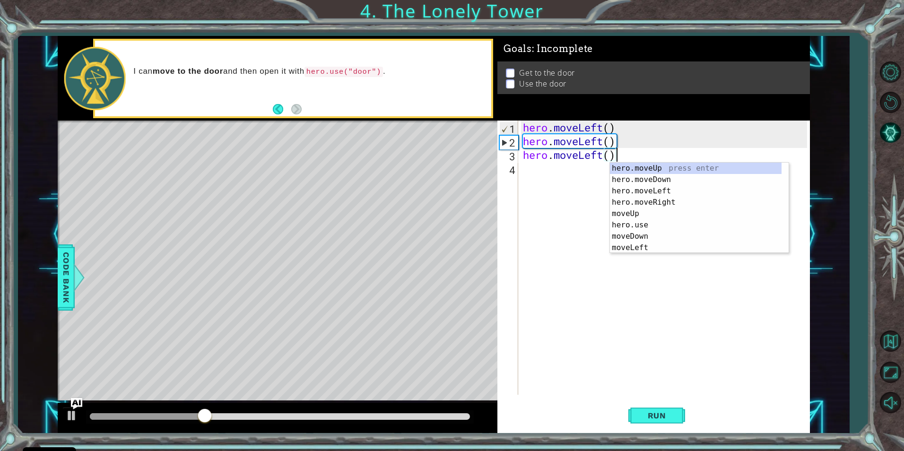
click at [603, 159] on div "hero . moveLeft ( ) hero . moveLeft ( ) hero . moveLeft ( )" at bounding box center [666, 272] width 290 height 302
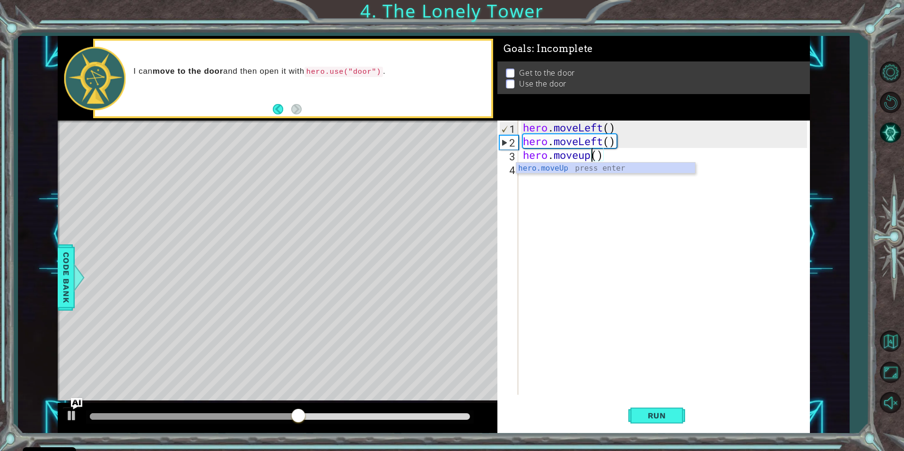
scroll to position [0, 3]
drag, startPoint x: 672, startPoint y: 412, endPoint x: 669, endPoint y: 421, distance: 8.4
click at [670, 421] on button "Run" at bounding box center [657, 415] width 57 height 31
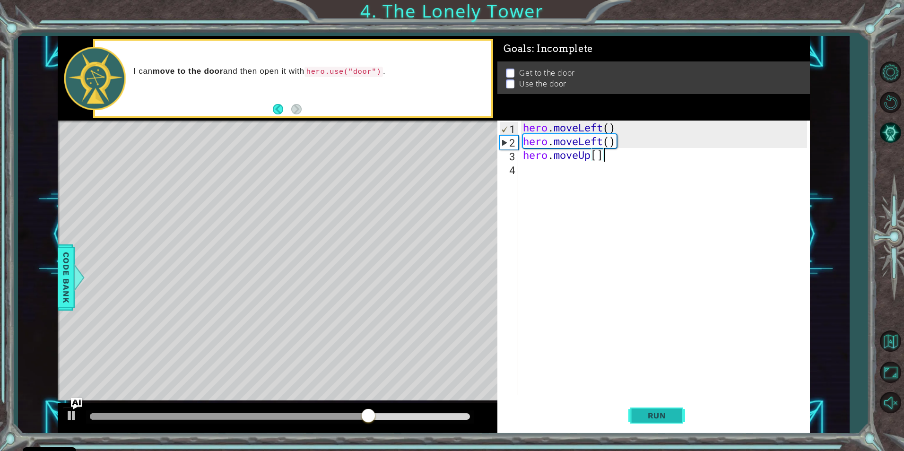
type textarea "hero.moveUp[]"
click at [640, 418] on span "Run" at bounding box center [657, 415] width 37 height 9
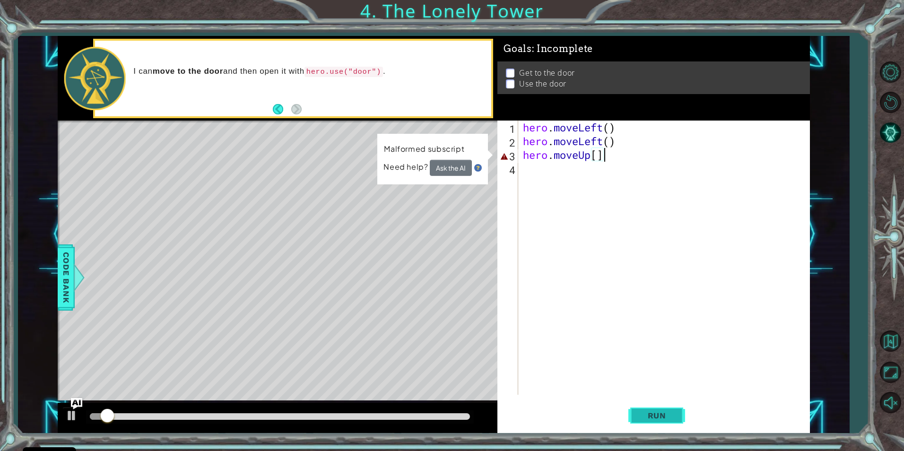
click at [640, 418] on span "Run" at bounding box center [657, 415] width 37 height 9
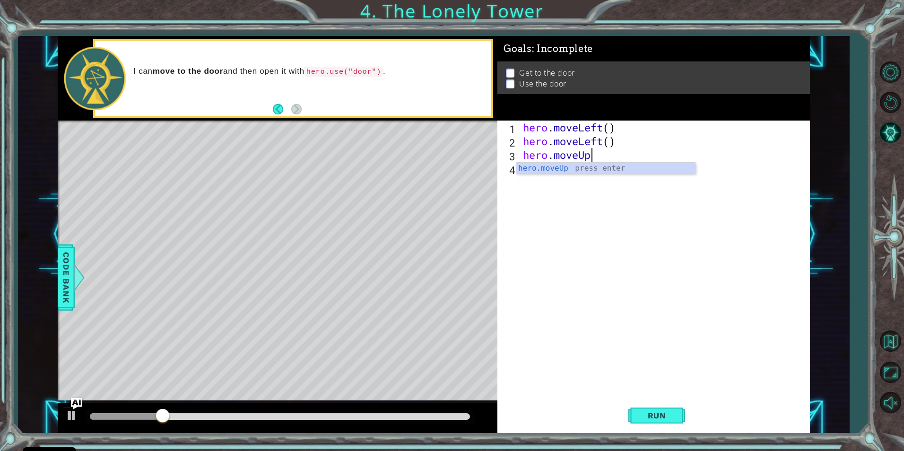
scroll to position [0, 3]
type textarea "hero.moveUp{}"
click at [618, 161] on div "hero . moveLeft ( ) hero . moveLeft ( ) hero . moveUp { }" at bounding box center [666, 272] width 290 height 302
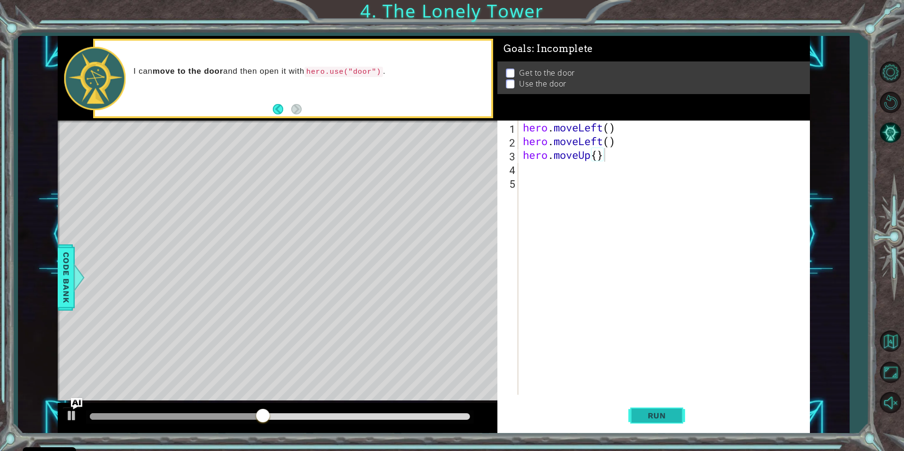
click at [665, 412] on span "Run" at bounding box center [657, 415] width 37 height 9
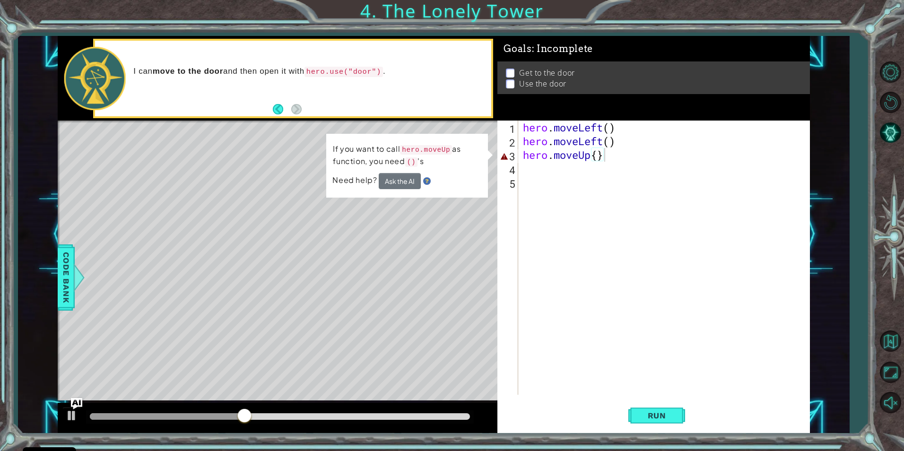
click at [417, 161] on p "If you want to call hero.moveUp as function, you need () 's" at bounding box center [407, 155] width 149 height 25
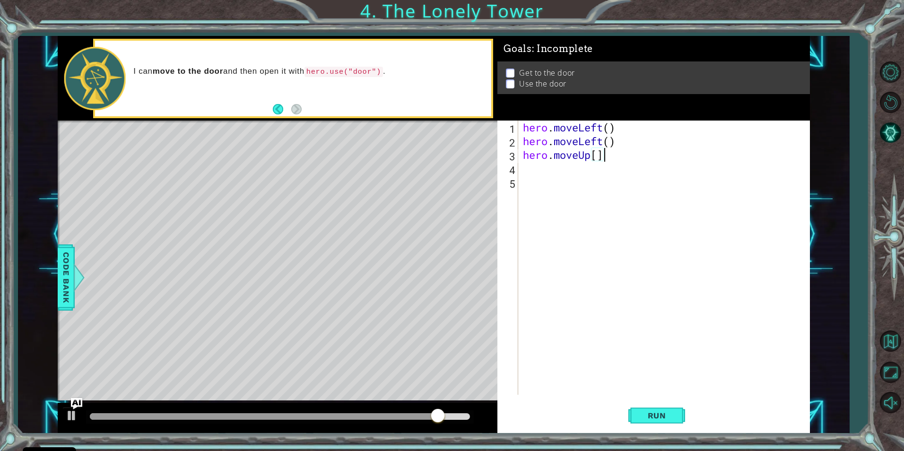
scroll to position [0, 3]
click at [683, 417] on button "Run" at bounding box center [657, 415] width 57 height 31
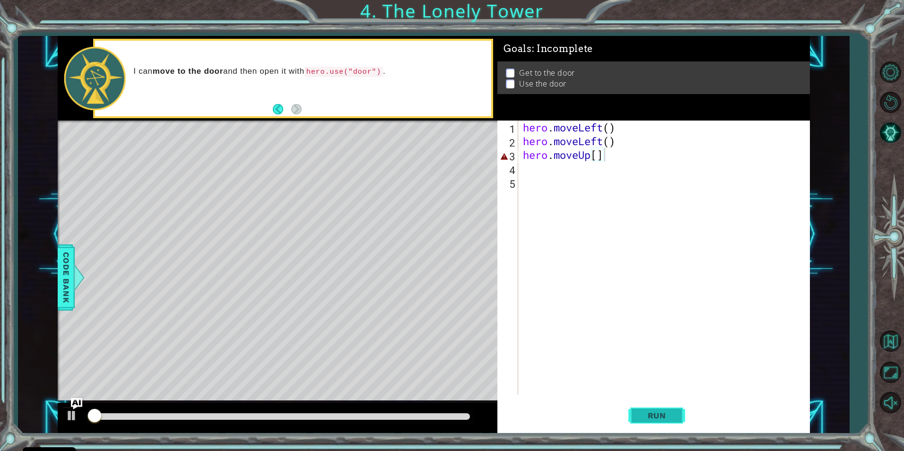
click at [683, 417] on button "Run" at bounding box center [657, 415] width 57 height 31
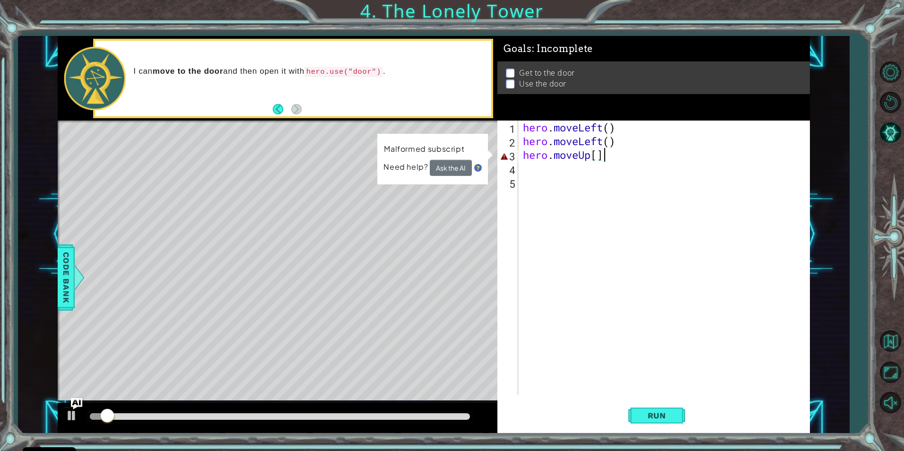
click at [611, 150] on div "hero . moveLeft ( ) hero . moveLeft ( ) hero . moveUp [ ]" at bounding box center [666, 272] width 290 height 302
click at [613, 153] on div "hero . moveLeft ( ) hero . moveLeft ( ) hero . moveUp [ ]" at bounding box center [666, 272] width 290 height 302
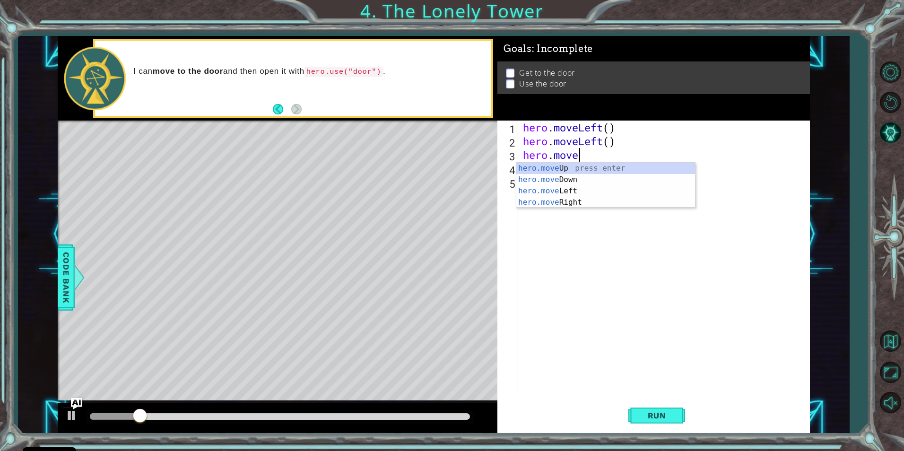
scroll to position [0, 1]
type textarea "hero.mo"
click at [564, 170] on div "hero.mo veUp press enter hero.mo veDown press enter hero.mo veLeft press enter …" at bounding box center [606, 197] width 179 height 68
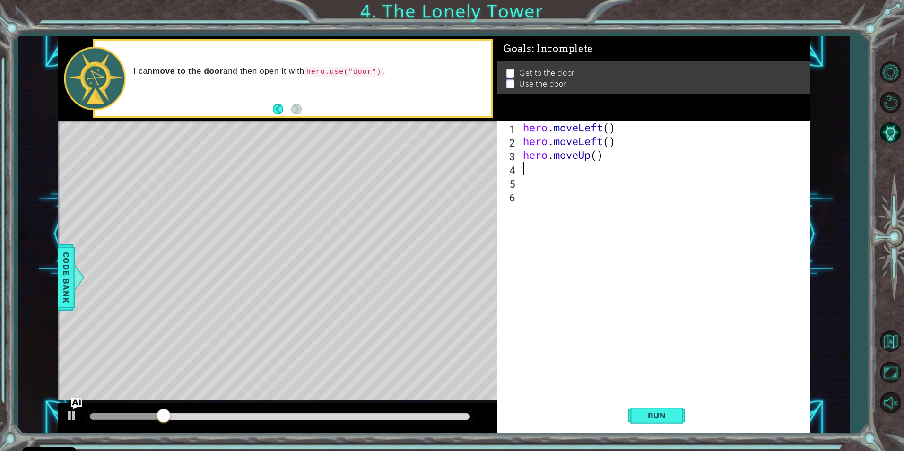
scroll to position [0, 0]
click at [667, 410] on button "Run" at bounding box center [657, 415] width 57 height 31
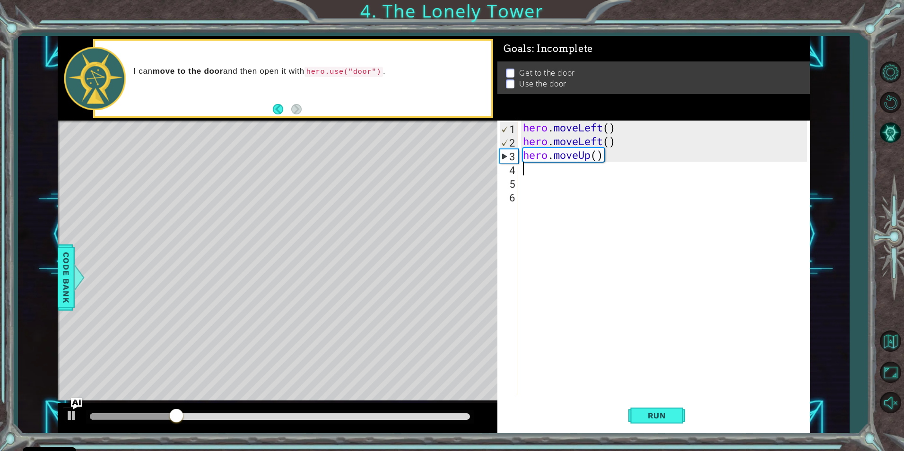
click at [530, 175] on div "hero . moveLeft ( ) hero . moveLeft ( ) hero . moveUp ( )" at bounding box center [666, 272] width 290 height 302
click at [552, 158] on div "hero . moveLeft ( ) hero . moveLeft ( ) hero . moveUp ( )" at bounding box center [666, 272] width 290 height 302
type textarea "hero.moveUp()"
drag, startPoint x: 598, startPoint y: 155, endPoint x: 607, endPoint y: 158, distance: 8.8
click at [602, 158] on div "hero . moveLeft ( ) hero . moveLeft ( ) hero . moveUp ( )" at bounding box center [666, 272] width 290 height 302
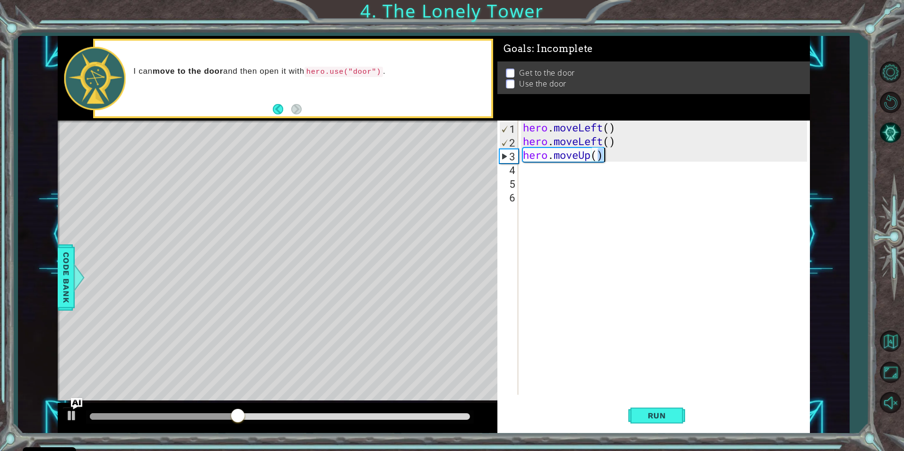
click at [605, 159] on div "hero . moveLeft ( ) hero . moveLeft ( ) hero . moveUp ( )" at bounding box center [664, 258] width 286 height 274
drag, startPoint x: 588, startPoint y: 158, endPoint x: 520, endPoint y: 159, distance: 68.1
click at [520, 159] on div "hero.moveUp() 1 2 3 4 5 6 hero . moveLeft ( ) hero . moveLeft ( ) hero . moveUp…" at bounding box center [652, 258] width 309 height 274
drag, startPoint x: 613, startPoint y: 199, endPoint x: 611, endPoint y: 178, distance: 20.4
click at [614, 198] on div "hero . moveLeft ( ) hero . moveLeft ( ) hero . moveUp ( )" at bounding box center [666, 272] width 290 height 302
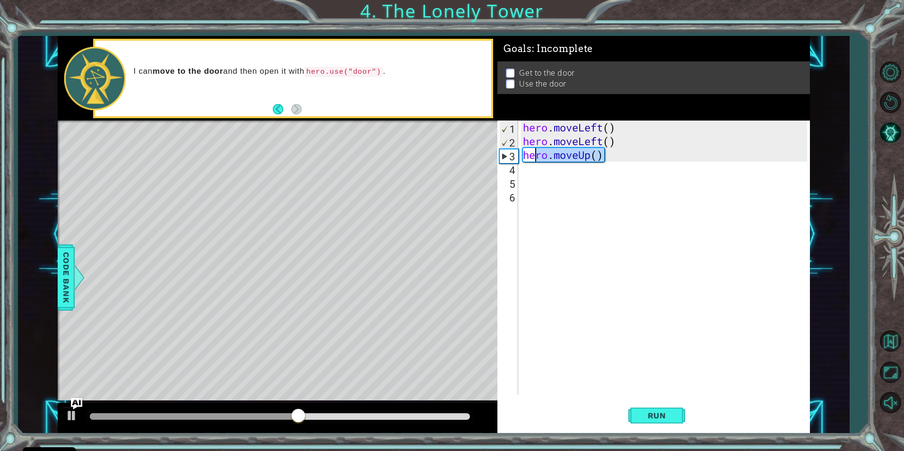
drag, startPoint x: 612, startPoint y: 157, endPoint x: 524, endPoint y: 154, distance: 88.0
click at [516, 155] on div "1 2 3 4 5 6 hero . moveLeft ( ) hero . moveLeft ( ) hero . moveUp ( ) ההההההההה…" at bounding box center [652, 258] width 309 height 274
type textarea "hero.moveUp()"
paste textarea "Code Area"
click at [532, 175] on div "hero . moveLeft ( ) hero . moveLeft ( ) hero . moveUp ( )" at bounding box center [666, 272] width 290 height 302
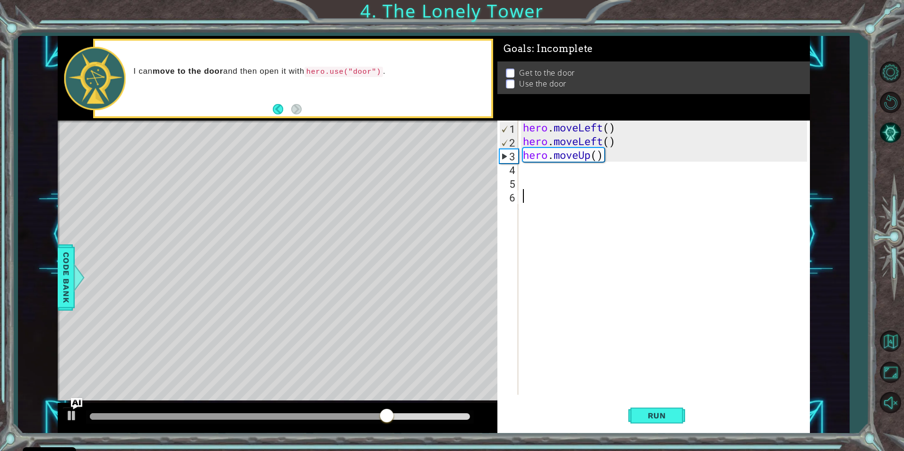
drag, startPoint x: 562, startPoint y: 191, endPoint x: 543, endPoint y: 171, distance: 28.1
click at [543, 171] on div "hero . moveLeft ( ) hero . moveLeft ( ) hero . moveUp ( )" at bounding box center [666, 272] width 290 height 302
paste textarea "hero.moveUp()"
type textarea "hero.moveUp()"
click at [671, 422] on button "Run" at bounding box center [657, 415] width 57 height 31
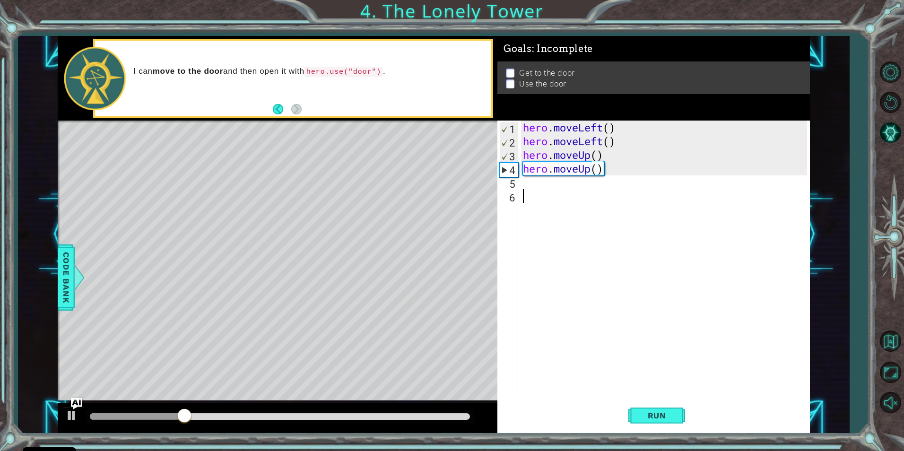
click at [535, 193] on div "hero . moveLeft ( ) hero . moveLeft ( ) hero . moveUp ( ) hero . moveUp ( )" at bounding box center [666, 272] width 290 height 302
click at [535, 186] on div "hero . moveLeft ( ) hero . moveLeft ( ) hero . moveUp ( ) hero . moveUp ( )" at bounding box center [666, 272] width 290 height 302
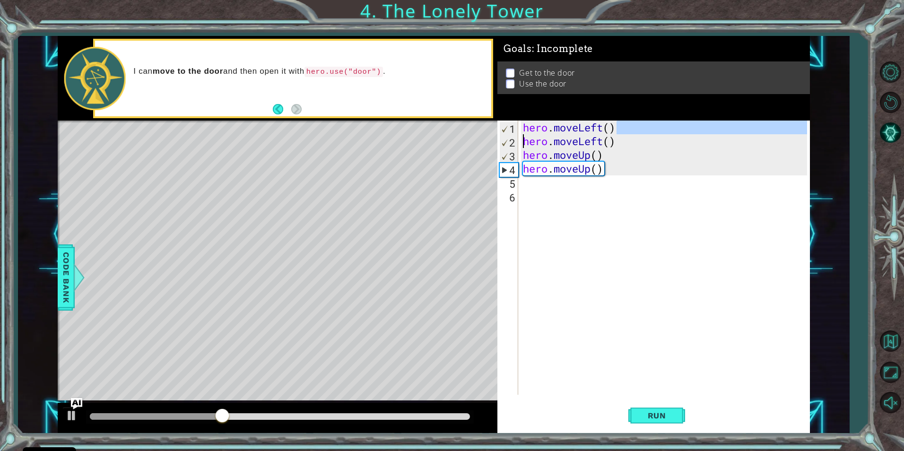
drag, startPoint x: 625, startPoint y: 129, endPoint x: 498, endPoint y: 138, distance: 127.5
click at [498, 138] on div "1 2 3 4 5 6 hero . moveLeft ( ) hero . moveLeft ( ) hero . moveUp ( ) hero . mo…" at bounding box center [652, 258] width 309 height 274
click at [637, 123] on div "hero . moveLeft ( ) hero . moveLeft ( ) hero . moveUp ( ) hero . moveUp ( )" at bounding box center [664, 258] width 286 height 274
type textarea "hero.moveLeft()"
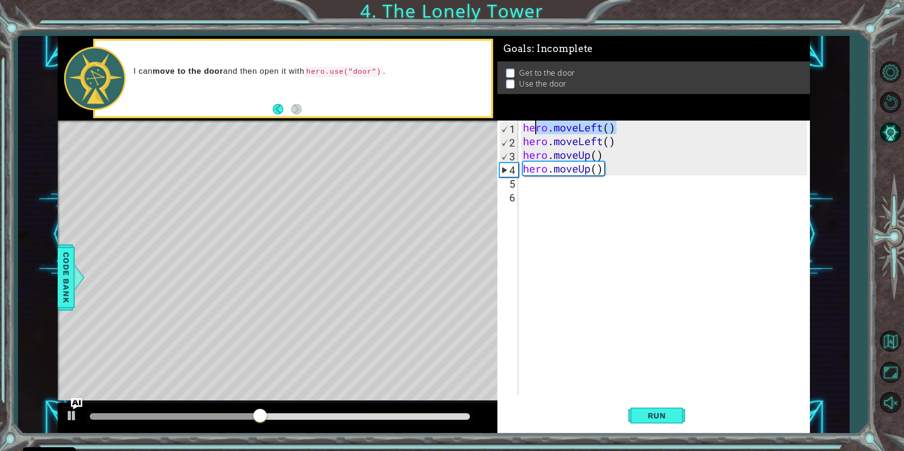
drag, startPoint x: 632, startPoint y: 127, endPoint x: 533, endPoint y: 128, distance: 98.9
click at [533, 128] on div "hero . moveLeft ( ) hero . moveLeft ( ) hero . moveUp ( ) hero . moveUp ( )" at bounding box center [666, 272] width 290 height 302
click at [643, 122] on div "hero . moveLeft ( ) hero . moveLeft ( ) hero . moveUp ( ) hero . moveUp ( )" at bounding box center [664, 258] width 286 height 274
drag, startPoint x: 634, startPoint y: 124, endPoint x: 520, endPoint y: 126, distance: 114.5
click at [520, 126] on div "hero.moveLeft() 1 2 3 4 5 6 hero . moveLeft ( ) hero . moveLeft ( ) hero . move…" at bounding box center [652, 258] width 309 height 274
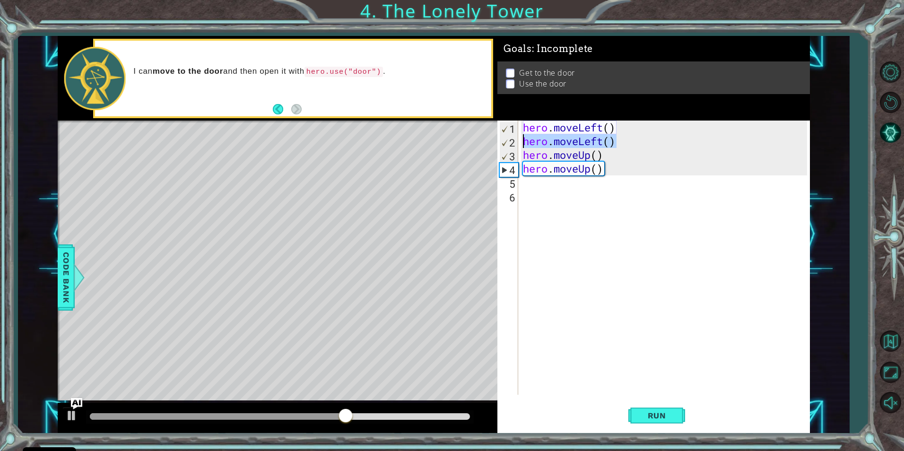
drag, startPoint x: 628, startPoint y: 136, endPoint x: 518, endPoint y: 142, distance: 109.9
click at [518, 142] on div "hero.moveLeft() 1 2 3 4 5 6 hero . moveLeft ( ) hero . moveLeft ( ) hero . move…" at bounding box center [652, 258] width 309 height 274
drag, startPoint x: 534, startPoint y: 188, endPoint x: 530, endPoint y: 184, distance: 6.0
click at [530, 184] on div "hero . moveLeft ( ) hero . moveLeft ( ) hero . moveUp ( ) hero . moveUp ( )" at bounding box center [666, 272] width 290 height 302
click at [528, 184] on div "hero . moveLeft ( ) hero . moveLeft ( ) hero . moveUp ( ) hero . moveUp ( )" at bounding box center [666, 272] width 290 height 302
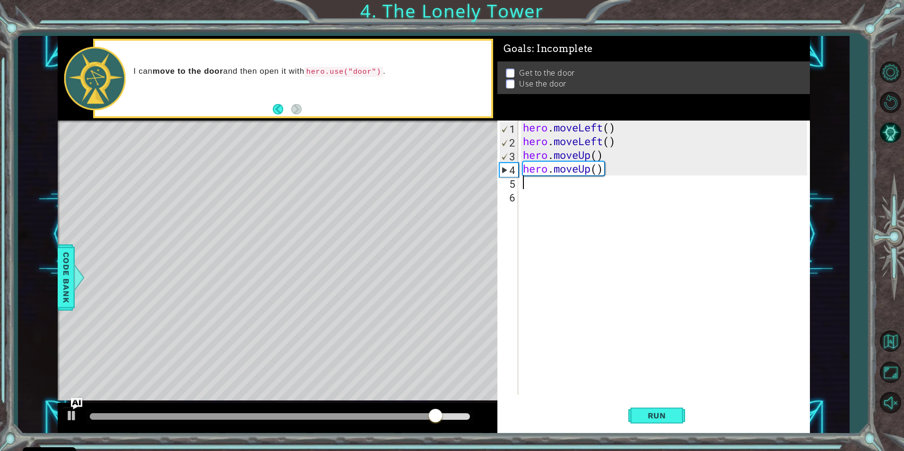
paste textarea "hero.moveLeft()"
type textarea "hero.moveLeft()"
click at [537, 206] on div "hero . moveLeft ( ) hero . moveLeft ( ) hero . moveUp ( ) hero . moveUp ( ) her…" at bounding box center [666, 272] width 290 height 302
paste textarea "hero.moveLeft()"
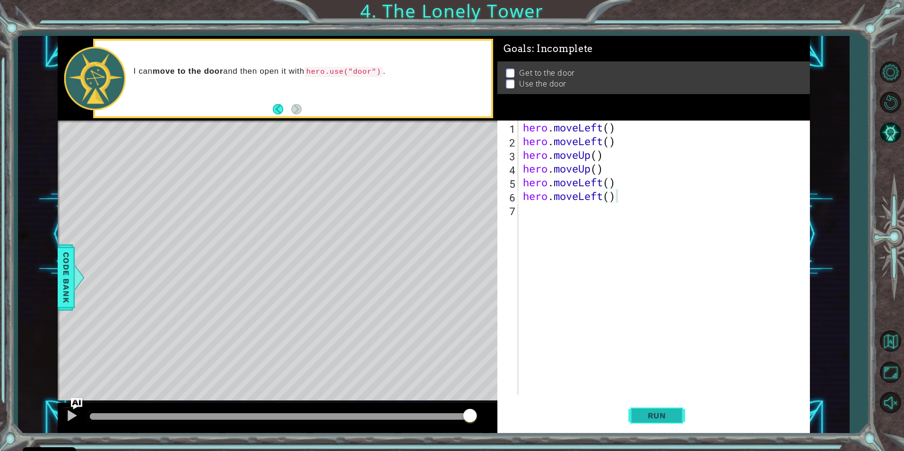
click at [660, 415] on span "Run" at bounding box center [657, 415] width 37 height 9
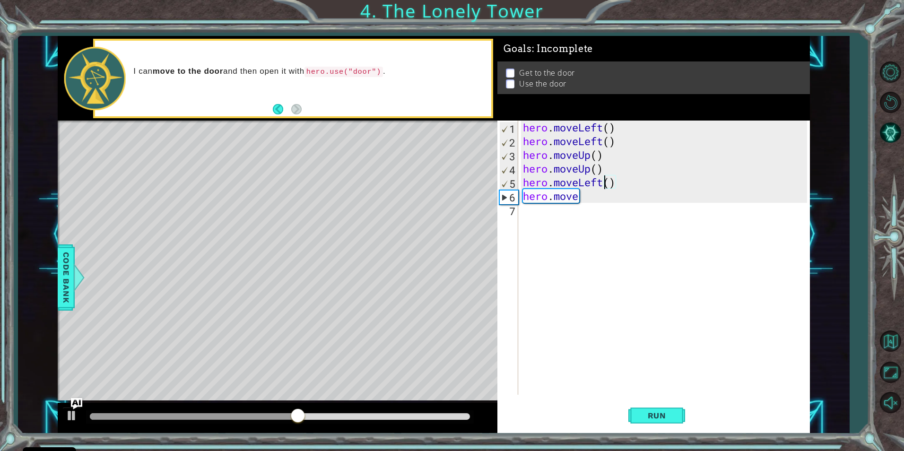
click at [604, 185] on div "hero . moveLeft ( ) hero . moveLeft ( ) hero . moveUp ( ) hero . moveUp ( ) her…" at bounding box center [666, 272] width 290 height 302
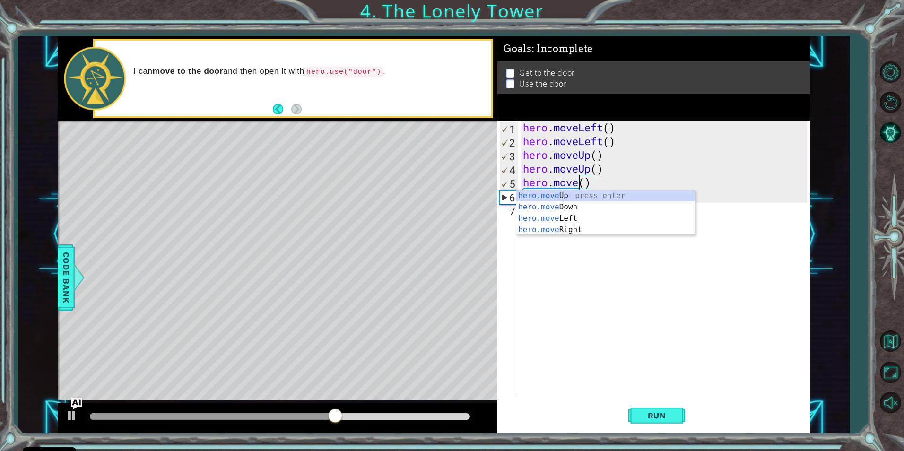
scroll to position [0, 3]
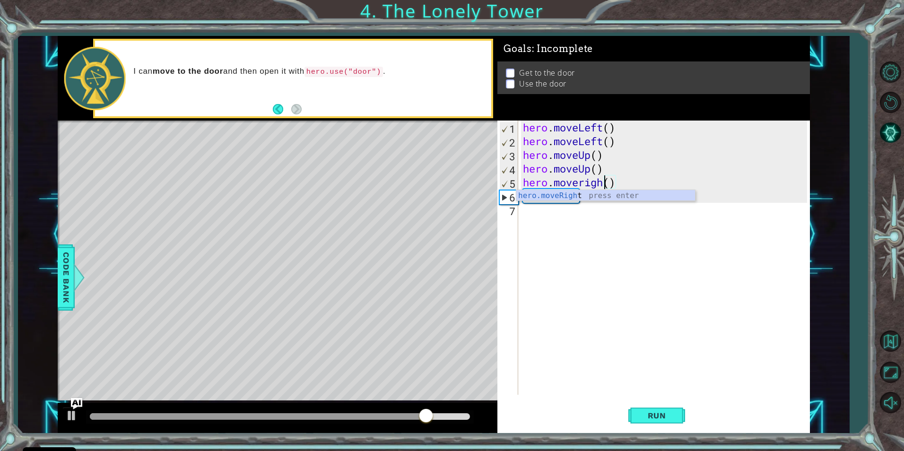
type textarea "hero.moveright()"
click at [521, 243] on div "hero . moveLeft ( ) hero . moveLeft ( ) hero . moveUp ( ) hero . moveUp ( ) her…" at bounding box center [666, 272] width 290 height 302
click at [583, 200] on div "hero . moveLeft ( ) hero . moveLeft ( ) hero . moveUp ( ) hero . moveUp ( ) her…" at bounding box center [666, 272] width 290 height 302
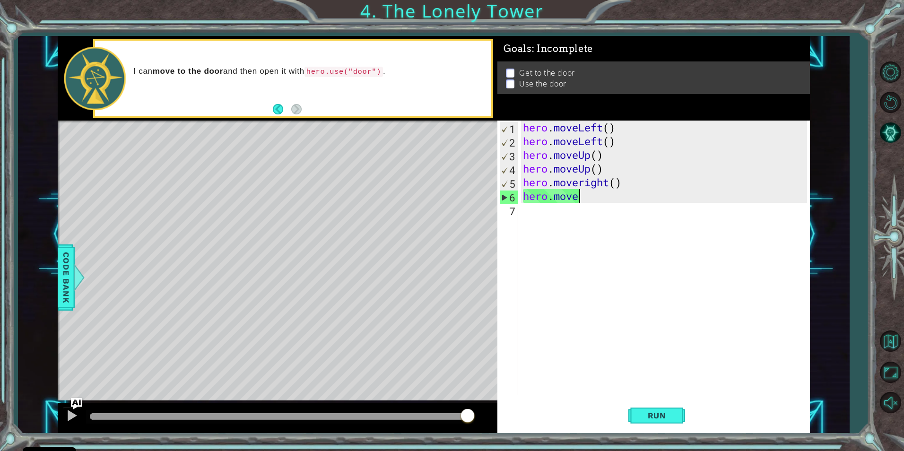
click at [581, 200] on div "hero . moveLeft ( ) hero . moveLeft ( ) hero . moveUp ( ) hero . moveUp ( ) her…" at bounding box center [666, 272] width 290 height 302
click at [580, 200] on div "hero . moveLeft ( ) hero . moveLeft ( ) hero . moveUp ( ) hero . moveUp ( ) her…" at bounding box center [666, 272] width 290 height 302
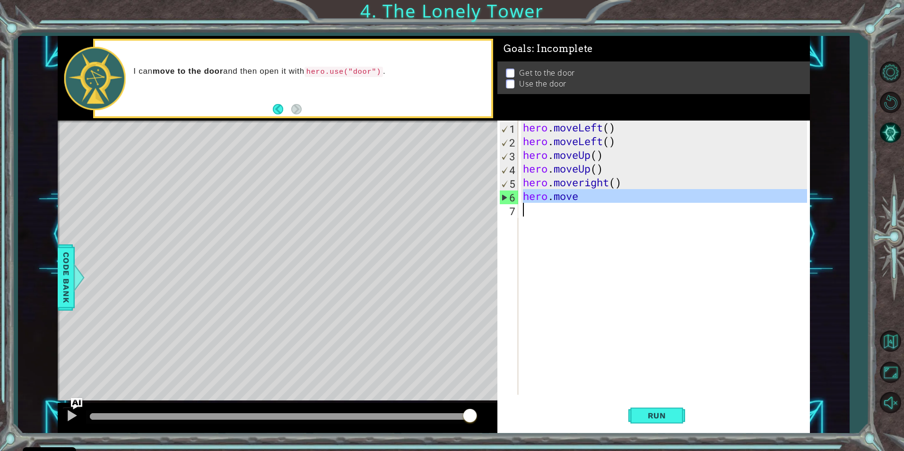
click at [580, 200] on div "hero . moveLeft ( ) hero . moveLeft ( ) hero . moveUp ( ) hero . moveUp ( ) her…" at bounding box center [666, 272] width 290 height 302
click at [579, 200] on div "hero . moveLeft ( ) hero . moveLeft ( ) hero . moveUp ( ) hero . moveUp ( ) her…" at bounding box center [666, 272] width 290 height 302
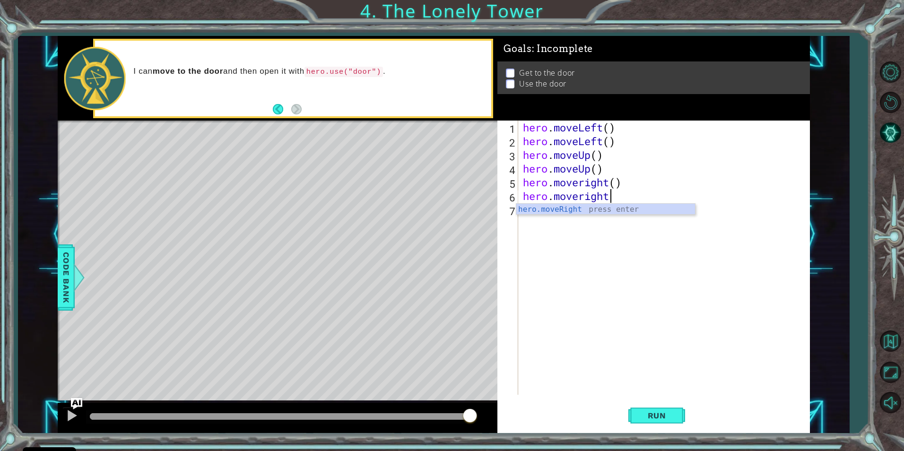
scroll to position [0, 4]
type textarea "hero.moveright"
click at [608, 210] on div "hero.moveRight press enter" at bounding box center [606, 221] width 179 height 34
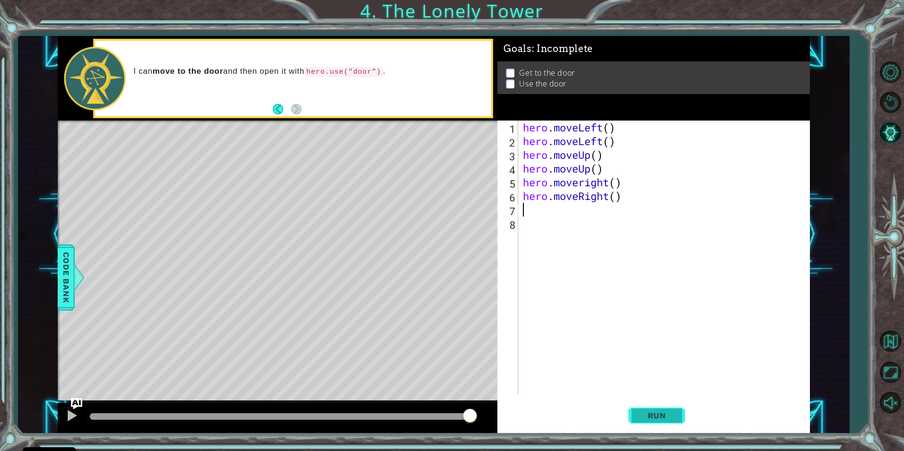
click at [664, 415] on span "Run" at bounding box center [657, 415] width 37 height 9
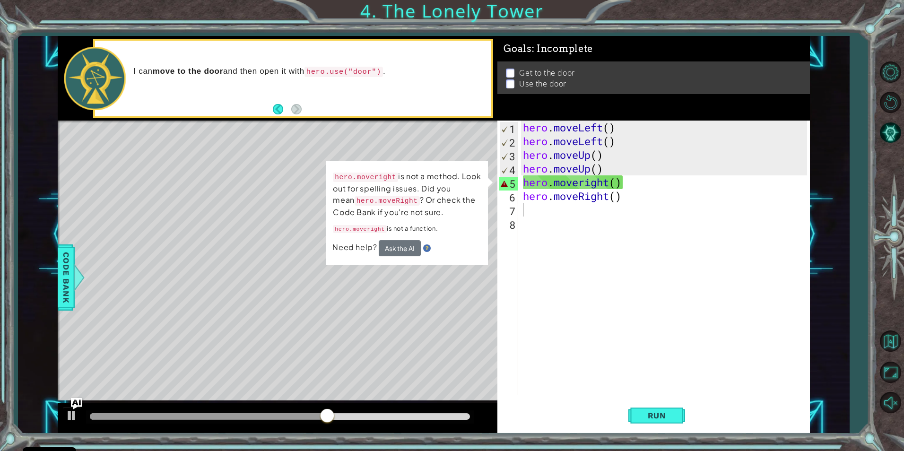
click at [430, 294] on div "Level Map" at bounding box center [276, 260] width 437 height 279
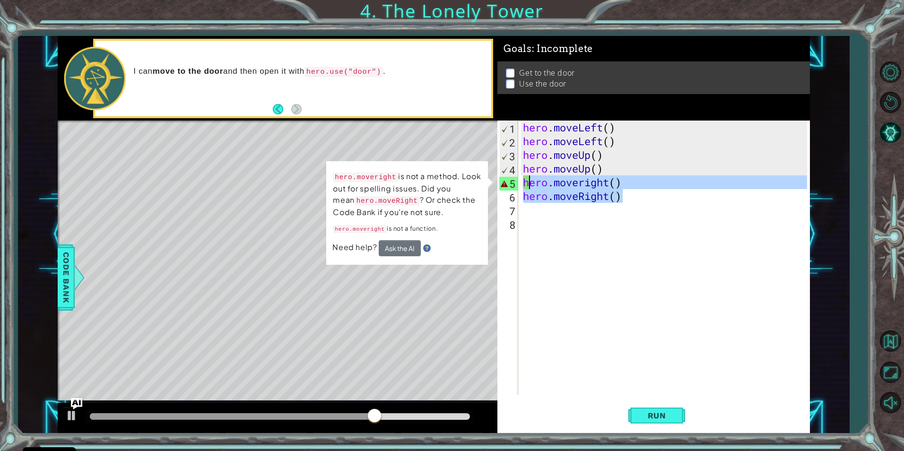
drag, startPoint x: 626, startPoint y: 191, endPoint x: 526, endPoint y: 189, distance: 99.8
click at [526, 189] on div "hero . moveLeft ( ) hero . moveLeft ( ) hero . moveUp ( ) hero . moveUp ( ) her…" at bounding box center [666, 272] width 290 height 302
type textarea "h"
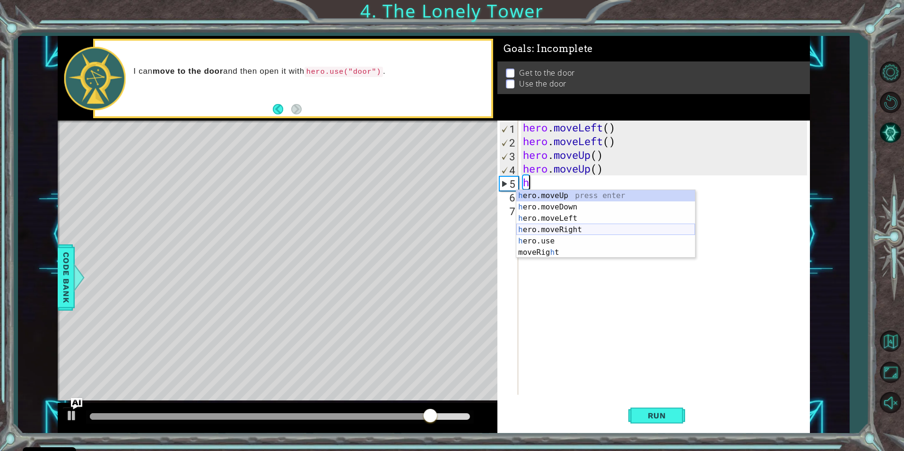
click at [544, 231] on div "h ero.moveUp press enter h ero.moveDown press enter h ero.moveLeft press enter …" at bounding box center [606, 235] width 179 height 91
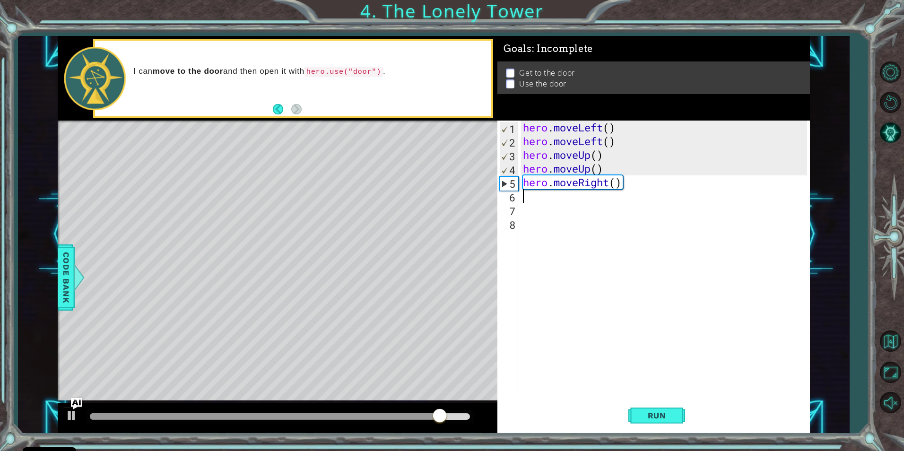
drag, startPoint x: 545, startPoint y: 196, endPoint x: 544, endPoint y: 201, distance: 4.9
click at [545, 197] on div "hero . moveLeft ( ) hero . moveLeft ( ) hero . moveUp ( ) hero . moveUp ( ) her…" at bounding box center [666, 272] width 290 height 302
click at [544, 201] on div "hero . moveLeft ( ) hero . moveLeft ( ) hero . moveUp ( ) hero . moveUp ( ) her…" at bounding box center [666, 272] width 290 height 302
click at [661, 414] on span "Run" at bounding box center [657, 415] width 37 height 9
click at [540, 195] on div "hero . moveLeft ( ) hero . moveLeft ( ) hero . moveUp ( ) hero . moveUp ( ) her…" at bounding box center [666, 272] width 290 height 302
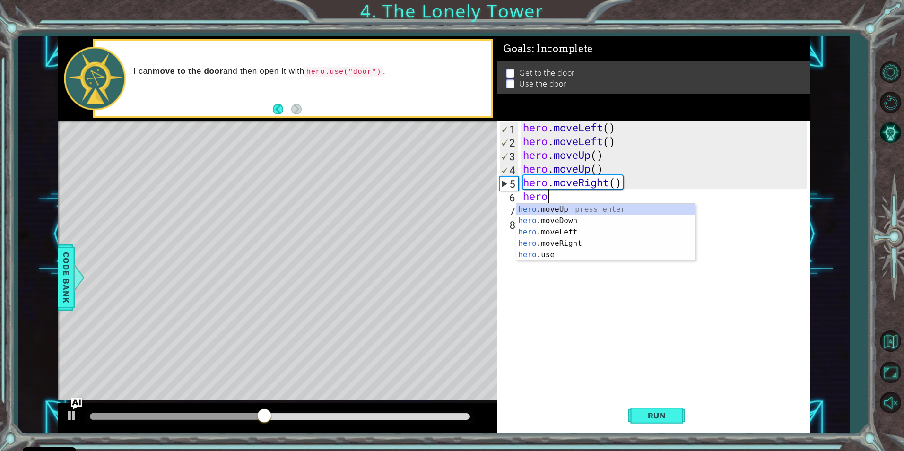
type textarea "hero."
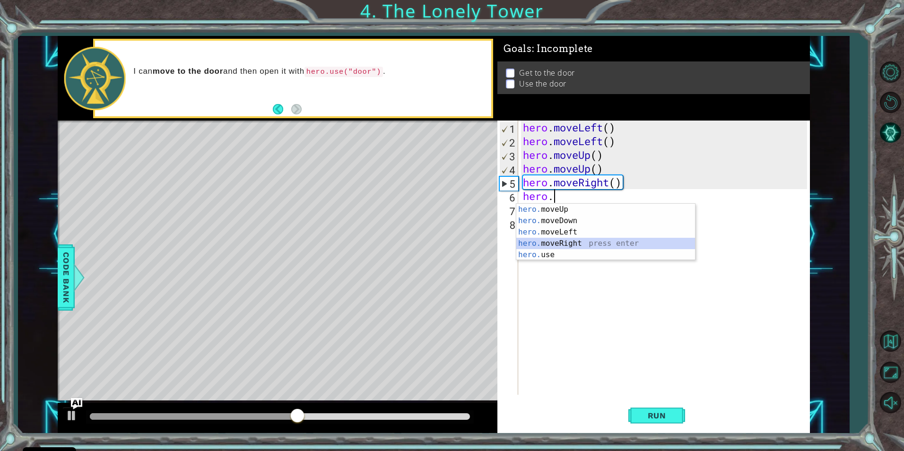
click at [566, 244] on div "hero. moveUp press enter hero. moveDown press enter hero. moveLeft press enter …" at bounding box center [606, 243] width 179 height 79
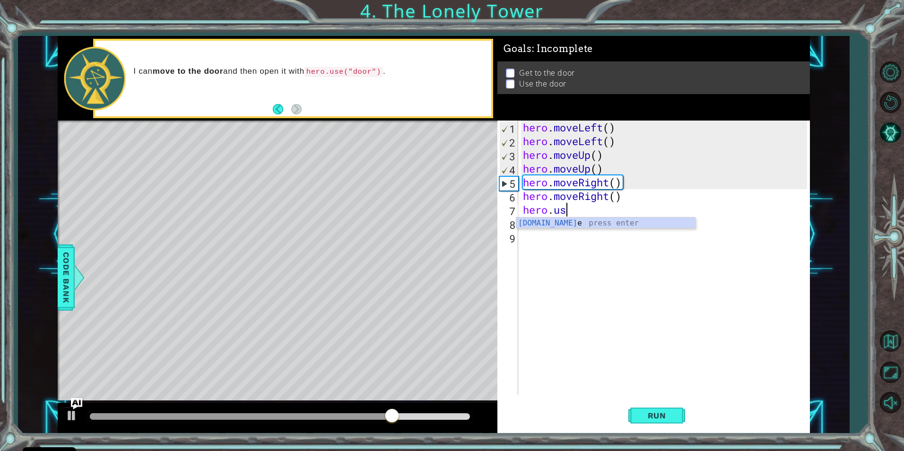
scroll to position [0, 2]
click at [668, 416] on span "Run" at bounding box center [657, 415] width 37 height 9
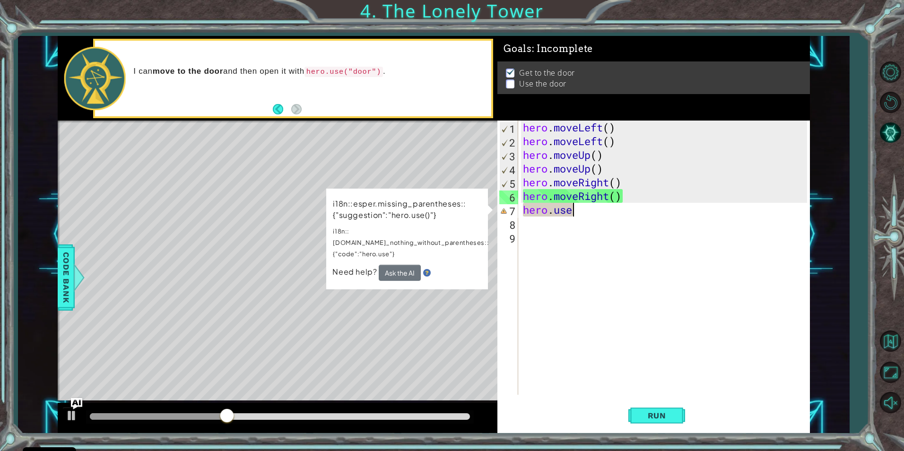
click at [589, 208] on div "hero . moveLeft ( ) hero . moveLeft ( ) hero . moveUp ( ) hero . moveUp ( ) her…" at bounding box center [666, 272] width 290 height 302
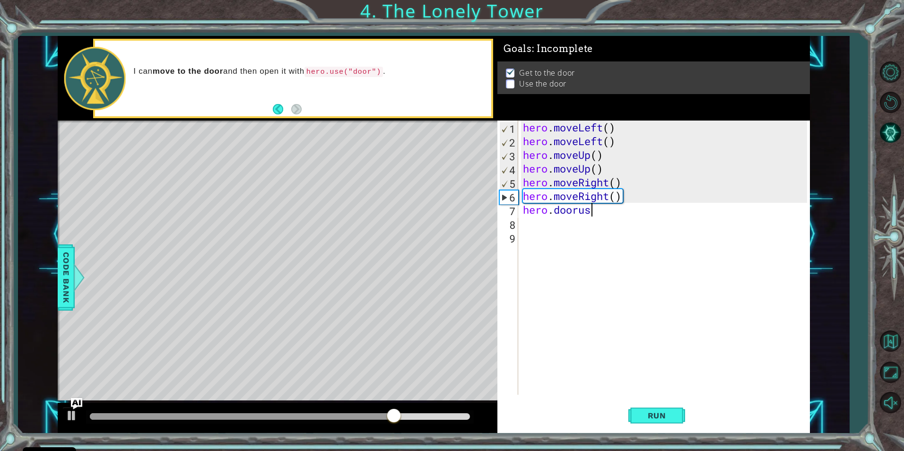
scroll to position [0, 3]
click at [622, 417] on div "Run" at bounding box center [657, 415] width 313 height 31
click at [646, 415] on span "Run" at bounding box center [657, 415] width 37 height 9
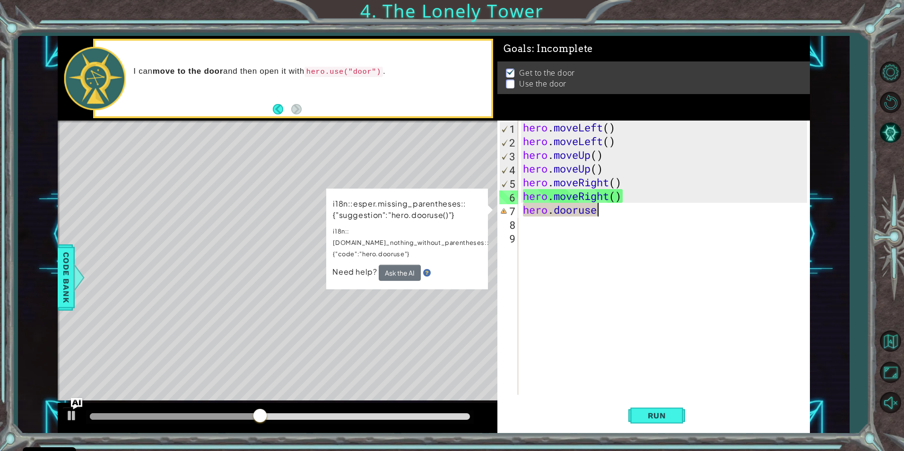
click at [370, 120] on div "methods hero moveDown(steps) moveUp(steps) moveLeft(steps) moveRight(steps) use…" at bounding box center [434, 234] width 753 height 397
click at [607, 213] on div "hero . moveLeft ( ) hero . moveLeft ( ) hero . moveUp ( ) hero . moveUp ( ) her…" at bounding box center [666, 272] width 290 height 302
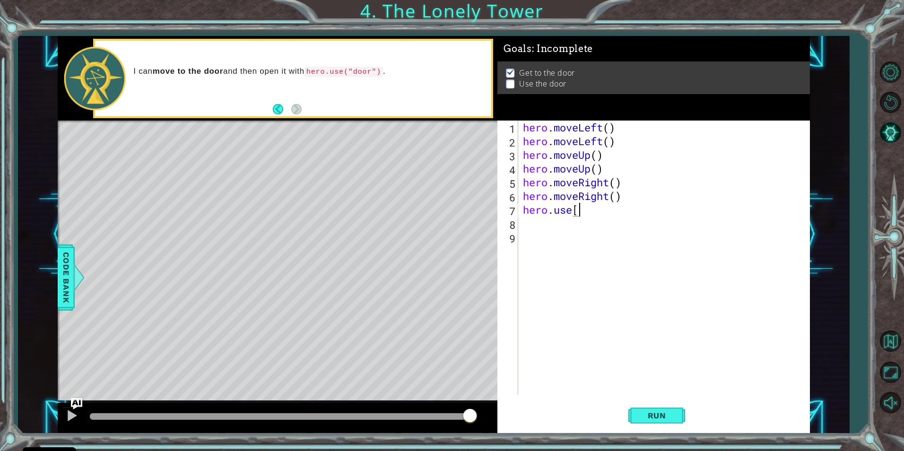
scroll to position [0, 2]
type textarea "hero.use["
click at [515, 79] on li "Use the door" at bounding box center [655, 84] width 298 height 11
click at [512, 82] on p at bounding box center [510, 83] width 9 height 9
click at [902, 400] on button "Unmute" at bounding box center [890, 402] width 27 height 27
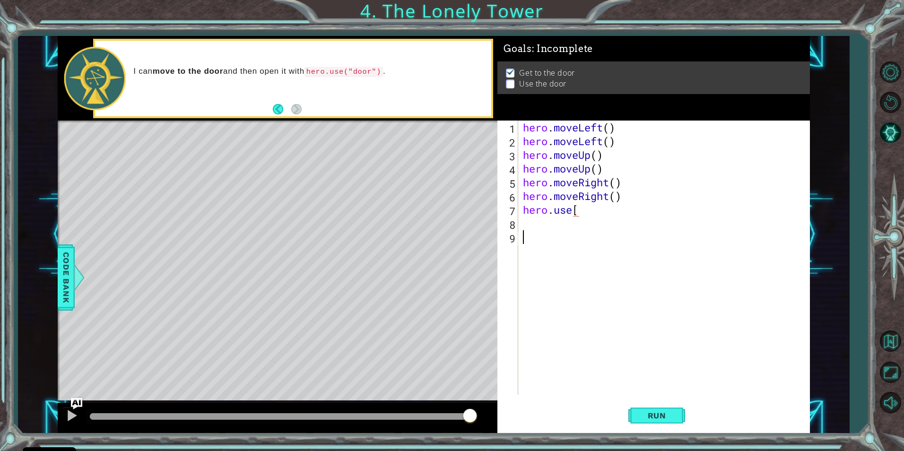
click at [684, 265] on div "hero . moveLeft ( ) hero . moveLeft ( ) hero . moveUp ( ) hero . moveUp ( ) her…" at bounding box center [666, 272] width 290 height 302
click at [618, 227] on div "hero . moveLeft ( ) hero . moveLeft ( ) hero . moveUp ( ) hero . moveUp ( ) her…" at bounding box center [666, 272] width 290 height 302
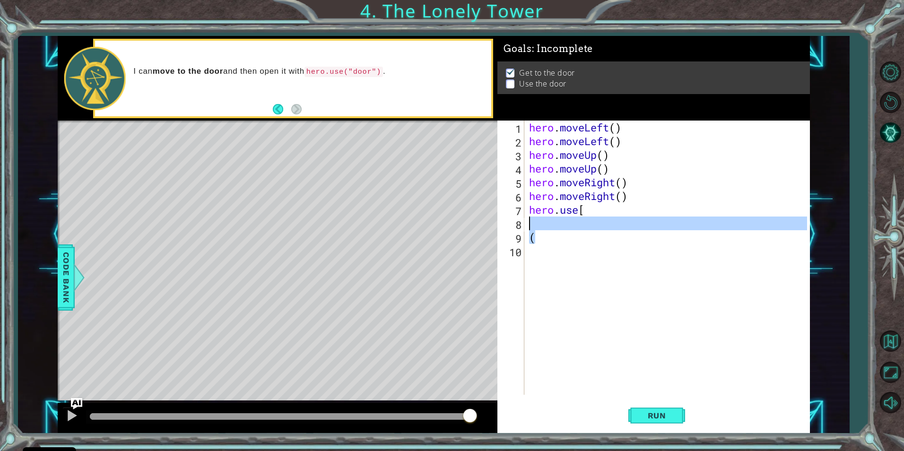
click at [615, 213] on div "hero . moveLeft ( ) hero . moveLeft ( ) hero . moveUp ( ) hero . moveUp ( ) her…" at bounding box center [669, 272] width 285 height 302
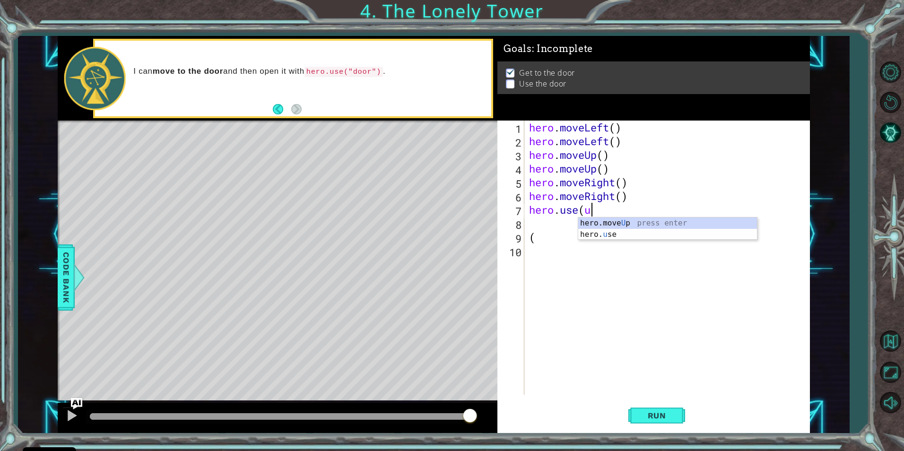
scroll to position [0, 3]
click at [631, 222] on div "hero. use press enter" at bounding box center [668, 235] width 179 height 34
type textarea "hero.use("door")"
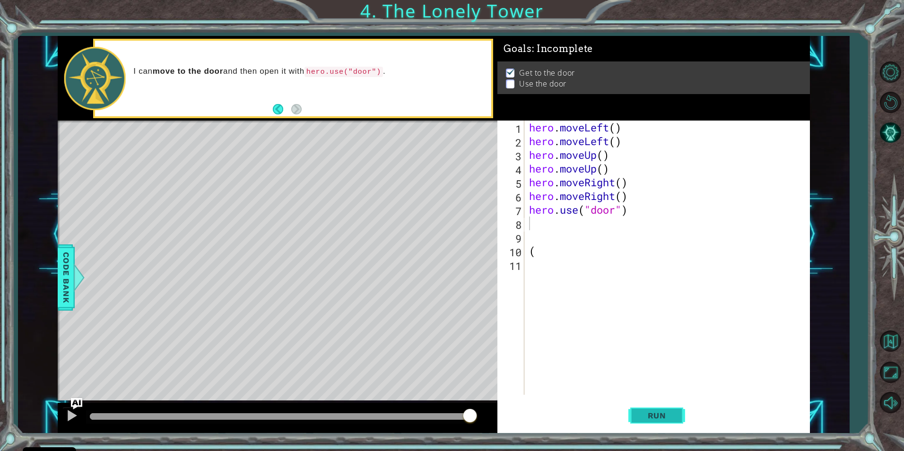
drag, startPoint x: 657, startPoint y: 410, endPoint x: 664, endPoint y: 405, distance: 7.9
click at [657, 410] on button "Run" at bounding box center [657, 415] width 57 height 31
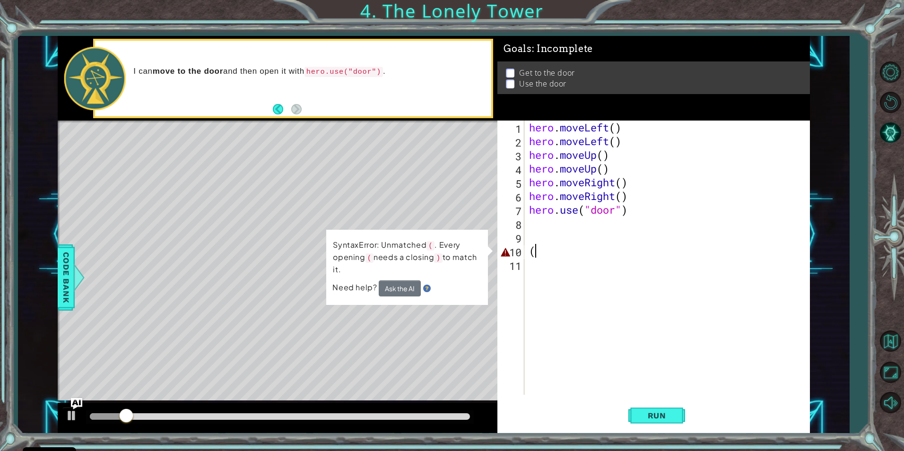
click at [570, 253] on div "hero . moveLeft ( ) hero . moveLeft ( ) hero . moveUp ( ) hero . moveUp ( ) her…" at bounding box center [669, 272] width 285 height 302
type textarea "("
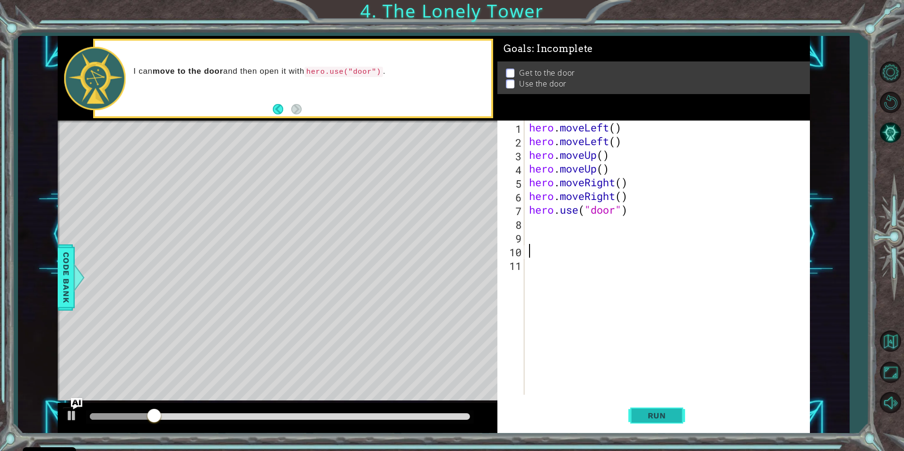
click at [659, 412] on button "Run" at bounding box center [657, 415] width 57 height 31
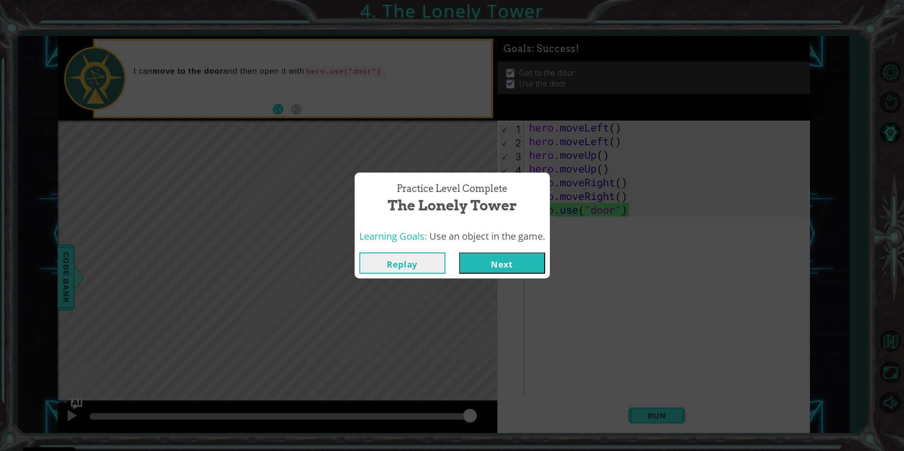
click at [515, 265] on button "Next" at bounding box center [502, 263] width 86 height 21
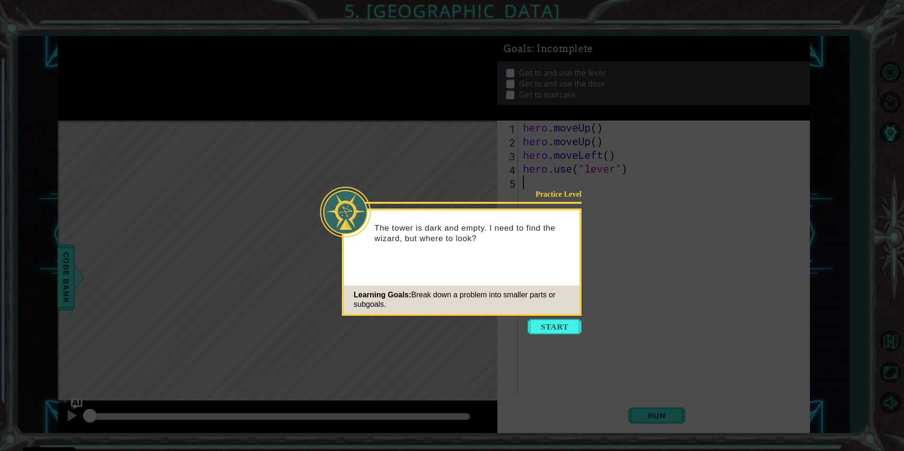
click at [543, 325] on button "Start" at bounding box center [555, 326] width 54 height 15
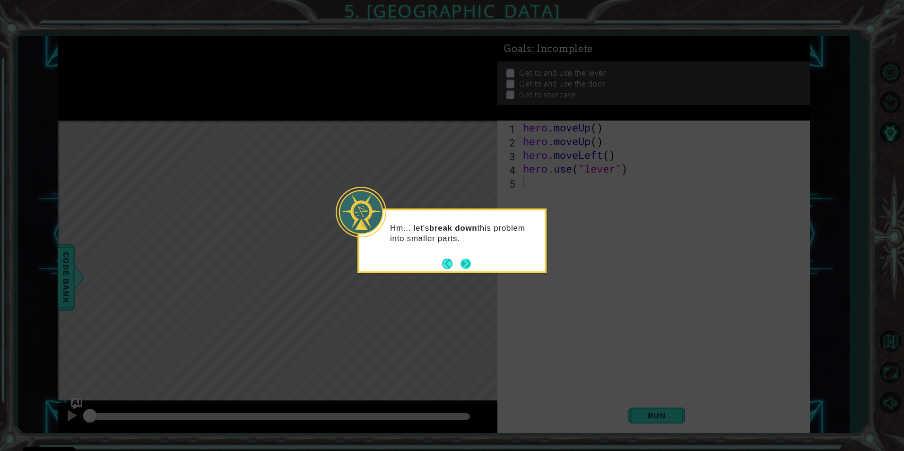
click at [466, 264] on button "Next" at bounding box center [466, 264] width 10 height 10
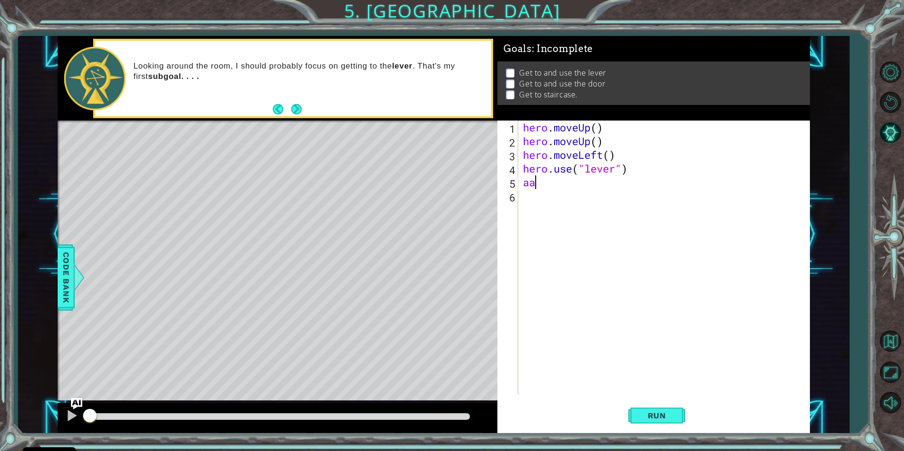
type textarea "a"
click at [662, 416] on span "Run" at bounding box center [657, 415] width 37 height 9
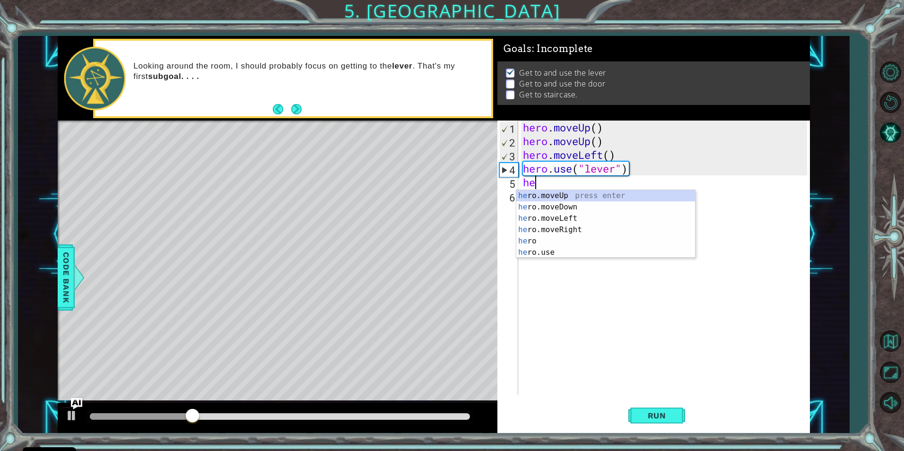
scroll to position [0, 0]
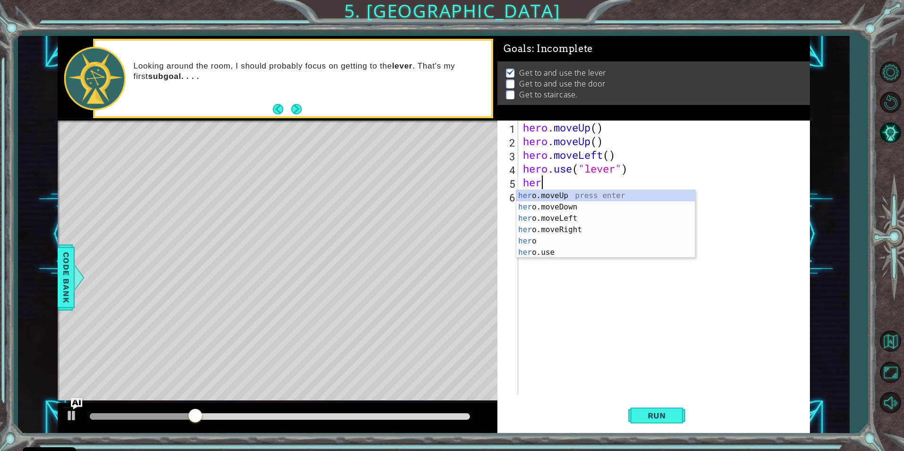
type textarea "hero"
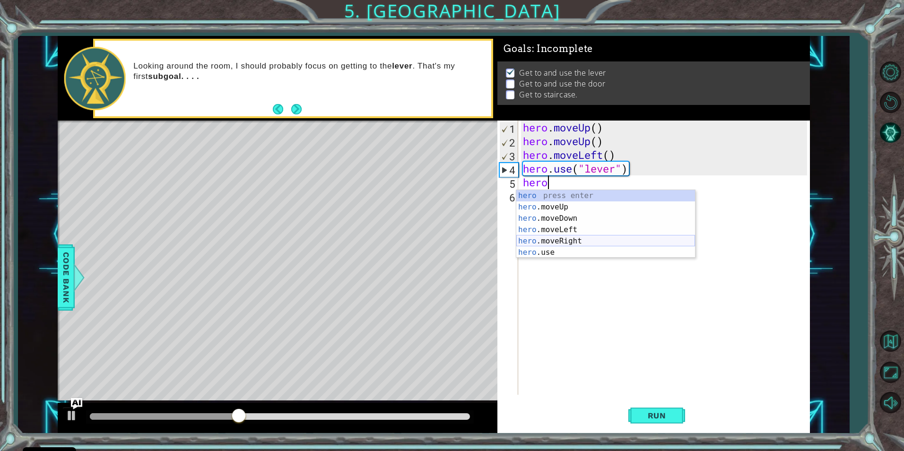
click at [567, 240] on div "hero press enter hero .moveUp press enter hero .moveDown press enter hero .move…" at bounding box center [606, 235] width 179 height 91
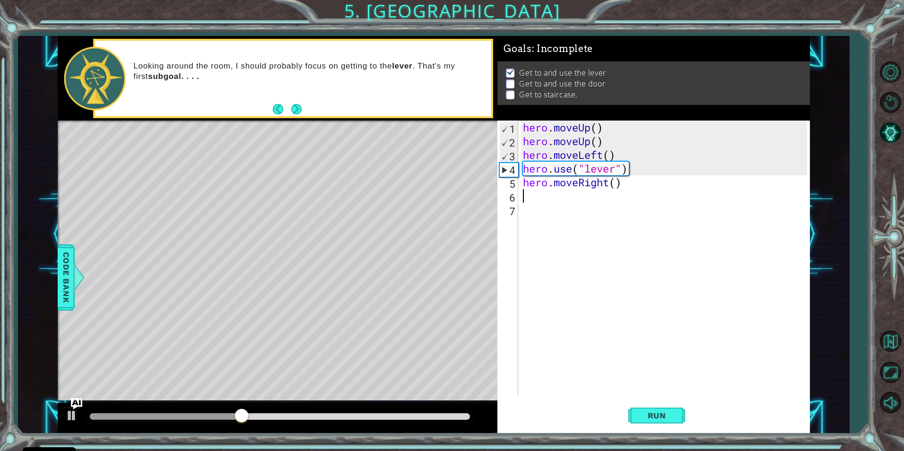
scroll to position [0, 0]
click at [666, 411] on span "Run" at bounding box center [657, 415] width 37 height 9
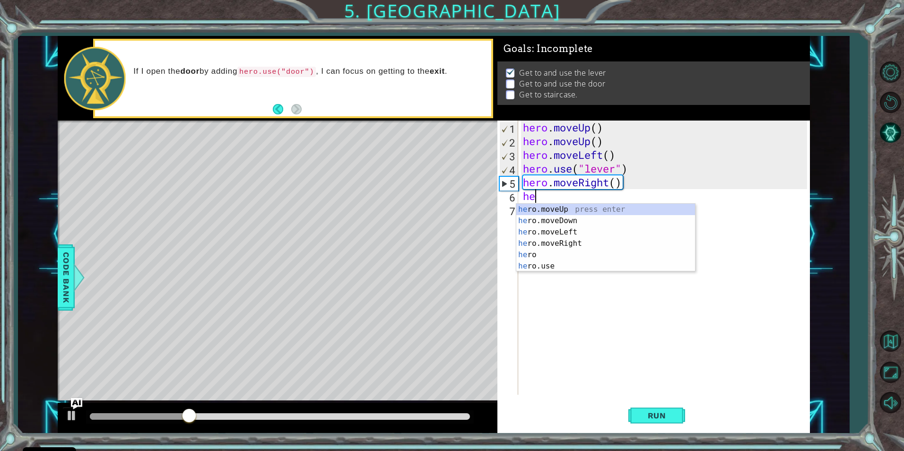
scroll to position [0, 0]
type textarea "hero"
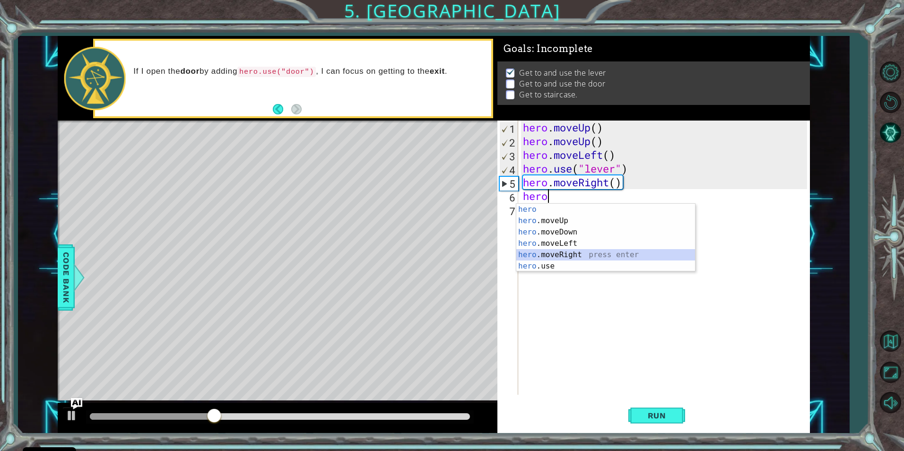
click at [548, 254] on div "hero press enter hero .moveUp press enter hero .moveDown press enter hero .move…" at bounding box center [606, 249] width 179 height 91
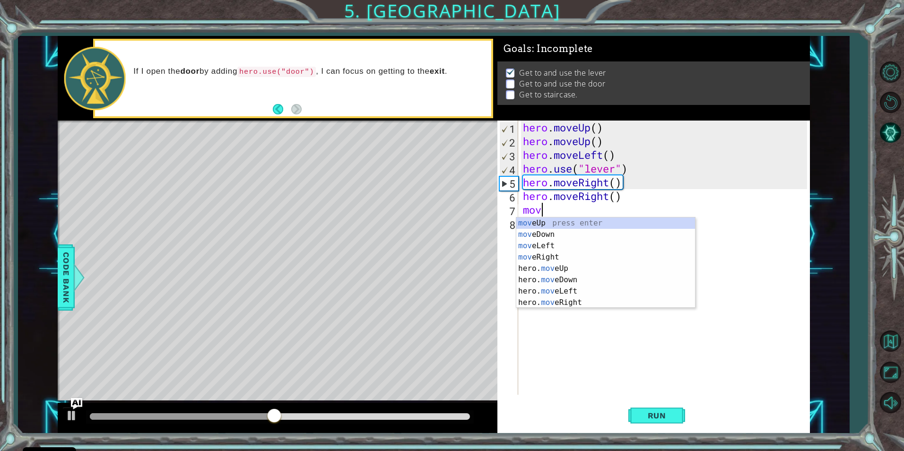
type textarea "move"
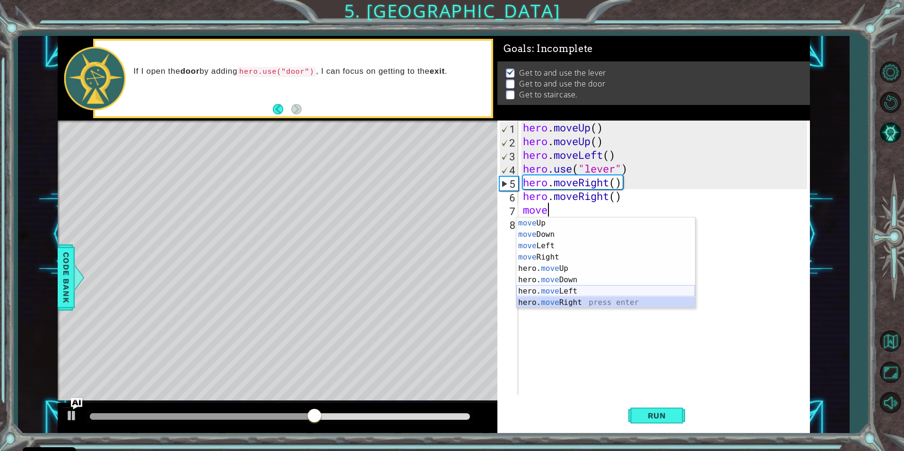
drag, startPoint x: 557, startPoint y: 300, endPoint x: 561, endPoint y: 295, distance: 6.4
click at [560, 296] on div "move Up press enter move Down press enter move Left press enter move Right pres…" at bounding box center [606, 275] width 179 height 114
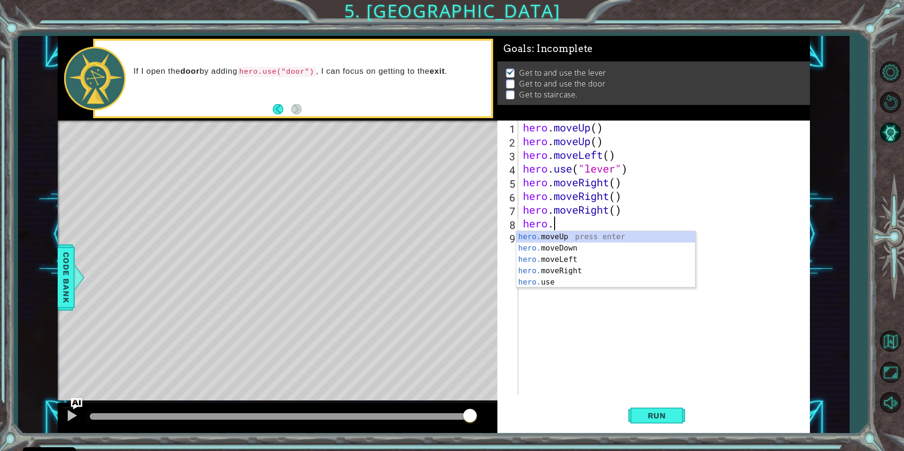
scroll to position [0, 1]
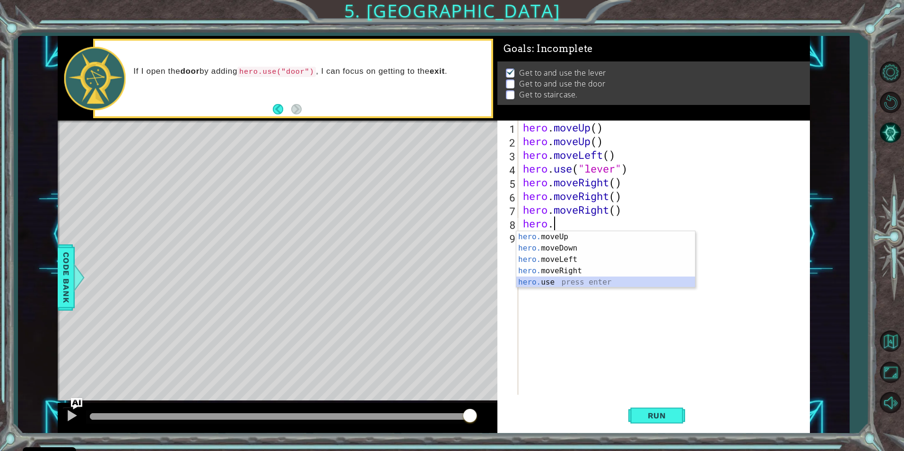
click at [583, 284] on div "hero. moveUp press enter hero. moveDown press enter hero. moveLeft press enter …" at bounding box center [606, 270] width 179 height 79
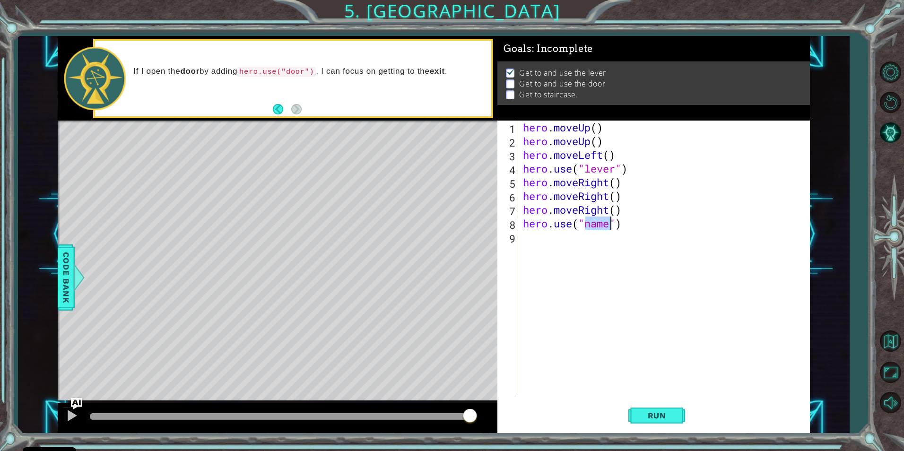
click at [599, 221] on div "hero . moveUp ( ) hero . moveUp ( ) hero . moveLeft ( ) hero . use ( "lever" ) …" at bounding box center [664, 258] width 286 height 274
click at [604, 225] on div "hero . moveUp ( ) hero . moveUp ( ) hero . moveLeft ( ) hero . use ( "lever" ) …" at bounding box center [666, 272] width 290 height 302
click at [607, 228] on div "hero . moveUp ( ) hero . moveUp ( ) hero . moveLeft ( ) hero . use ( "lever" ) …" at bounding box center [666, 272] width 290 height 302
click at [608, 228] on div "hero . moveUp ( ) hero . moveUp ( ) hero . moveLeft ( ) hero . use ( "lever" ) …" at bounding box center [666, 272] width 290 height 302
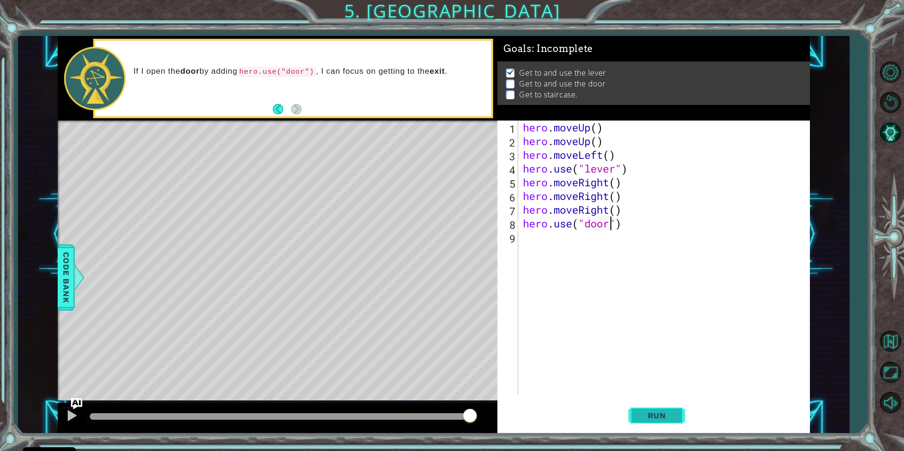
type textarea "hero.use("door")"
click at [664, 418] on span "Run" at bounding box center [657, 415] width 37 height 9
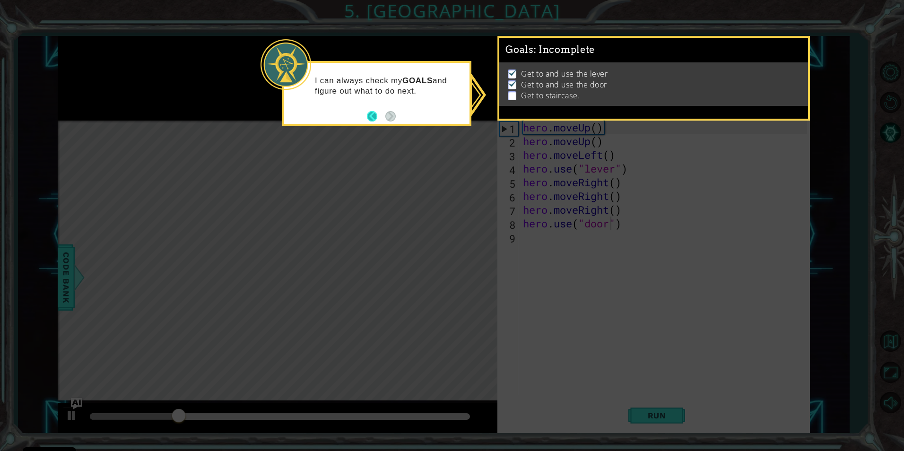
click at [376, 119] on button "Back" at bounding box center [376, 116] width 18 height 10
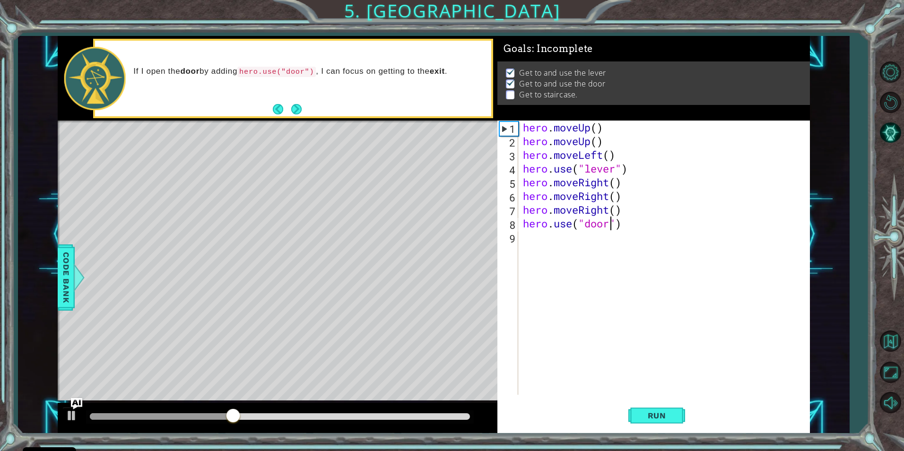
click at [549, 244] on div "hero . moveUp ( ) hero . moveUp ( ) hero . moveLeft ( ) hero . use ( "lever" ) …" at bounding box center [666, 272] width 290 height 302
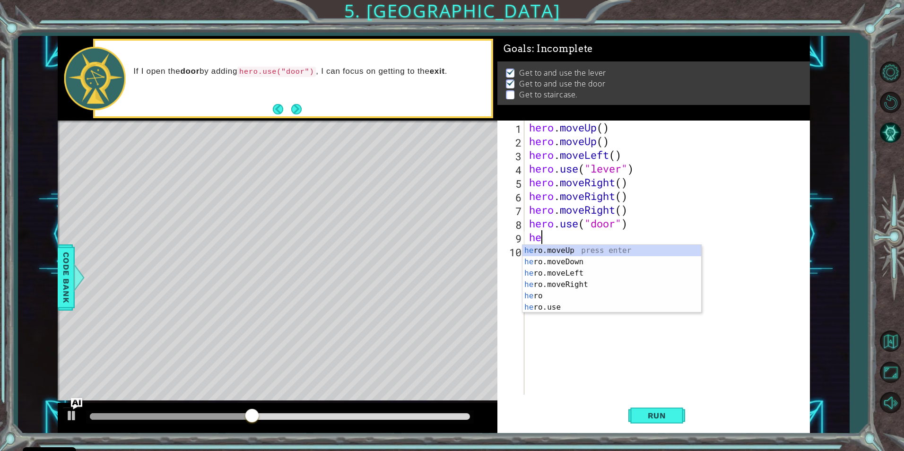
type textarea "her"
click at [561, 285] on div "her o.moveUp press enter her o.moveDown press enter her o.moveLeft press enter …" at bounding box center [612, 290] width 179 height 91
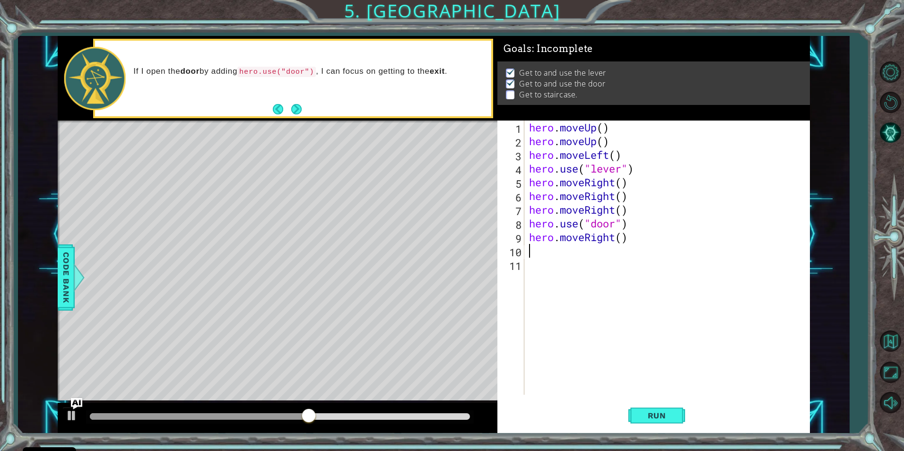
scroll to position [0, 0]
click at [615, 241] on div "hero . moveUp ( ) hero . moveUp ( ) hero . moveLeft ( ) hero . use ( "lever" ) …" at bounding box center [669, 272] width 285 height 302
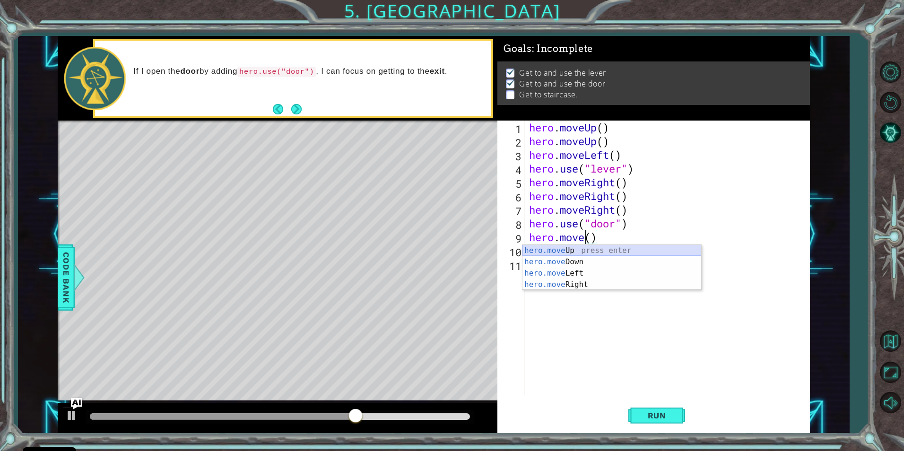
click at [604, 251] on div "hero.move Up press enter hero.move Down press enter hero.move Left press enter …" at bounding box center [612, 279] width 179 height 68
type textarea "hero.moveUp"
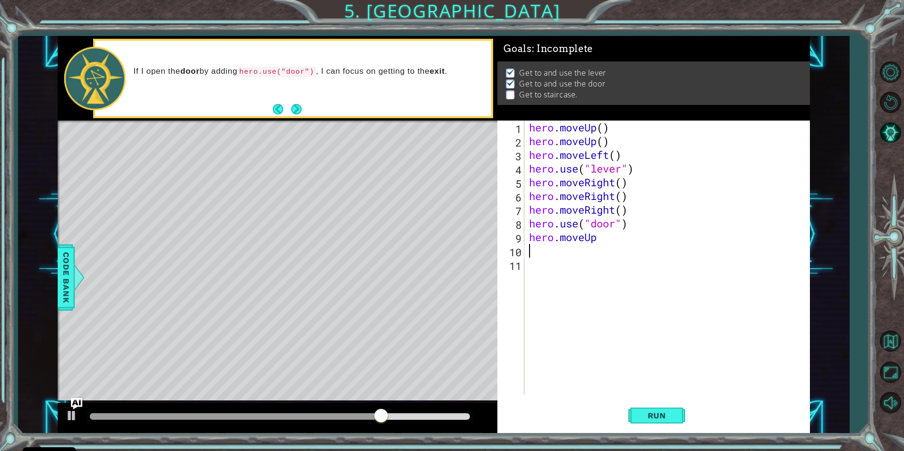
click at [540, 258] on div "hero . moveUp ( ) hero . moveUp ( ) hero . moveLeft ( ) hero . use ( "lever" ) …" at bounding box center [669, 272] width 285 height 302
type textarea "hero"
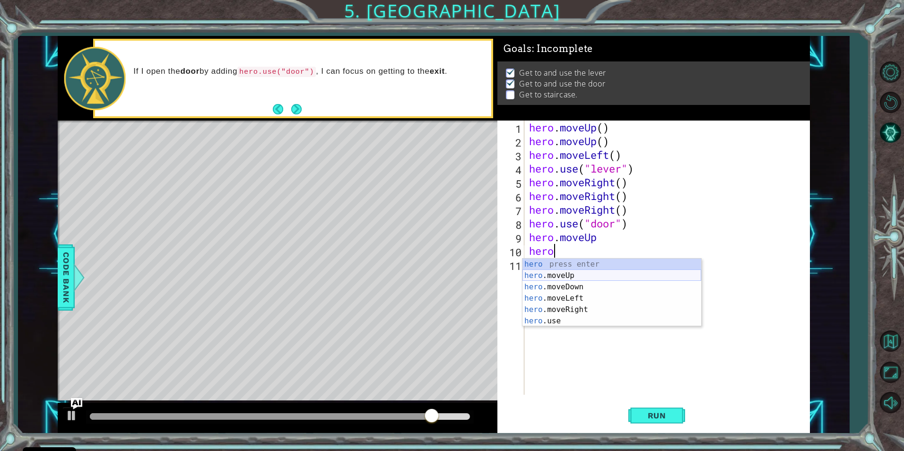
drag, startPoint x: 571, startPoint y: 275, endPoint x: 573, endPoint y: 271, distance: 4.9
click at [572, 273] on div "hero press enter hero .moveUp press enter hero .moveDown press enter hero .move…" at bounding box center [612, 304] width 179 height 91
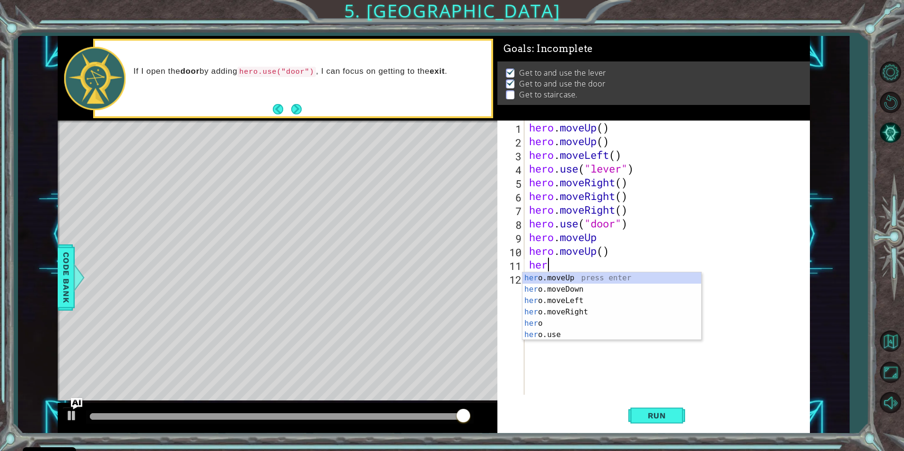
type textarea "hero"
click at [570, 311] on div "hero press enter hero .moveUp press enter hero .moveDown press enter hero .move…" at bounding box center [612, 317] width 179 height 91
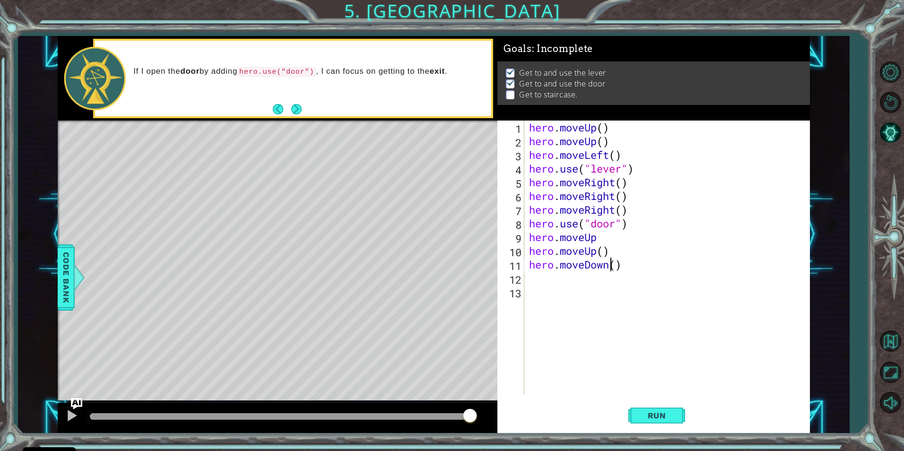
click at [613, 268] on div "hero . moveUp ( ) hero . moveUp ( ) hero . moveLeft ( ) hero . use ( "lever" ) …" at bounding box center [669, 272] width 285 height 302
click at [555, 282] on div "hero.moveLeft press enter" at bounding box center [612, 289] width 179 height 34
type textarea "hero.moveLeft"
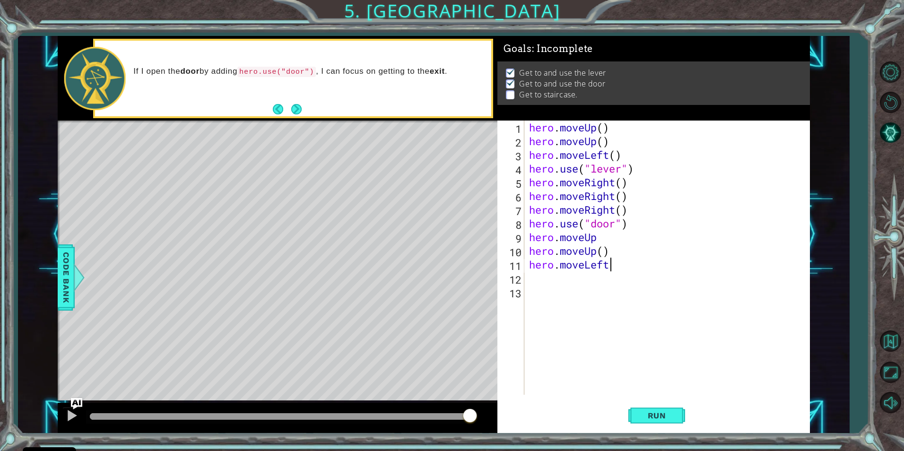
click at [535, 294] on div "hero . moveUp ( ) hero . moveUp ( ) hero . moveLeft ( ) hero . use ( "lever" ) …" at bounding box center [669, 272] width 285 height 302
click at [540, 280] on div "hero . moveUp ( ) hero . moveUp ( ) hero . moveLeft ( ) hero . use ( "lever" ) …" at bounding box center [669, 272] width 285 height 302
type textarea "h"
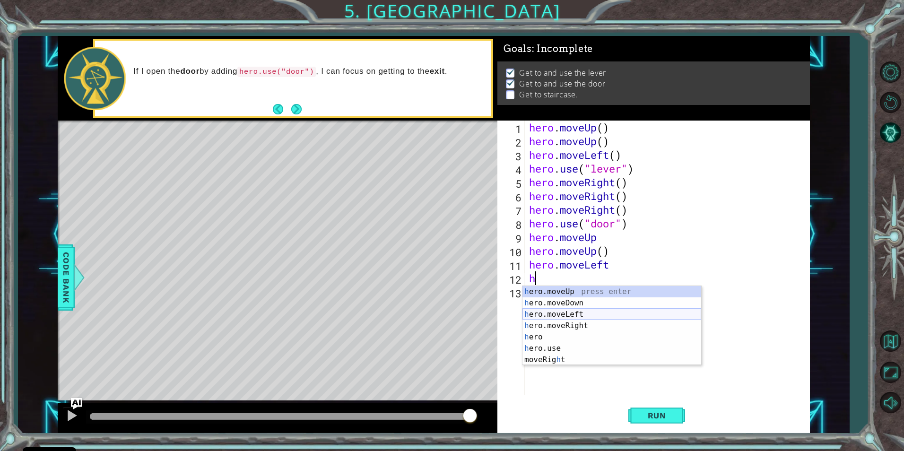
click at [632, 312] on div "h ero.moveUp press enter h ero.moveDown press enter h ero.moveLeft press enter …" at bounding box center [612, 337] width 179 height 102
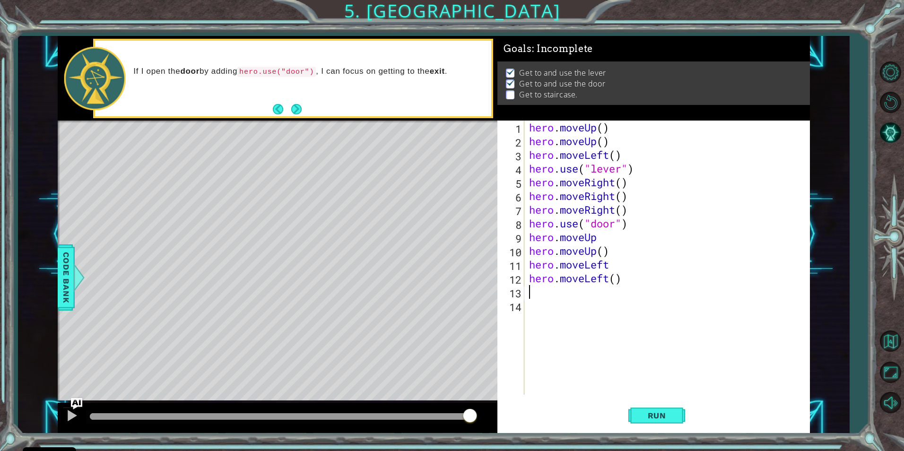
type textarea "h"
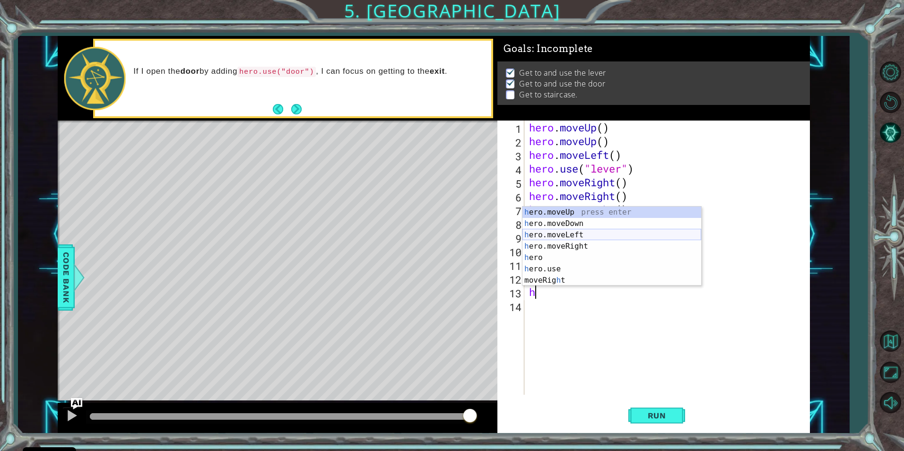
click at [585, 234] on div "h ero.moveUp press enter h ero.moveDown press enter h ero.moveLeft press enter …" at bounding box center [612, 258] width 179 height 102
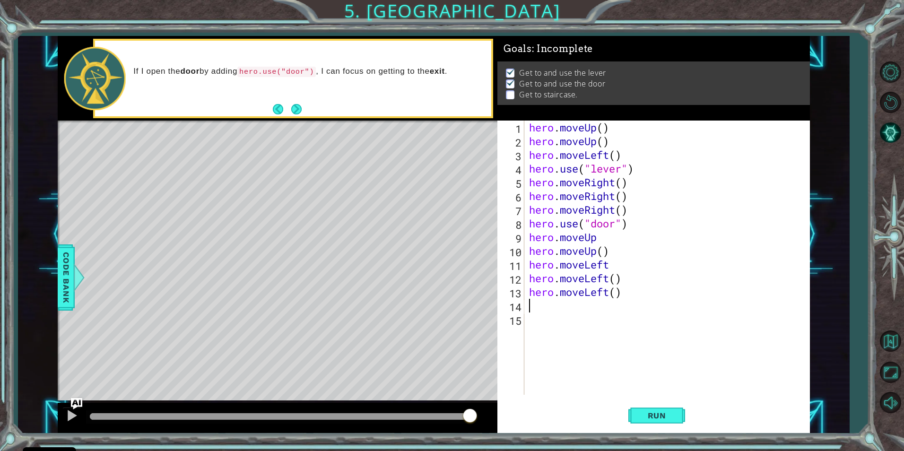
type textarea "h"
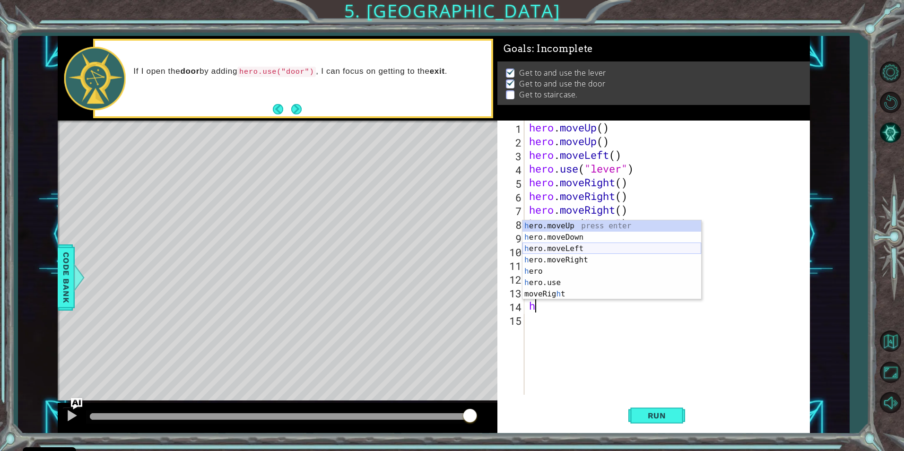
click at [561, 252] on div "h ero.moveUp press enter h ero.moveDown press enter h ero.moveLeft press enter …" at bounding box center [612, 271] width 179 height 102
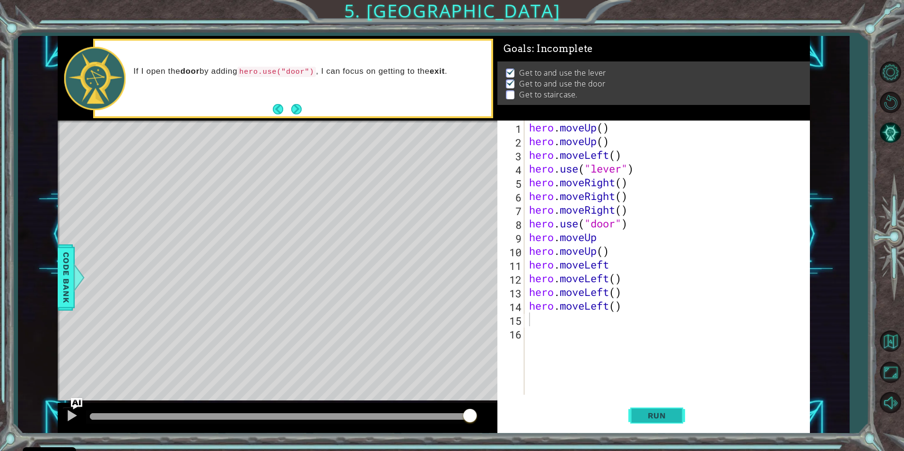
click at [647, 420] on span "Run" at bounding box center [657, 415] width 37 height 9
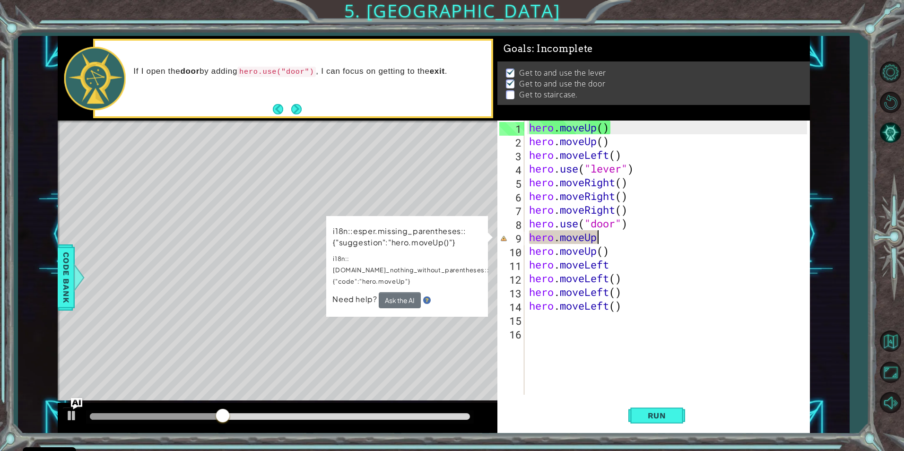
click at [607, 236] on div "hero . moveUp ( ) hero . moveUp ( ) hero . moveLeft ( ) hero . use ( "lever" ) …" at bounding box center [669, 272] width 285 height 302
click at [411, 292] on button "Ask the AI" at bounding box center [400, 300] width 42 height 16
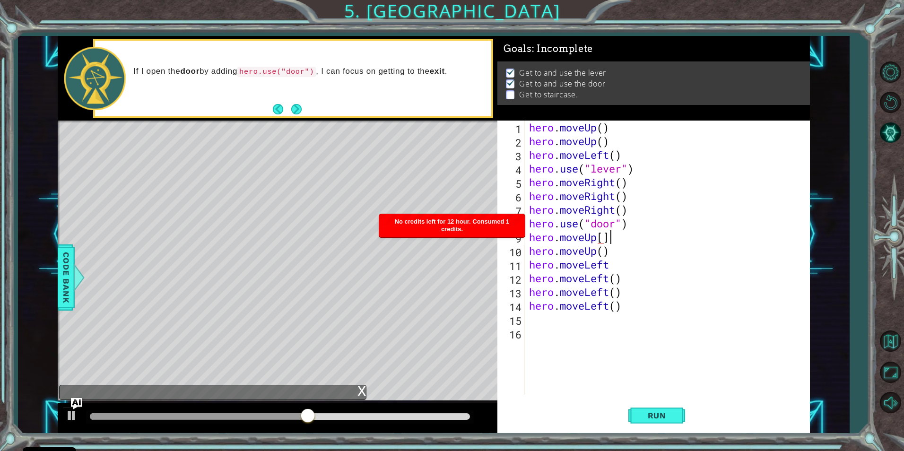
scroll to position [0, 3]
click at [655, 413] on span "Run" at bounding box center [657, 415] width 37 height 9
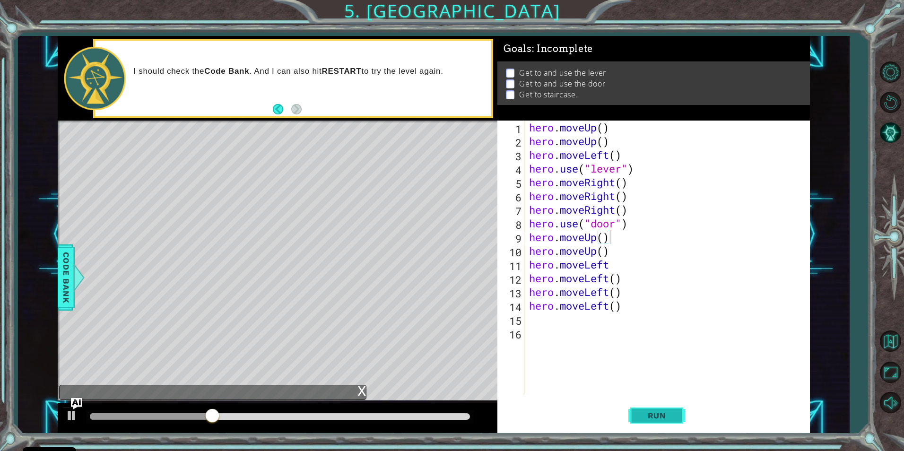
click at [664, 411] on span "Run" at bounding box center [657, 415] width 37 height 9
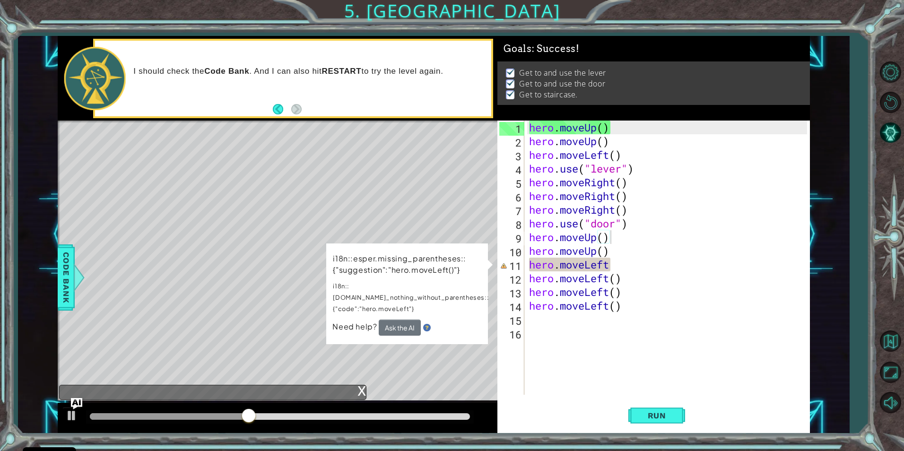
click at [541, 403] on div "Run" at bounding box center [657, 415] width 313 height 31
drag, startPoint x: 635, startPoint y: 264, endPoint x: 640, endPoint y: 272, distance: 9.7
click at [640, 272] on div "hero . moveUp ( ) hero . moveUp ( ) hero . moveLeft ( ) hero . use ( "lever" ) …" at bounding box center [669, 272] width 285 height 302
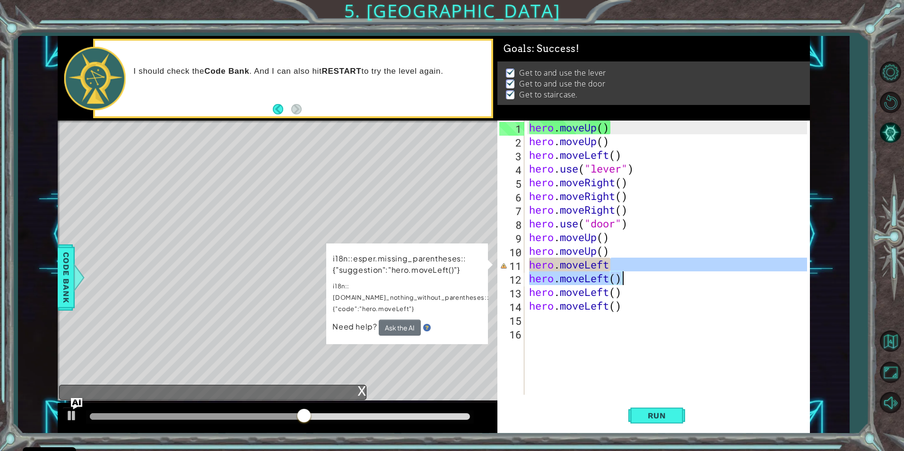
click at [616, 264] on div "hero . moveUp ( ) hero . moveUp ( ) hero . moveLeft ( ) hero . use ( "lever" ) …" at bounding box center [667, 258] width 280 height 274
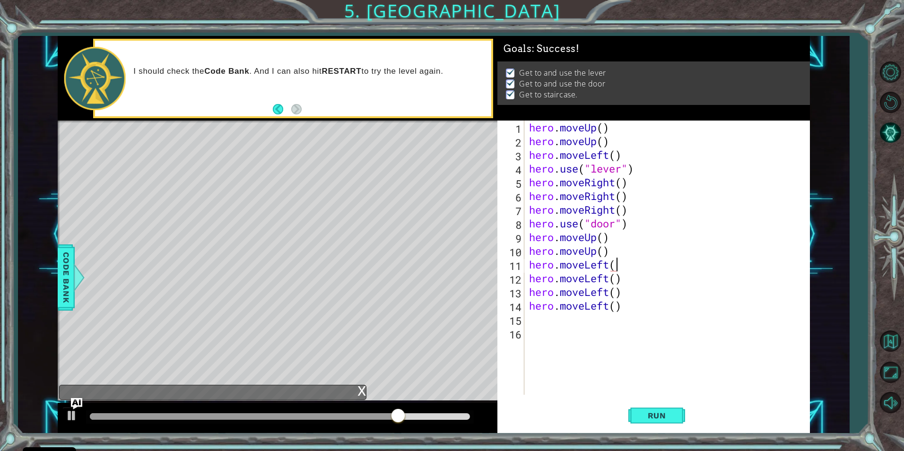
scroll to position [0, 4]
type textarea "hero.moveLeft()"
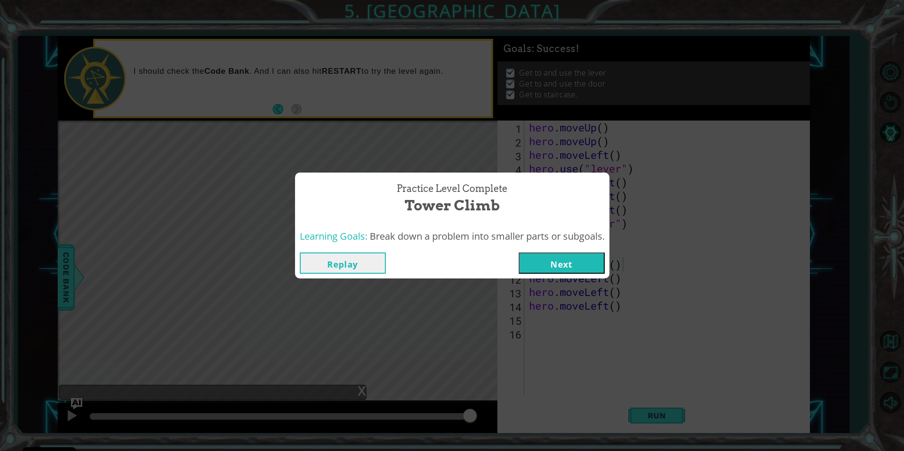
click at [568, 257] on button "Next" at bounding box center [562, 263] width 86 height 21
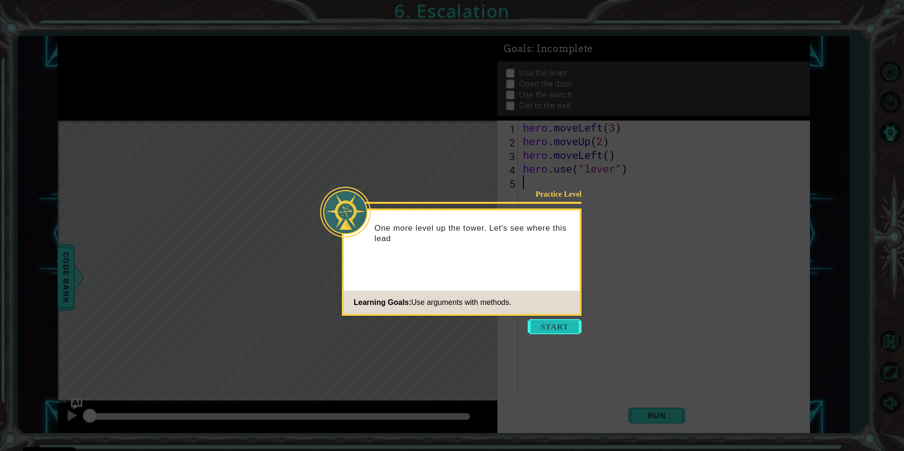
click at [562, 334] on button "Start" at bounding box center [555, 326] width 54 height 15
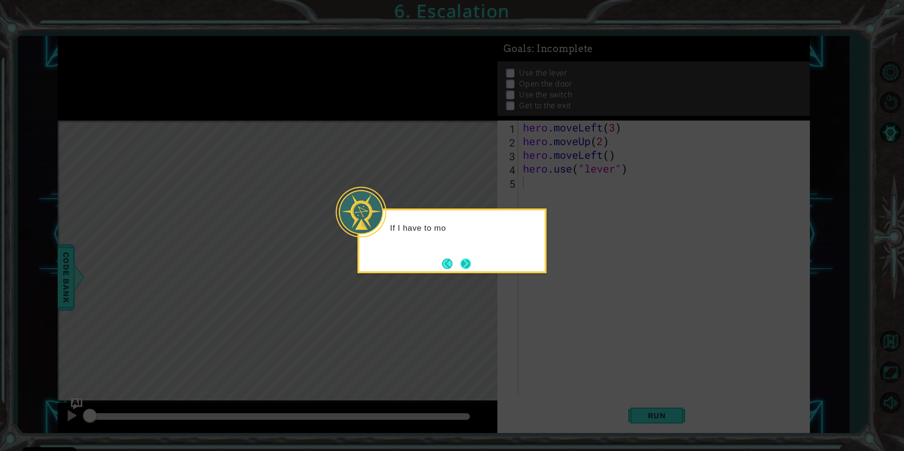
click at [471, 266] on button "Next" at bounding box center [466, 264] width 10 height 10
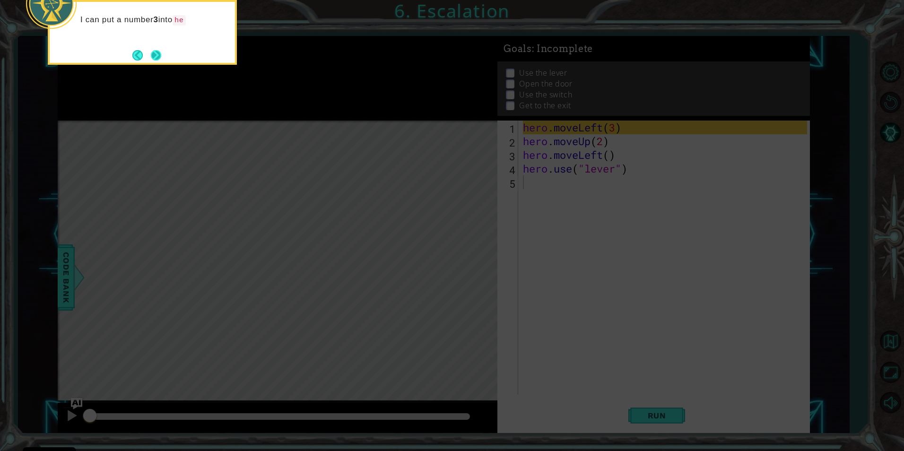
drag, startPoint x: 142, startPoint y: 49, endPoint x: 148, endPoint y: 54, distance: 7.7
click at [142, 49] on footer at bounding box center [146, 55] width 29 height 14
drag, startPoint x: 148, startPoint y: 54, endPoint x: 160, endPoint y: 56, distance: 12.4
click at [160, 56] on button "Next" at bounding box center [156, 55] width 10 height 10
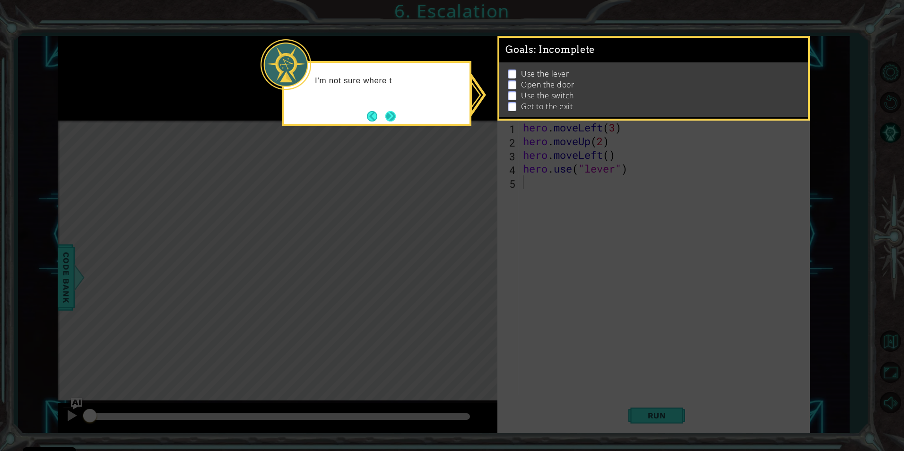
click at [393, 113] on button "Next" at bounding box center [391, 116] width 10 height 10
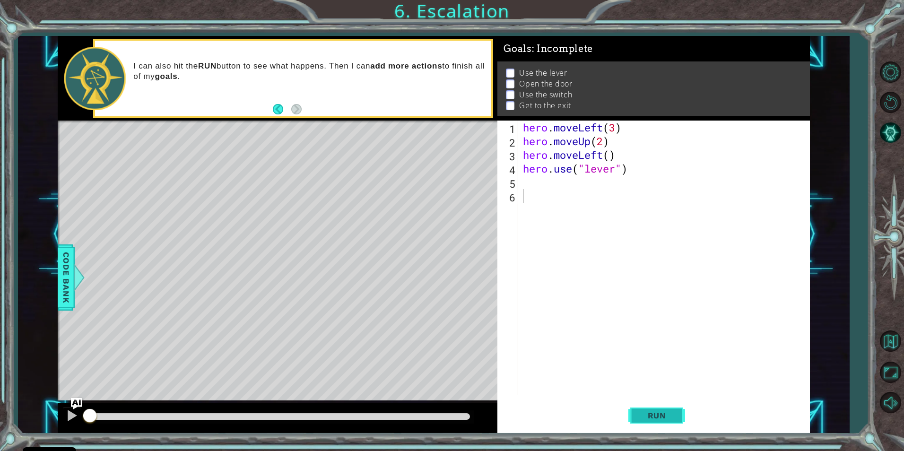
click at [651, 409] on button "Run" at bounding box center [657, 415] width 57 height 31
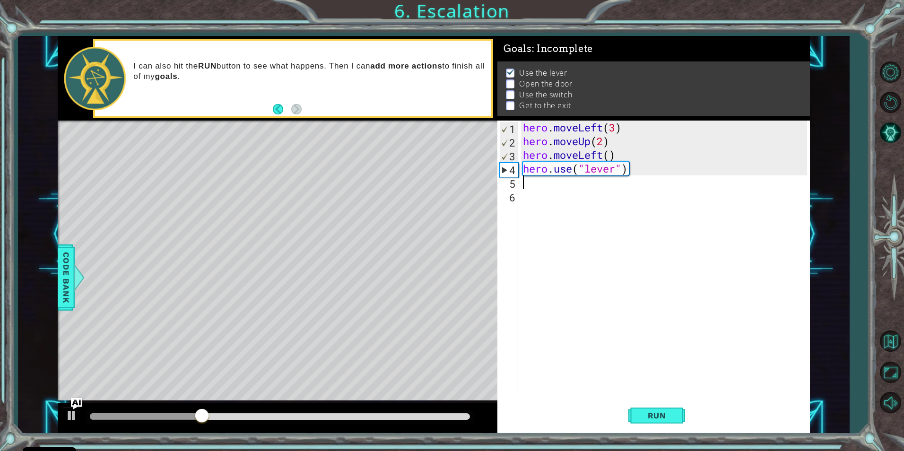
click at [548, 181] on div "hero . moveLeft ( 3 ) hero . moveUp ( 2 ) hero . moveLeft ( ) hero . use ( "lev…" at bounding box center [666, 272] width 290 height 302
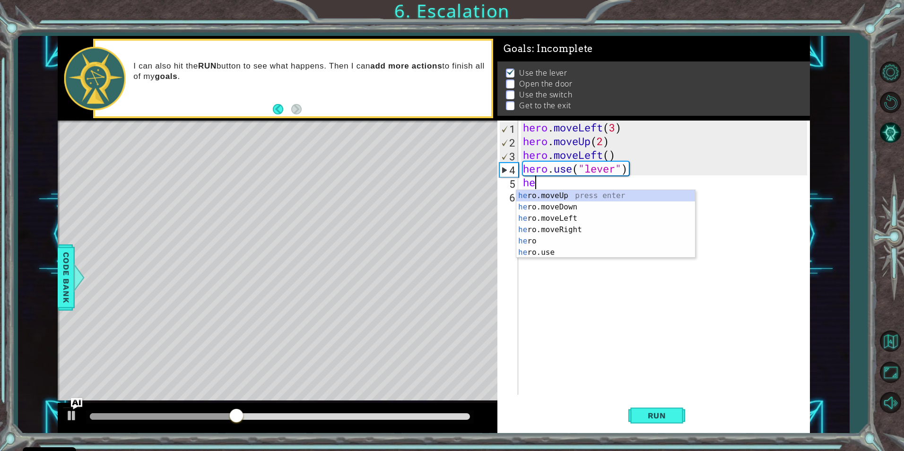
scroll to position [0, 0]
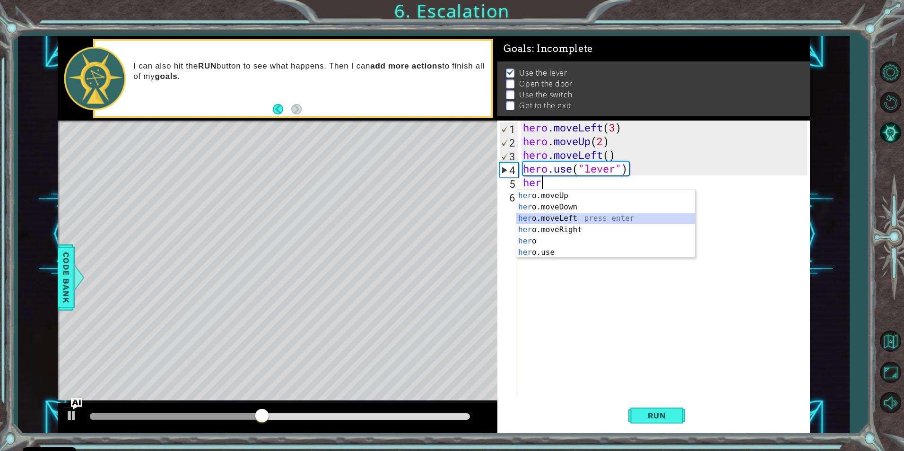
click at [568, 217] on div "her o.moveUp press enter her o.moveDown press enter her o.moveLeft press enter …" at bounding box center [606, 235] width 179 height 91
type textarea "hero.moveLeft(1)"
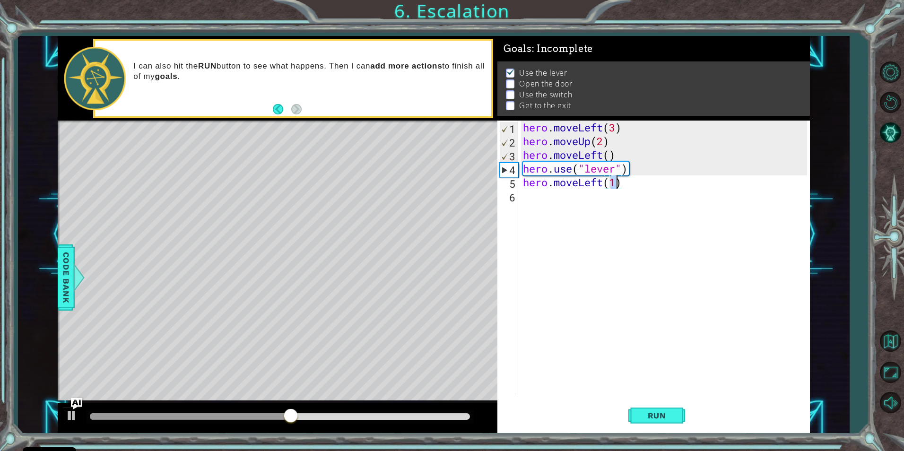
click at [540, 210] on div "hero . moveLeft ( 3 ) hero . moveUp ( 2 ) hero . moveLeft ( ) hero . use ( "lev…" at bounding box center [666, 272] width 290 height 302
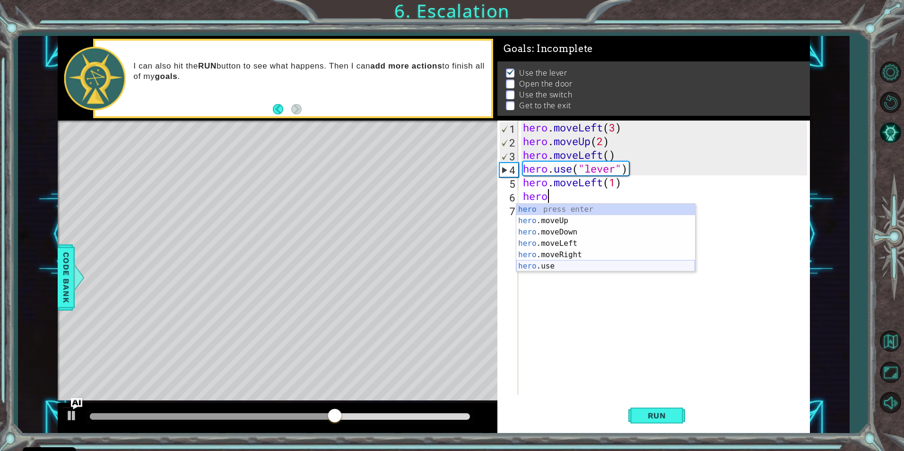
click at [560, 266] on div "hero press enter hero .moveUp press enter hero .moveDown press enter hero .move…" at bounding box center [606, 249] width 179 height 91
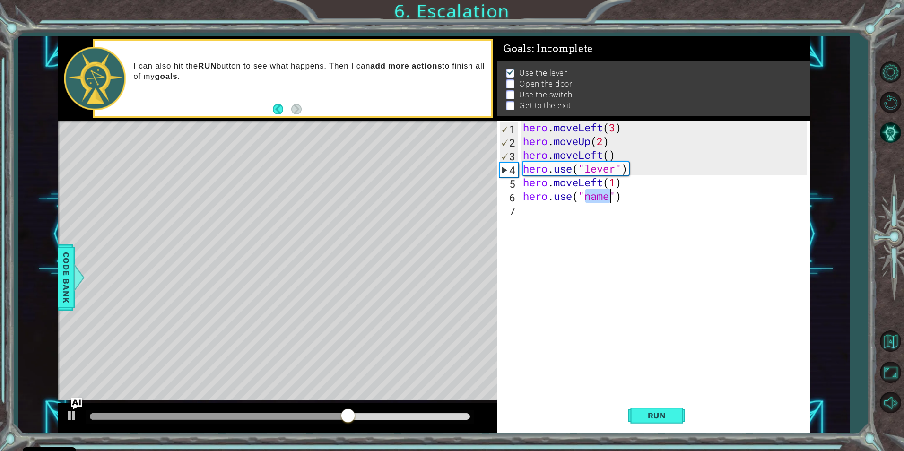
click at [608, 200] on div "hero . moveLeft ( 3 ) hero . moveUp ( 2 ) hero . moveLeft ( ) hero . use ( "lev…" at bounding box center [664, 258] width 286 height 274
type textarea "hero.use("door")"
click at [527, 214] on div "hero . moveLeft ( 3 ) hero . moveUp ( 2 ) hero . moveLeft ( ) hero . use ( "lev…" at bounding box center [666, 272] width 290 height 302
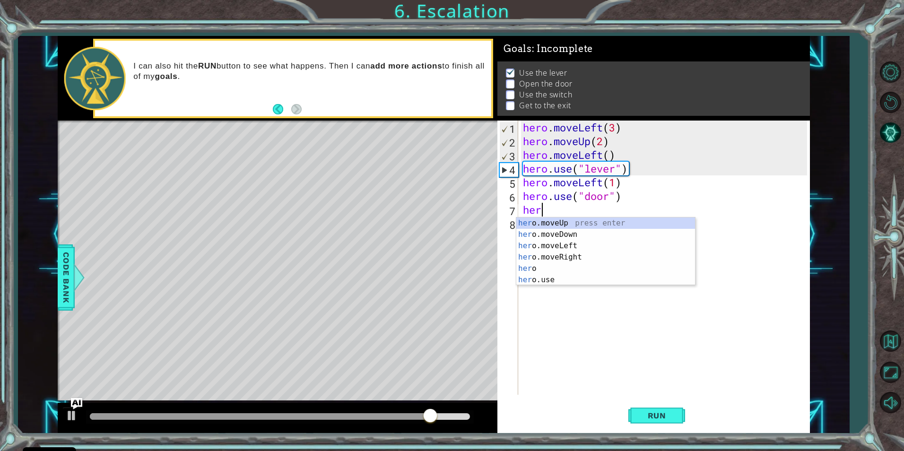
scroll to position [0, 0]
click at [543, 224] on div "her o.moveUp press enter her o.moveDown press enter her o.moveLeft press enter …" at bounding box center [606, 263] width 179 height 91
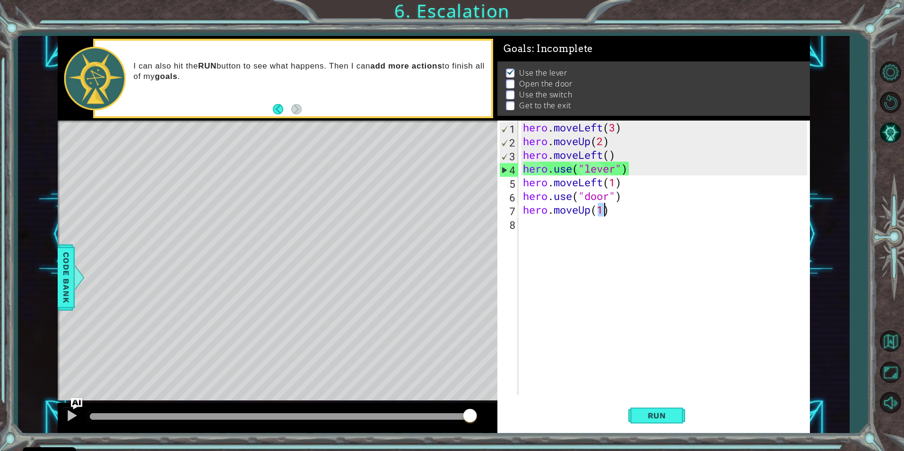
type textarea "hero.moveUp(1)"
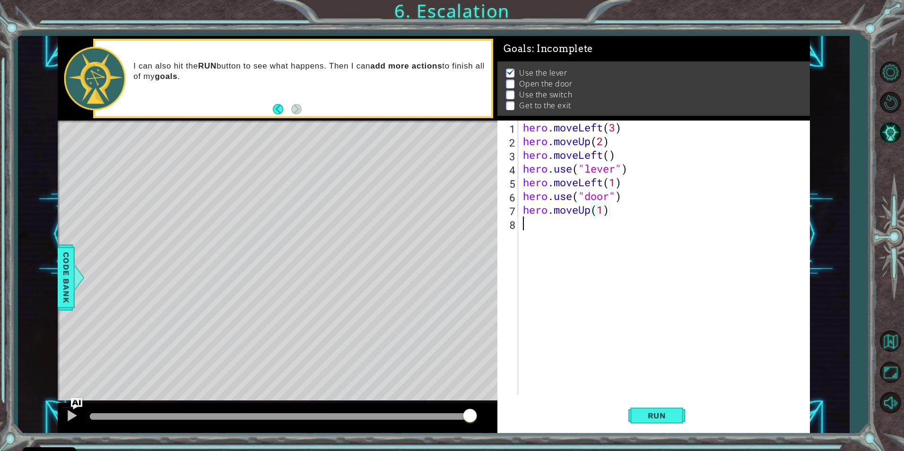
click at [536, 228] on div "hero . moveLeft ( 3 ) hero . moveUp ( 2 ) hero . moveLeft ( ) hero . use ( "lev…" at bounding box center [666, 272] width 290 height 302
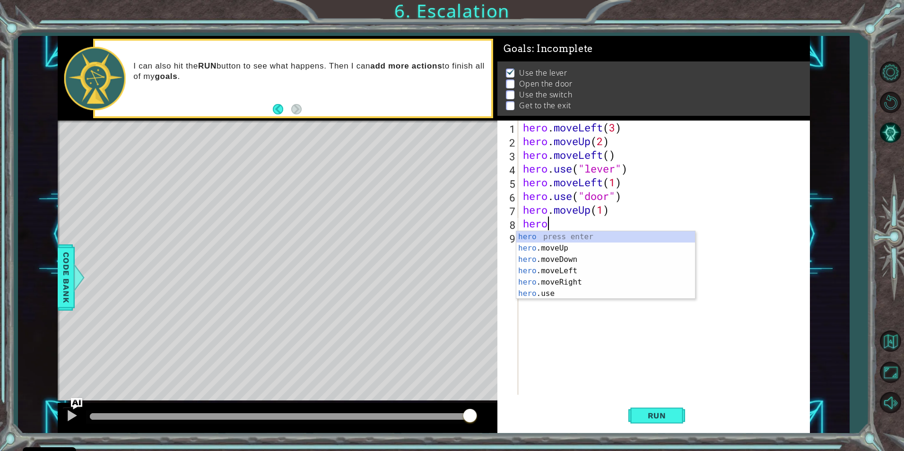
scroll to position [0, 1]
click at [617, 242] on div "hero . m oveUp press enter hero . m oveDown press enter hero . m oveLeft press …" at bounding box center [606, 265] width 179 height 68
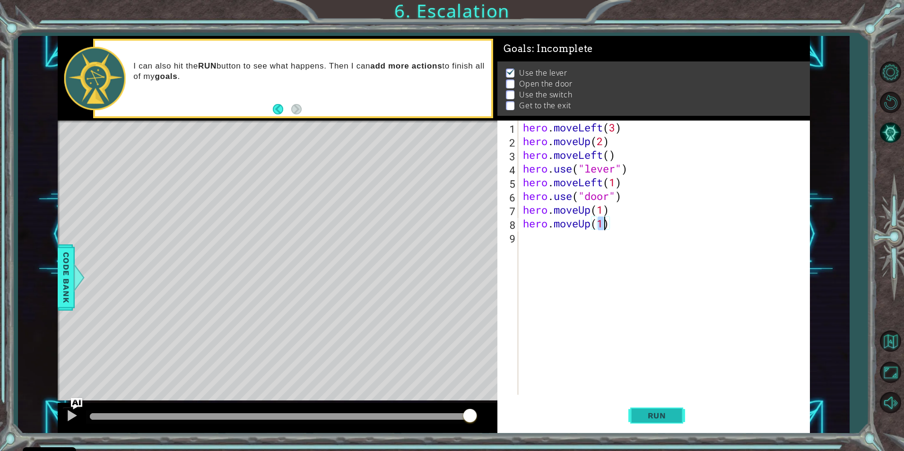
type textarea "hero.moveUp(1)"
click at [656, 416] on span "Run" at bounding box center [657, 415] width 37 height 9
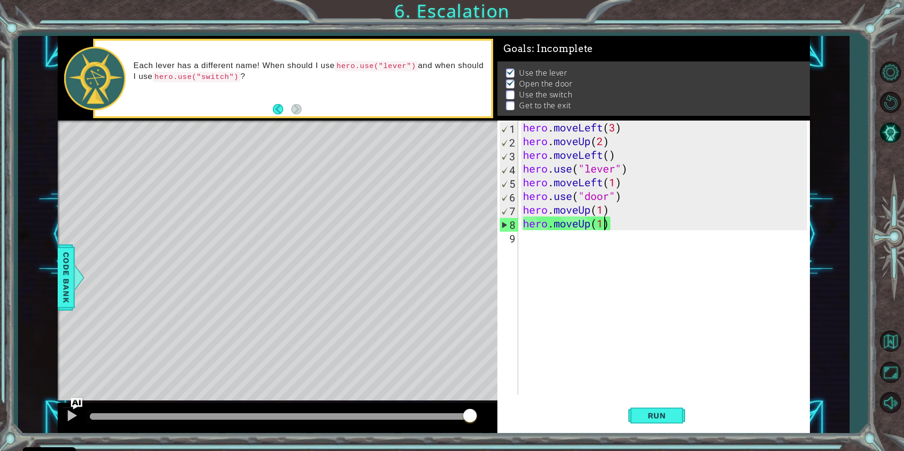
scroll to position [0, 0]
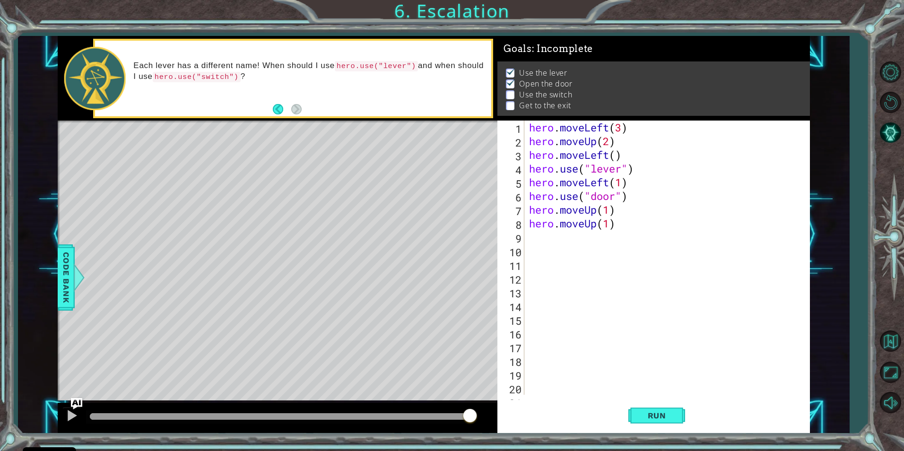
type textarea "#]"
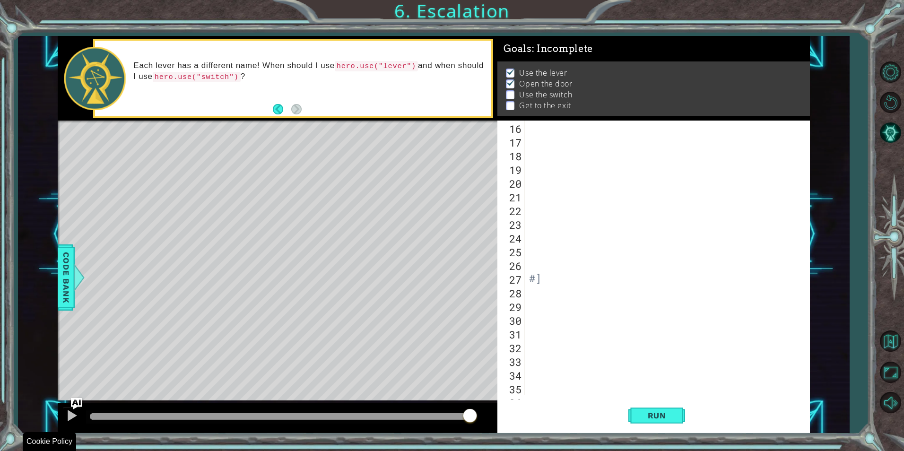
type textarea "#]"
